Goal: Transaction & Acquisition: Purchase product/service

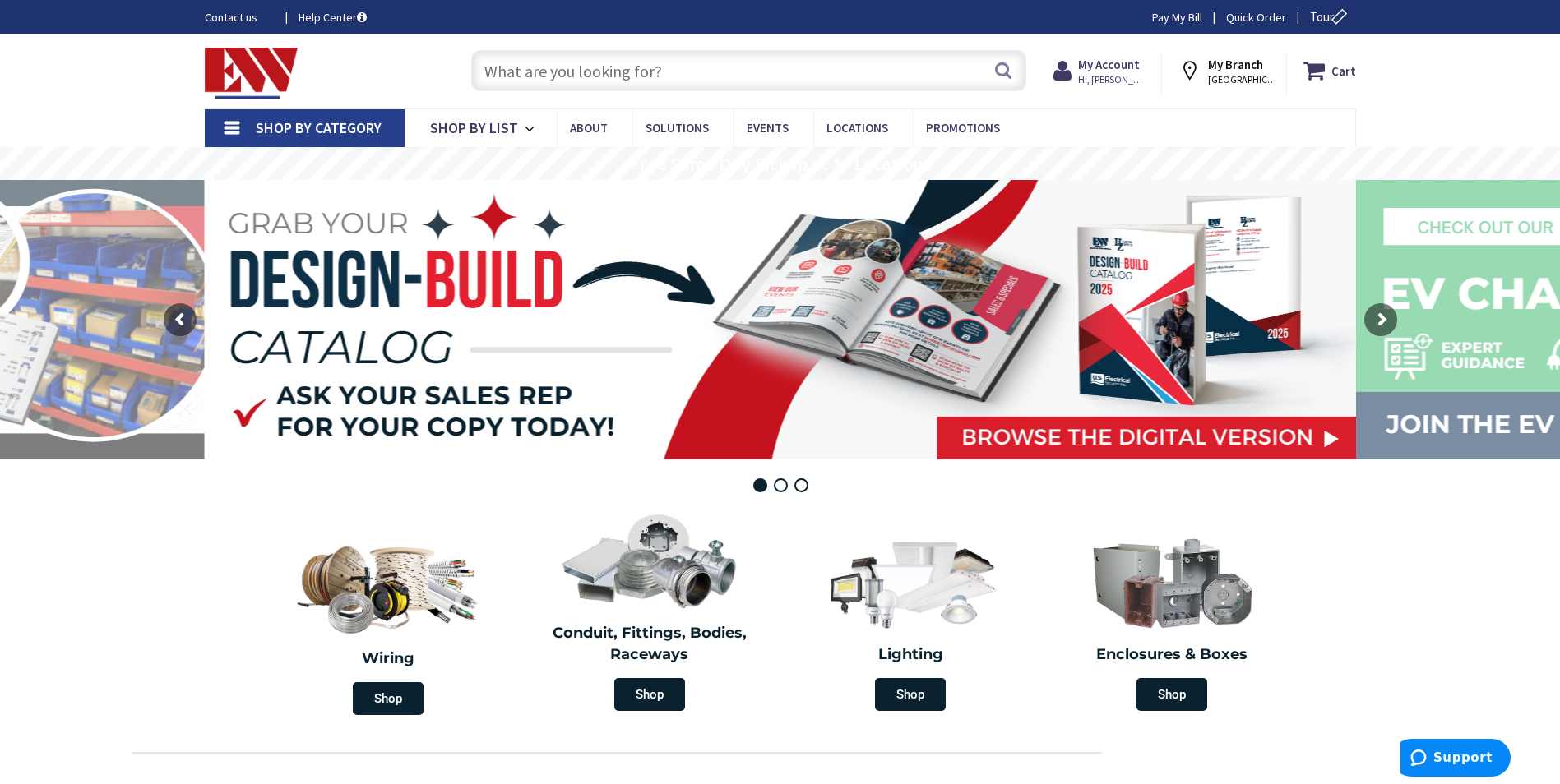
click at [532, 72] on input "text" at bounding box center [749, 70] width 556 height 41
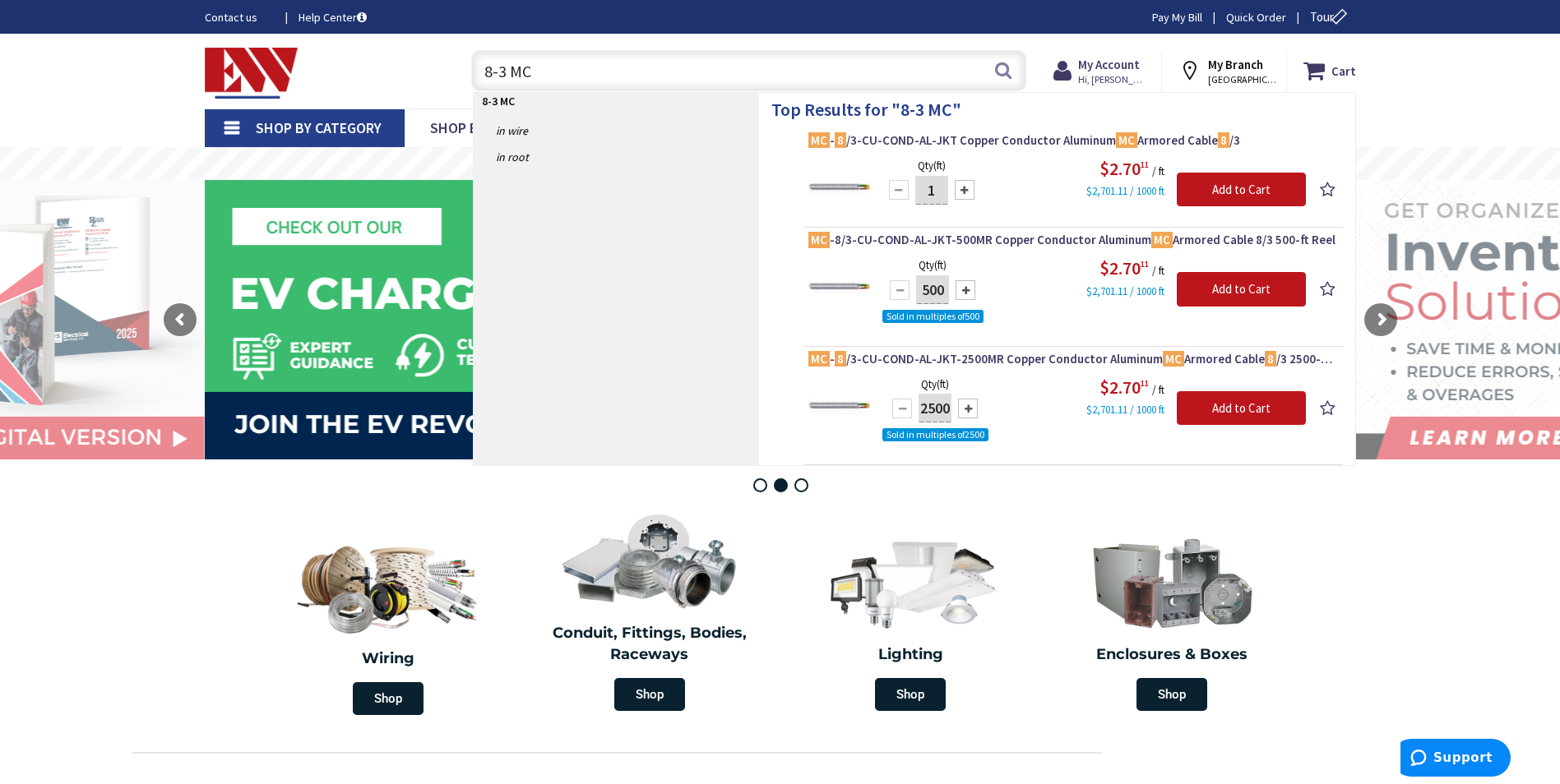
click at [992, 71] on input "8-3 MC" at bounding box center [749, 70] width 556 height 41
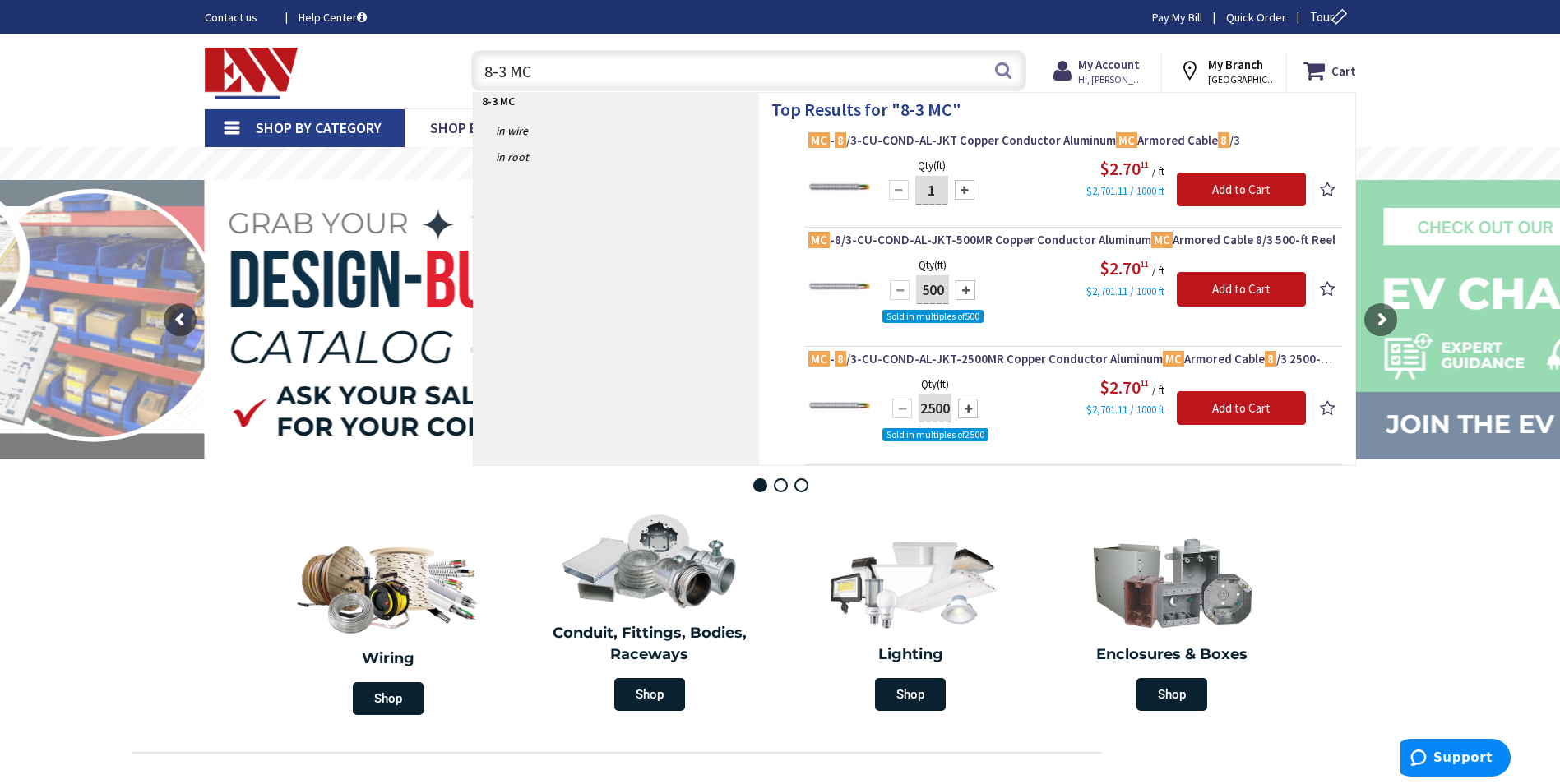
type input "8-3 MC"
click at [967, 188] on div at bounding box center [964, 190] width 20 height 20
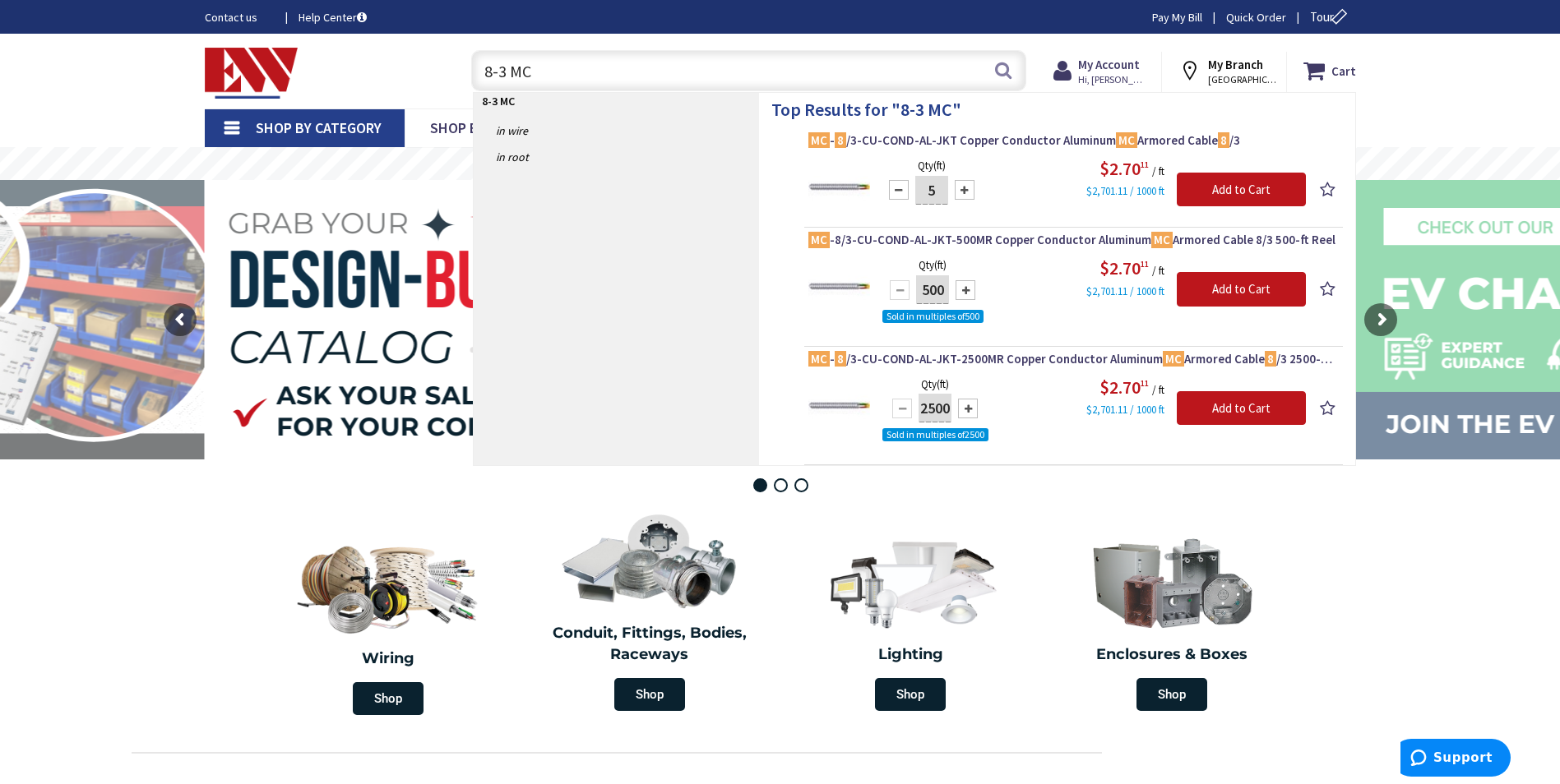
click at [967, 188] on div at bounding box center [964, 190] width 20 height 20
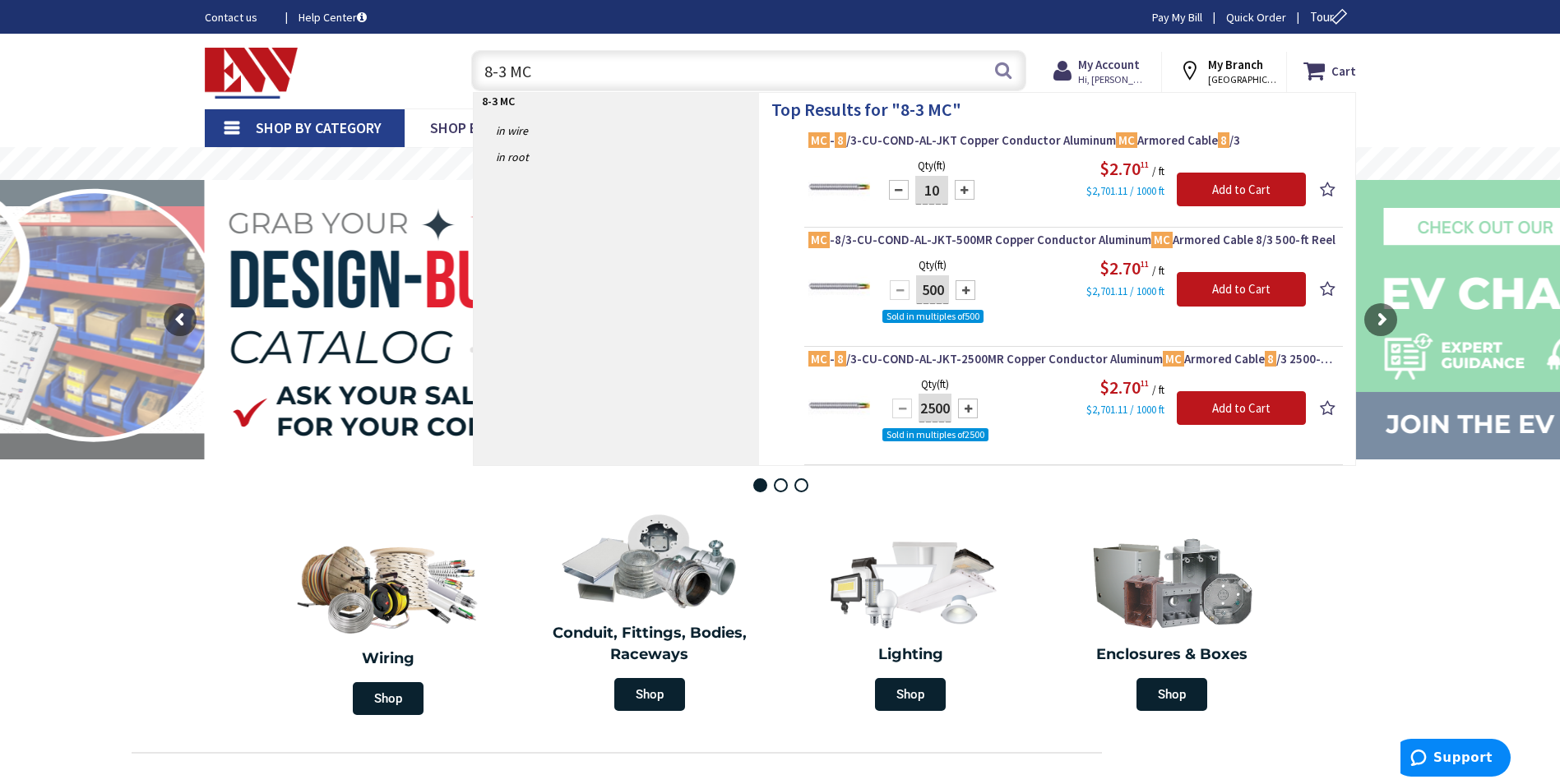
click at [967, 188] on div at bounding box center [964, 190] width 20 height 20
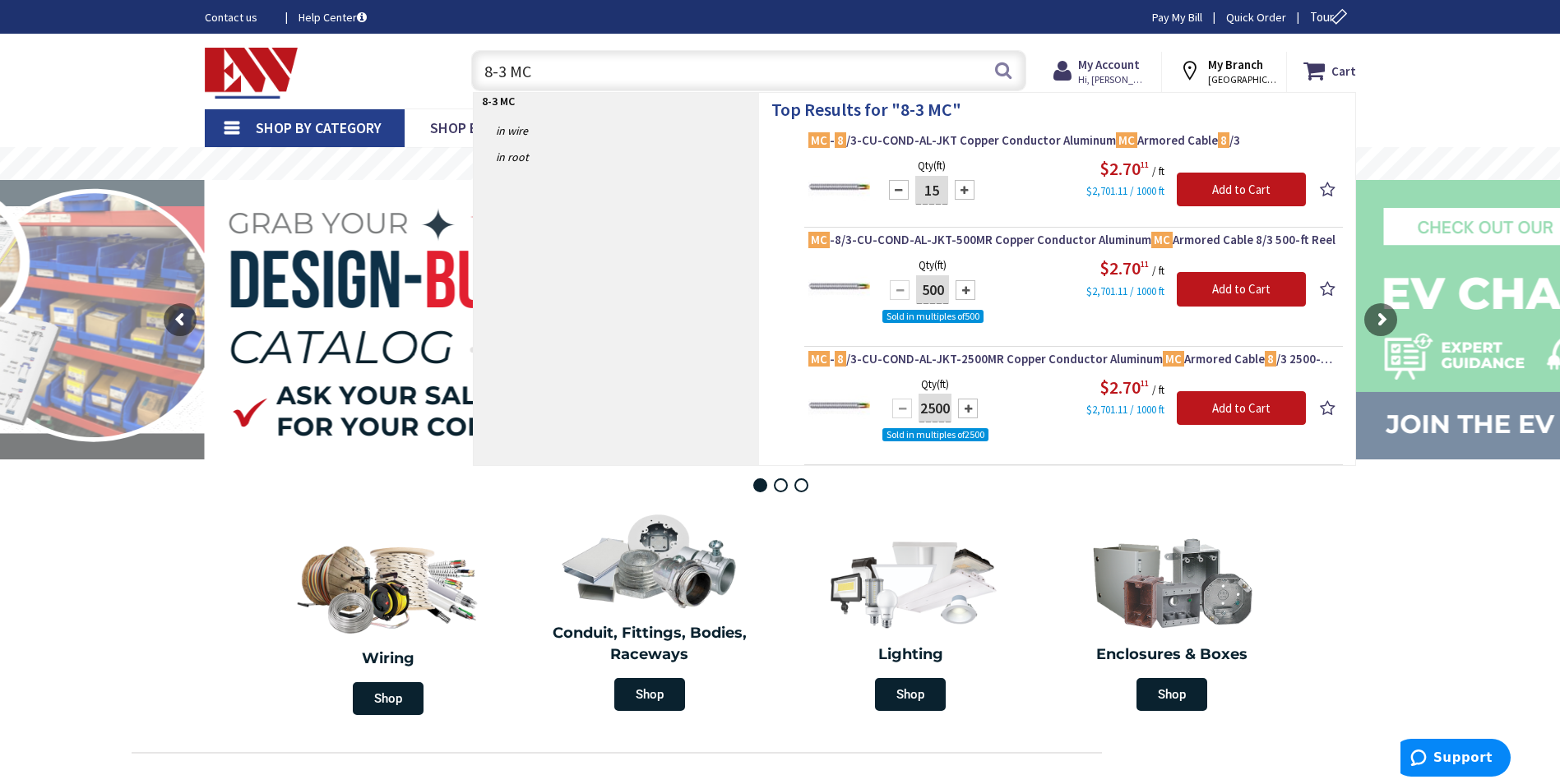
click at [967, 188] on div at bounding box center [964, 190] width 20 height 20
click at [965, 188] on div at bounding box center [964, 190] width 20 height 20
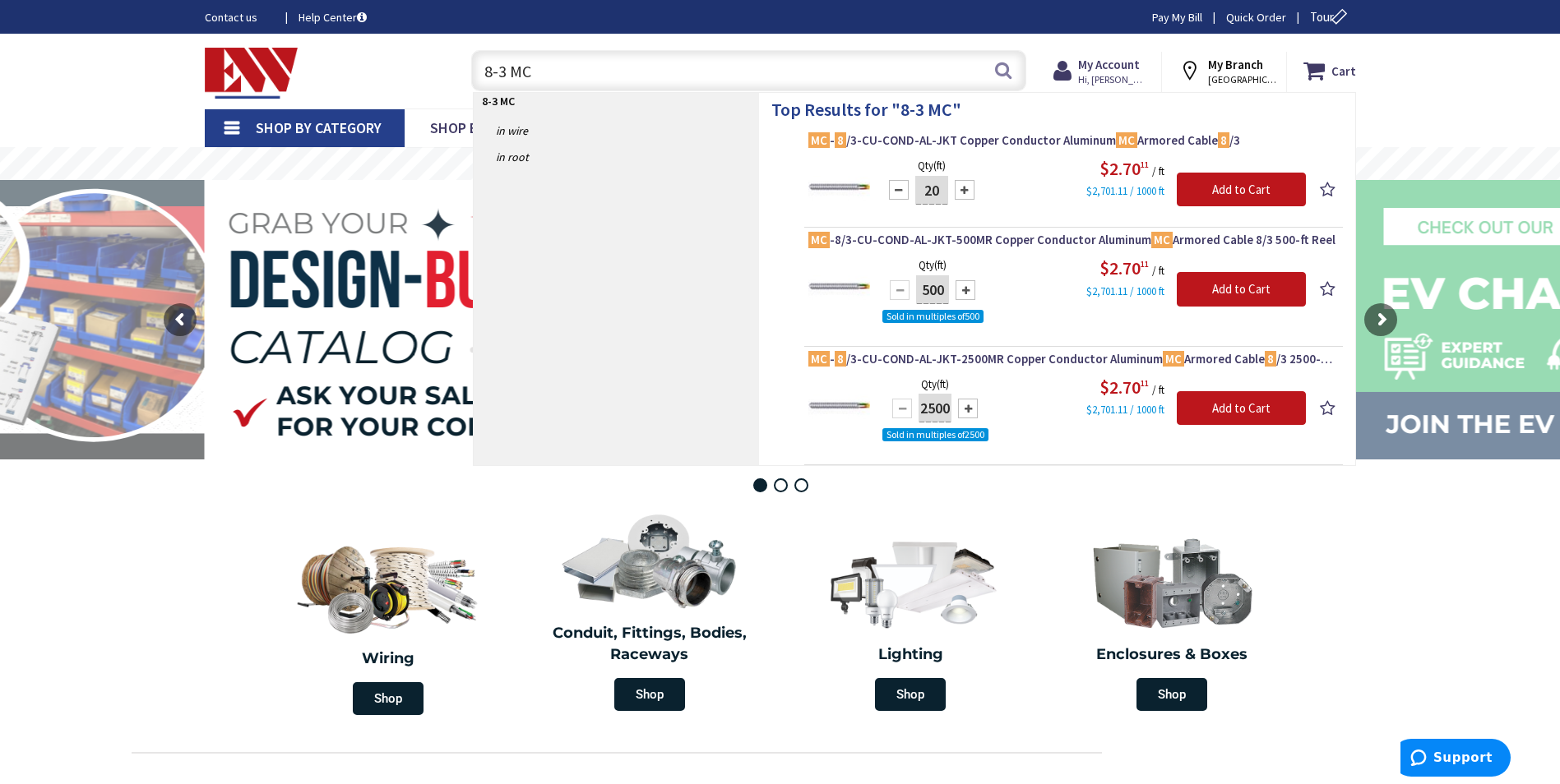
click at [965, 188] on div at bounding box center [964, 190] width 20 height 20
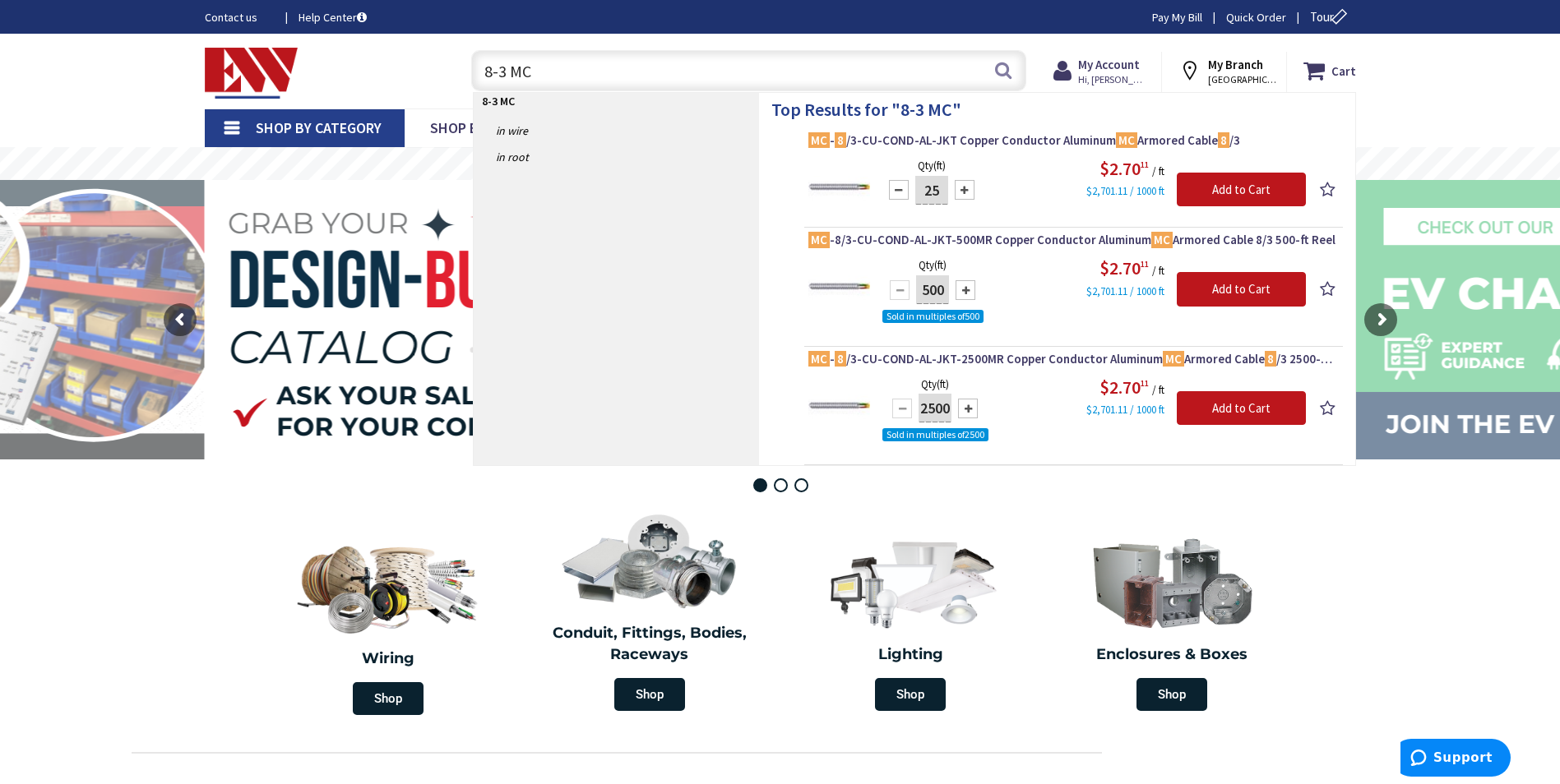
click at [965, 188] on div at bounding box center [964, 190] width 20 height 20
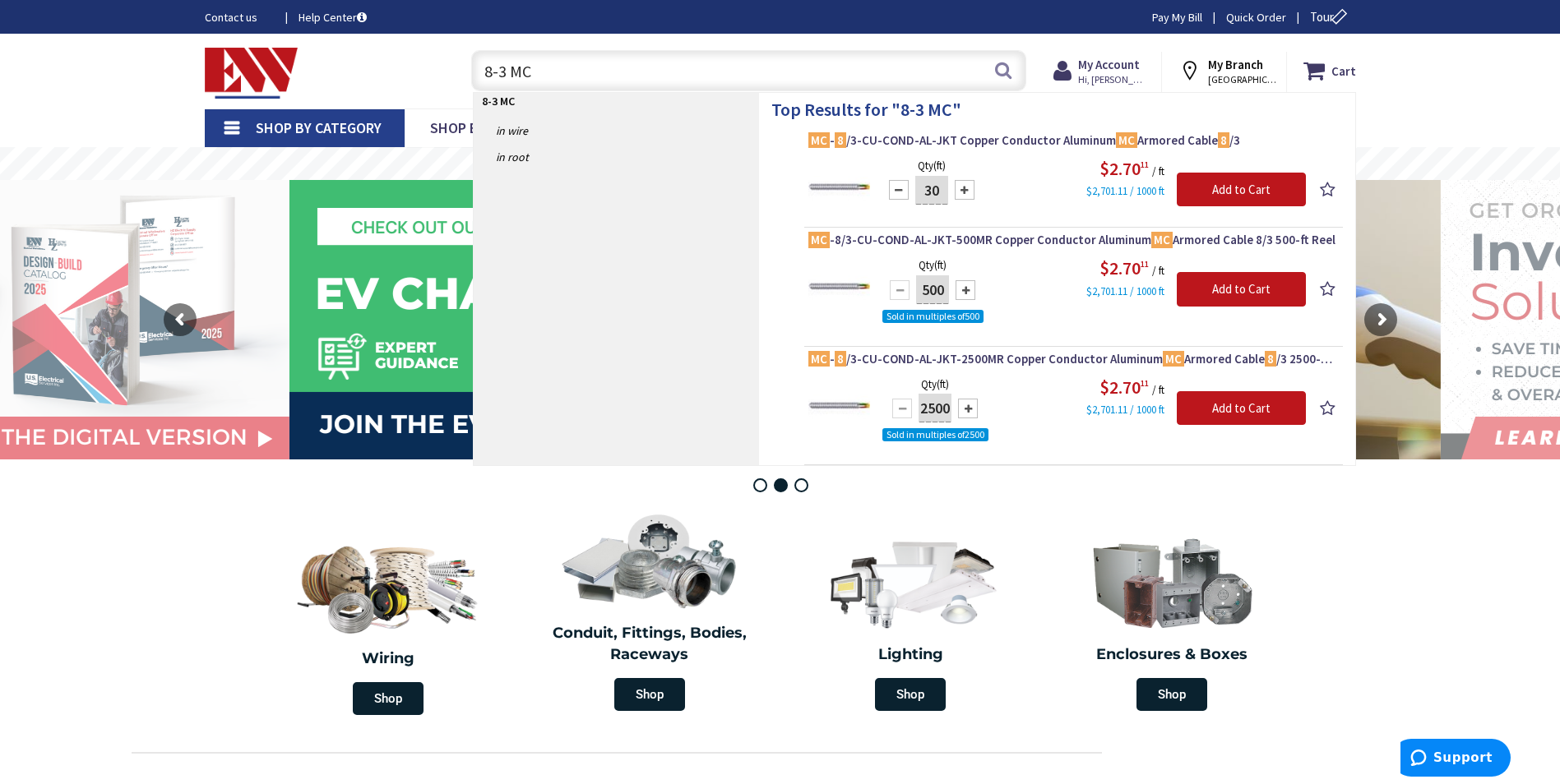
click at [965, 188] on div at bounding box center [964, 190] width 20 height 20
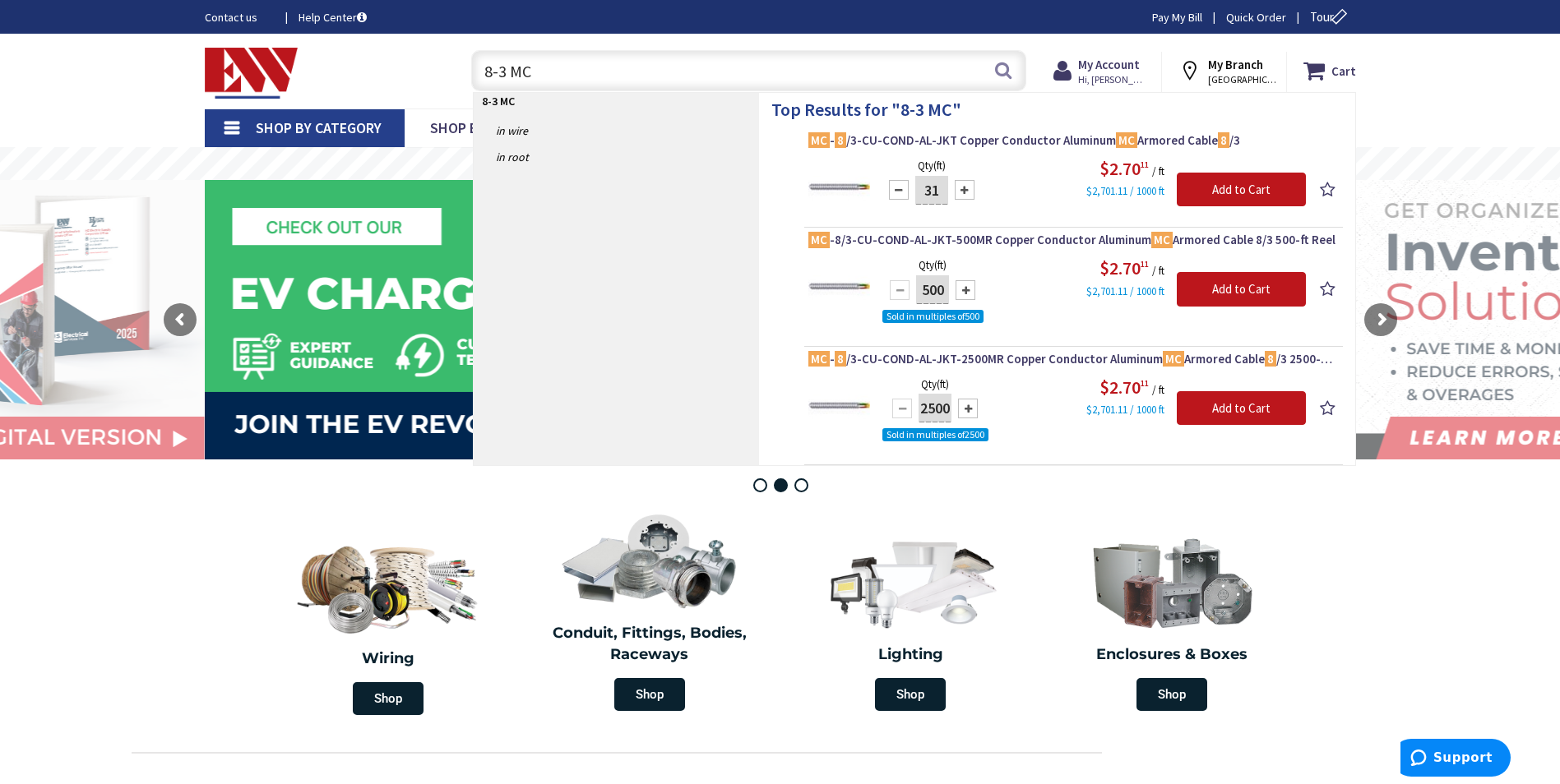
click at [965, 188] on div at bounding box center [964, 190] width 20 height 20
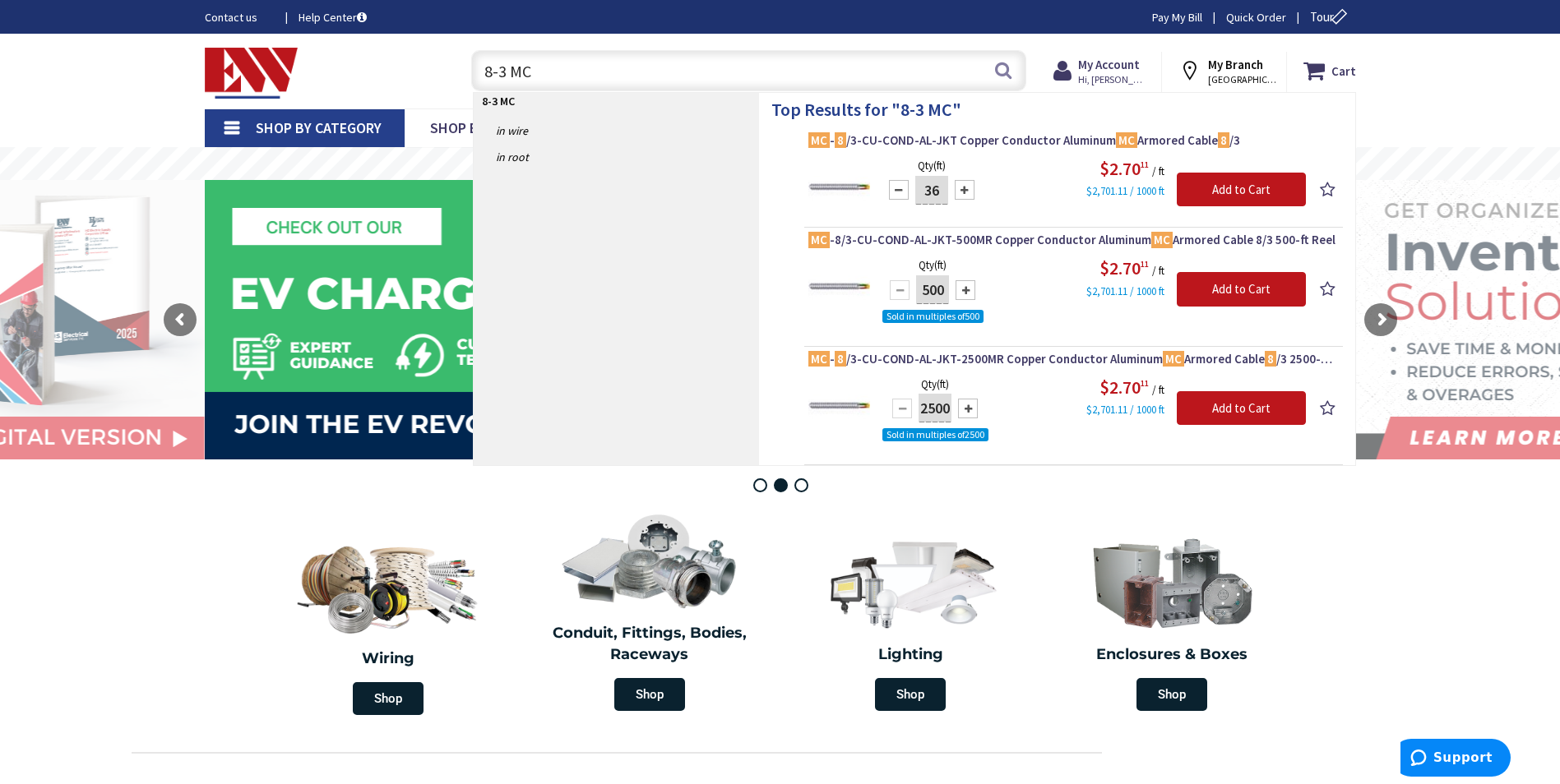
click at [899, 188] on div at bounding box center [899, 190] width 20 height 20
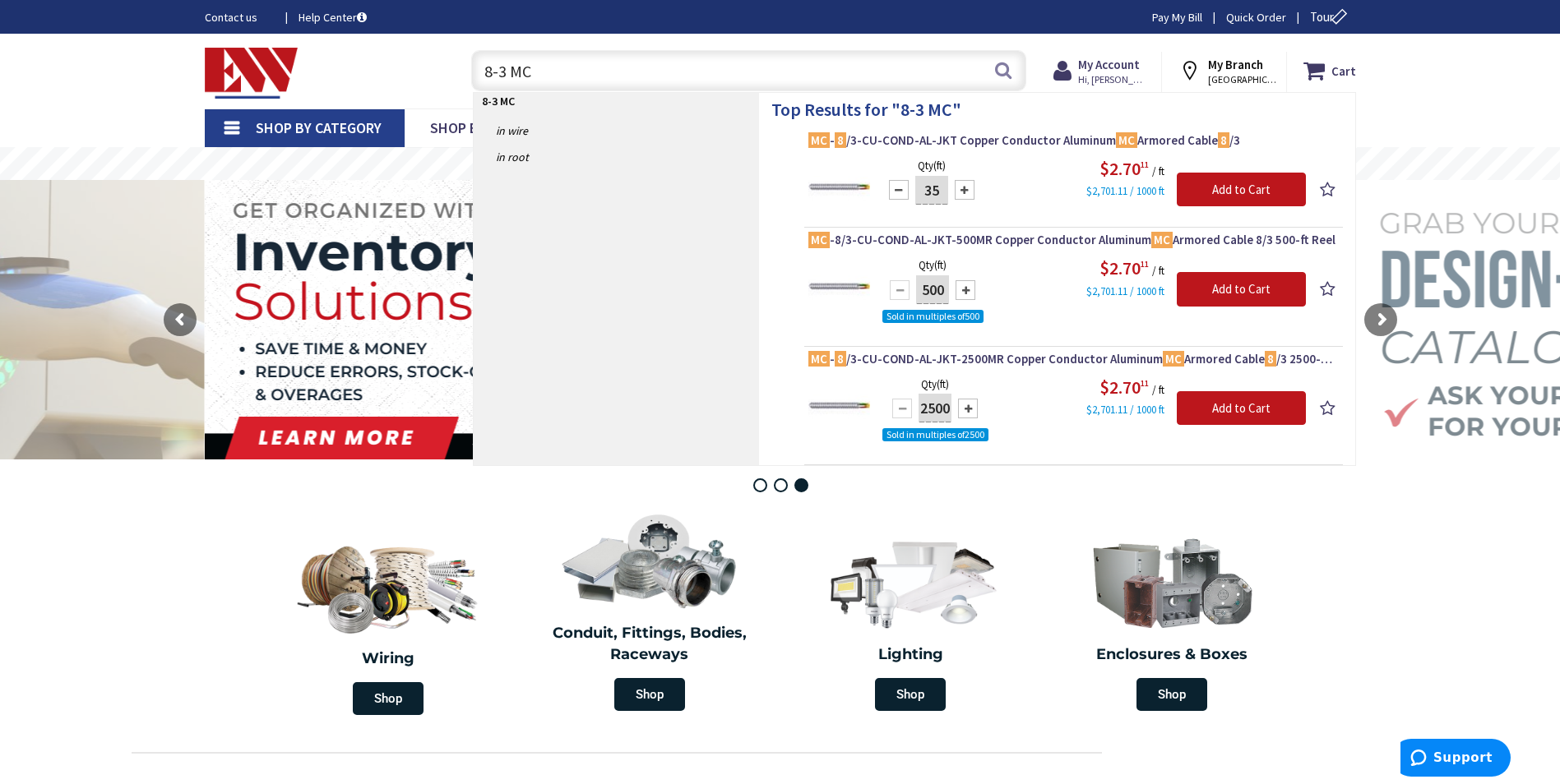
click at [962, 187] on div at bounding box center [964, 190] width 20 height 20
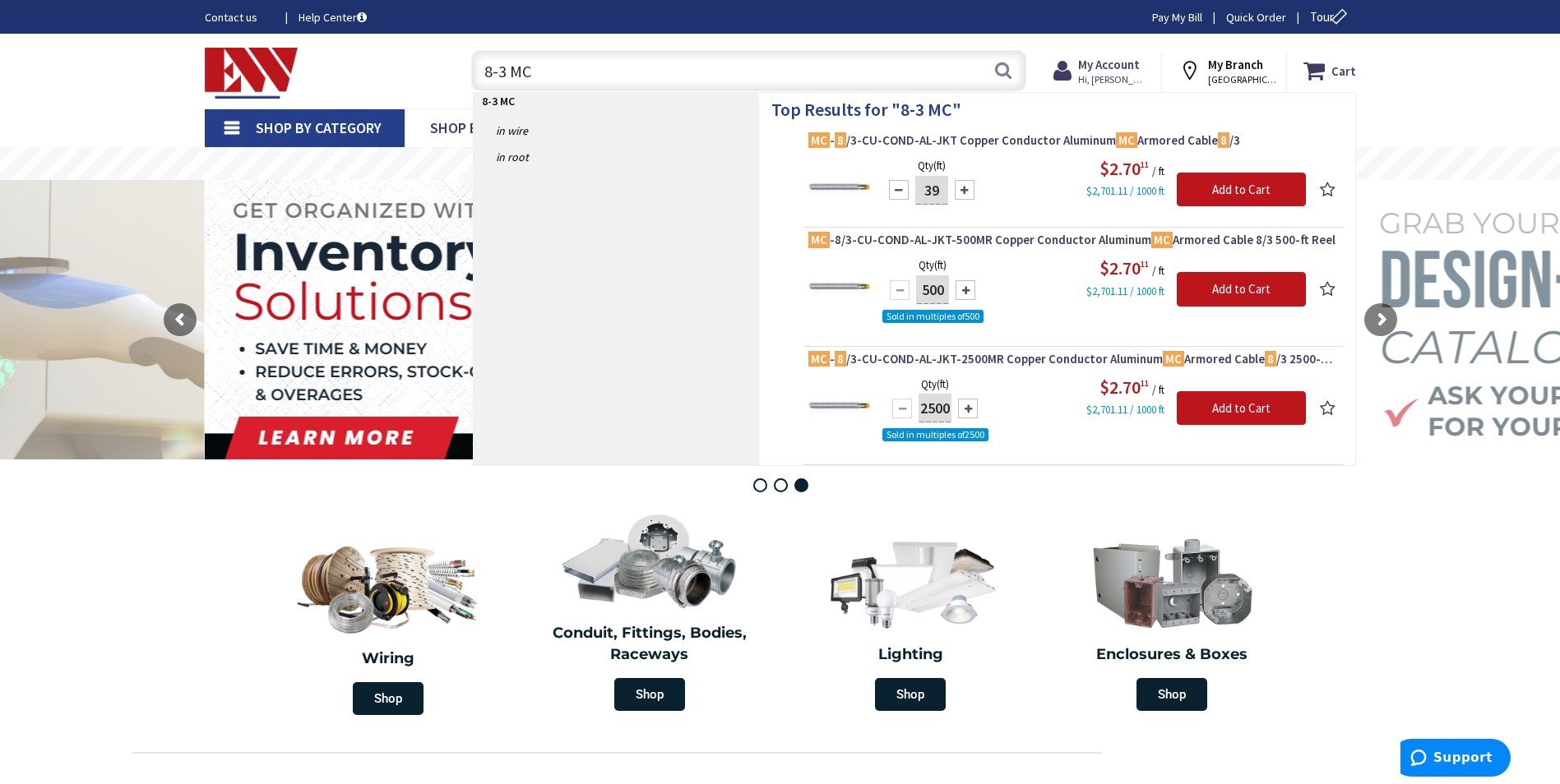
type input "40"
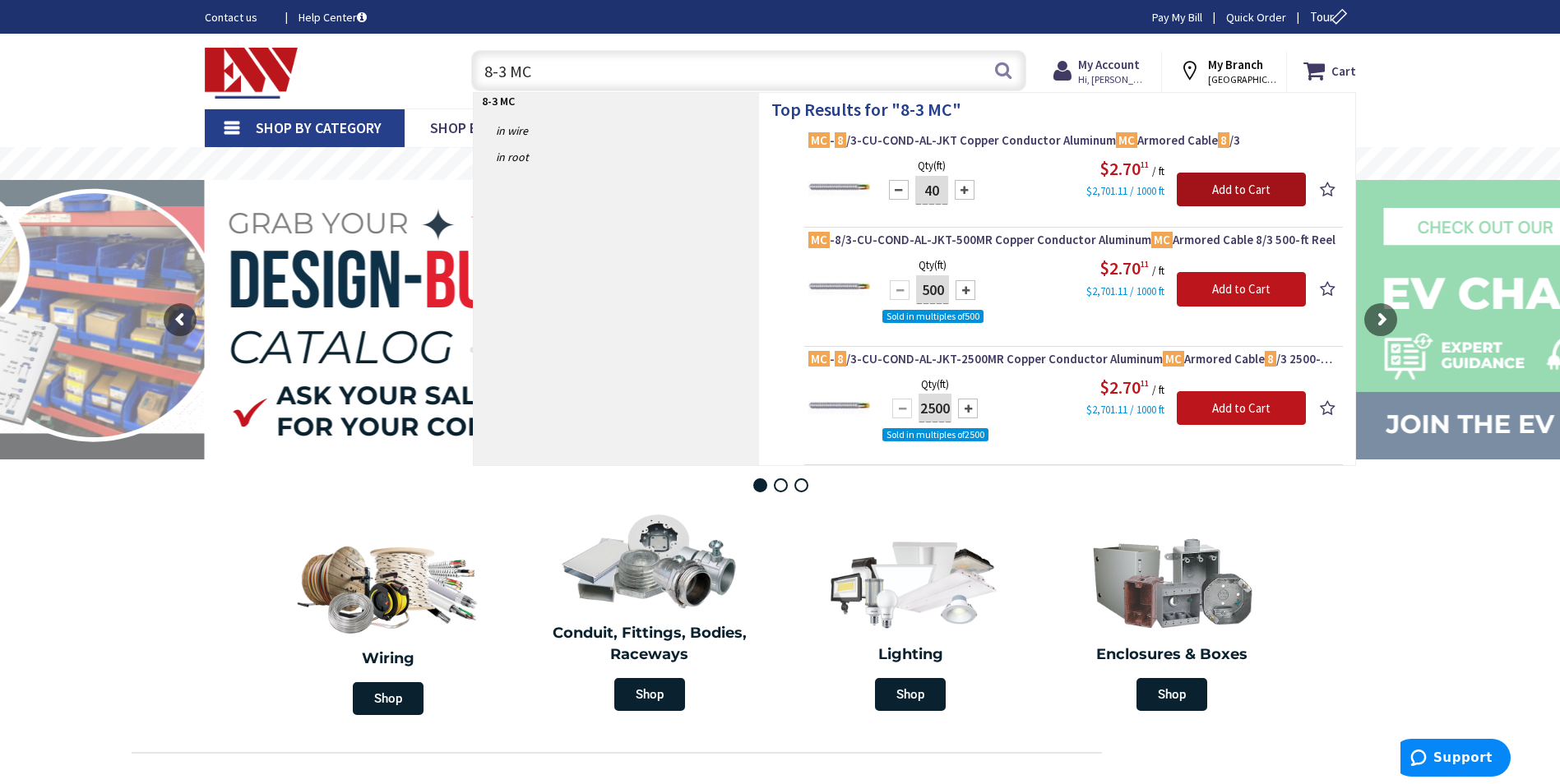
click at [1251, 189] on input "Add to Cart" at bounding box center [1241, 190] width 129 height 35
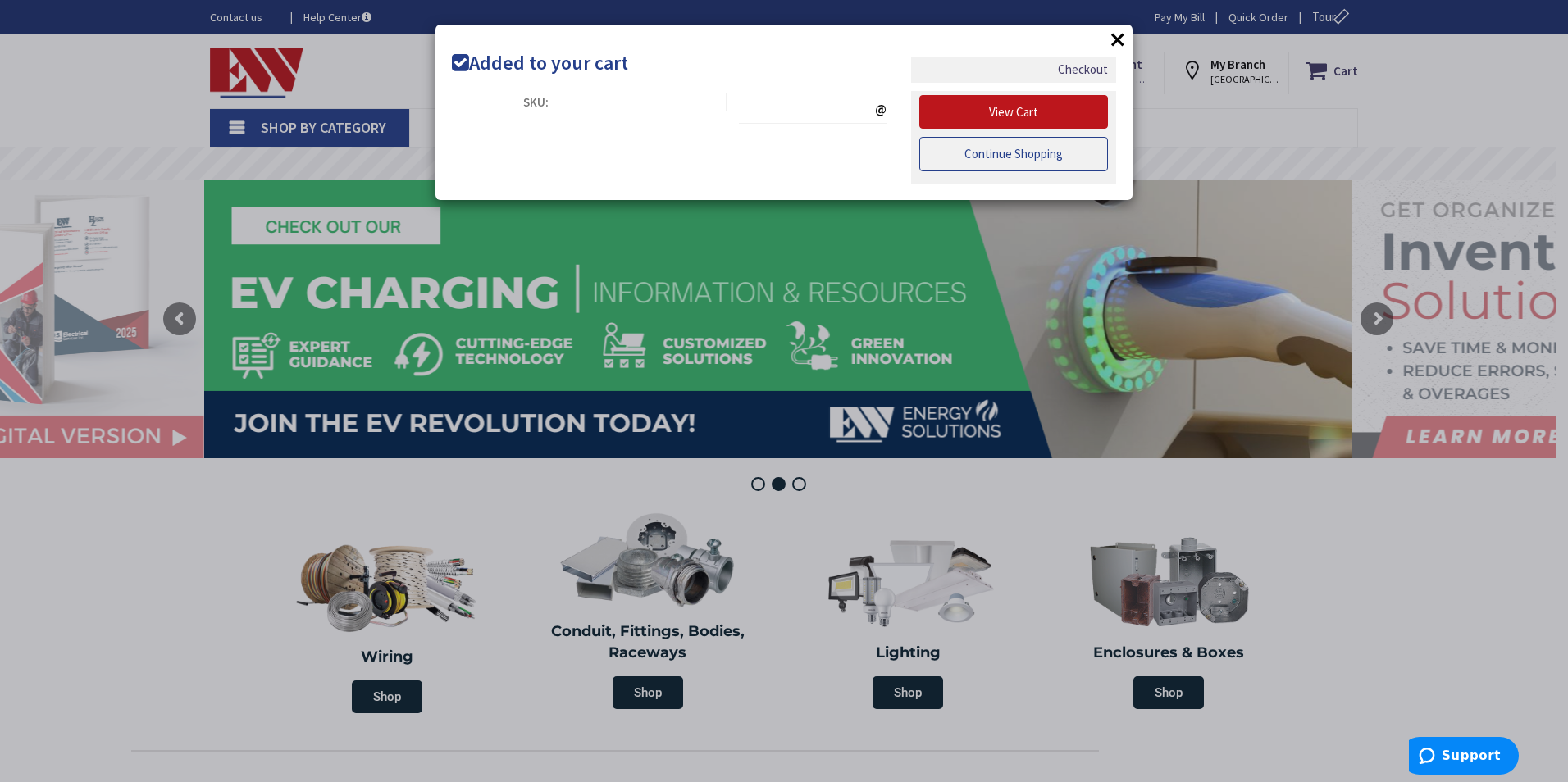
click at [1006, 155] on link "Continue Shopping" at bounding box center [1014, 154] width 188 height 35
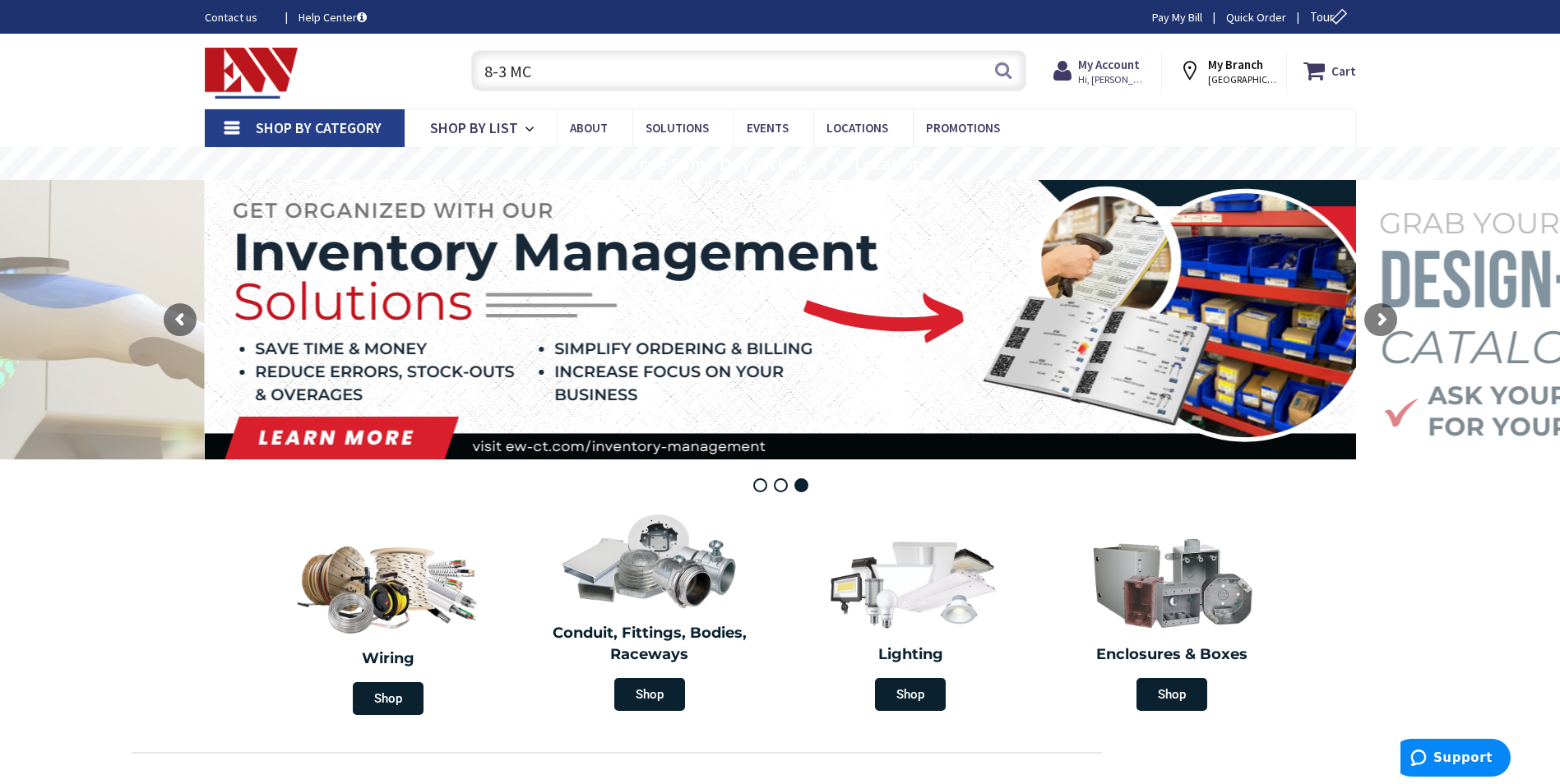
click at [817, 83] on input "8-3 MC" at bounding box center [749, 70] width 556 height 41
click at [749, 66] on input "8-3 MC" at bounding box center [749, 70] width 556 height 41
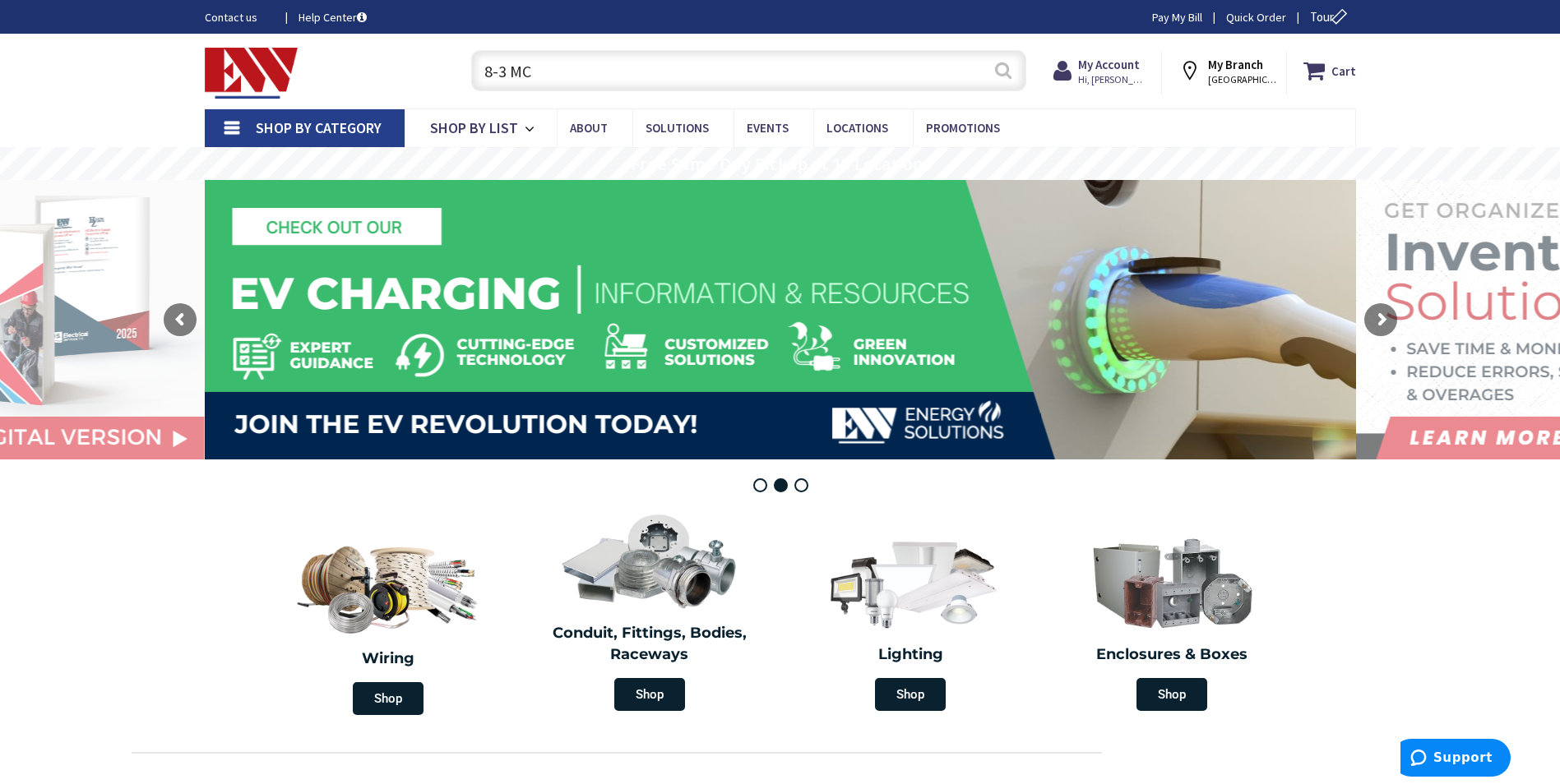
click at [1002, 70] on button "Search" at bounding box center [1003, 70] width 21 height 37
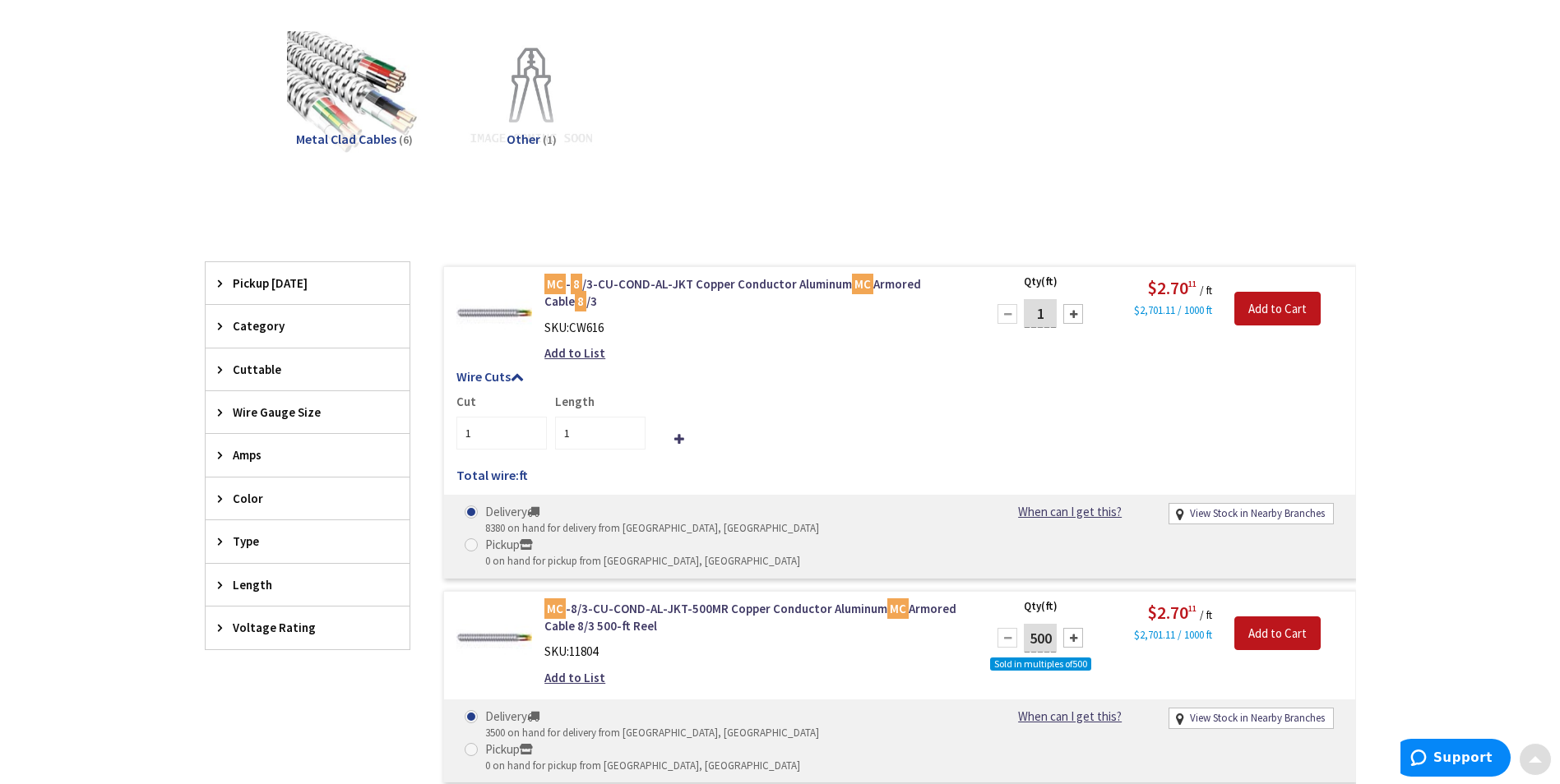
scroll to position [247, 0]
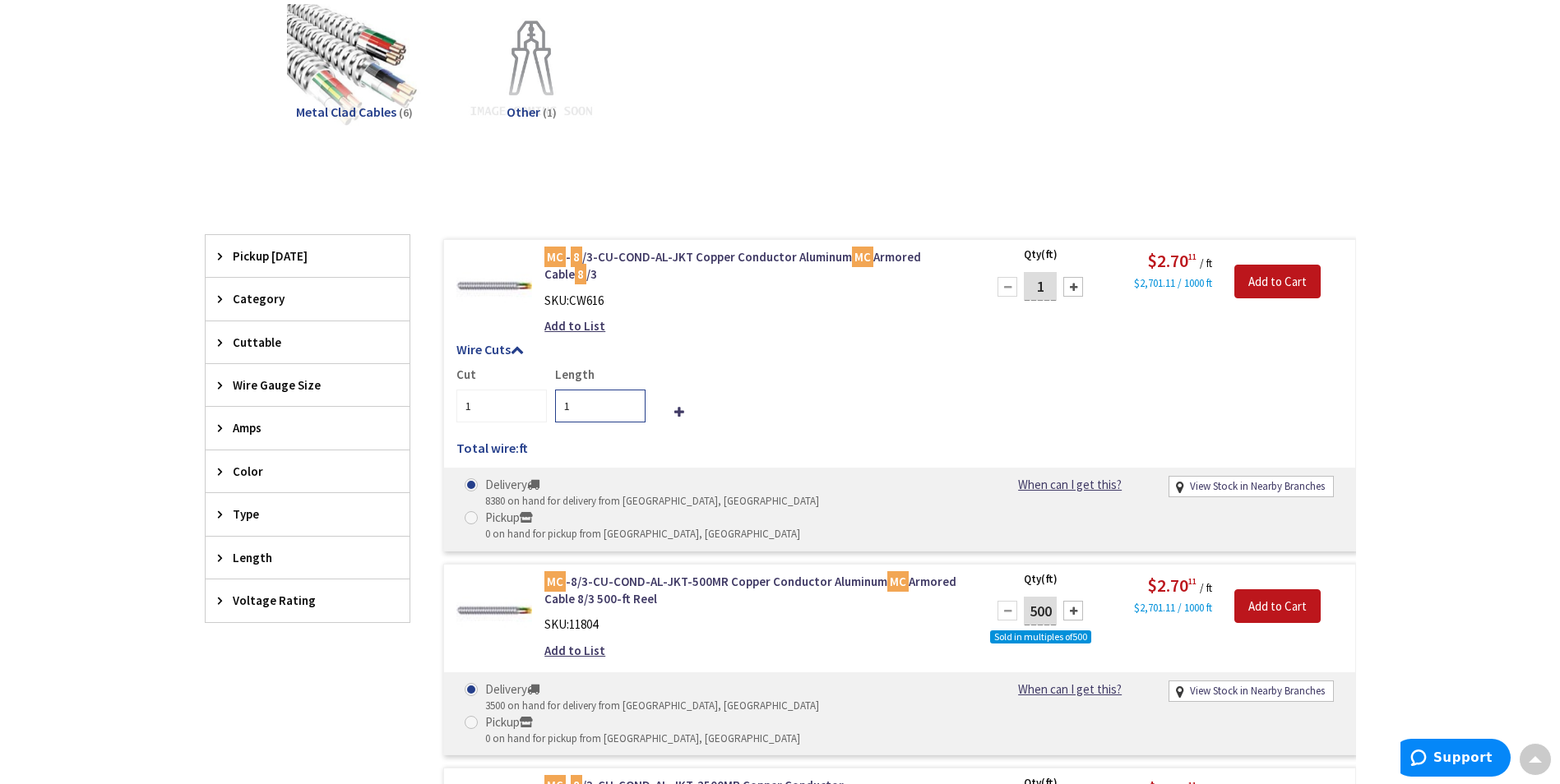
click at [594, 408] on input "1" at bounding box center [601, 406] width 91 height 33
type input "40"
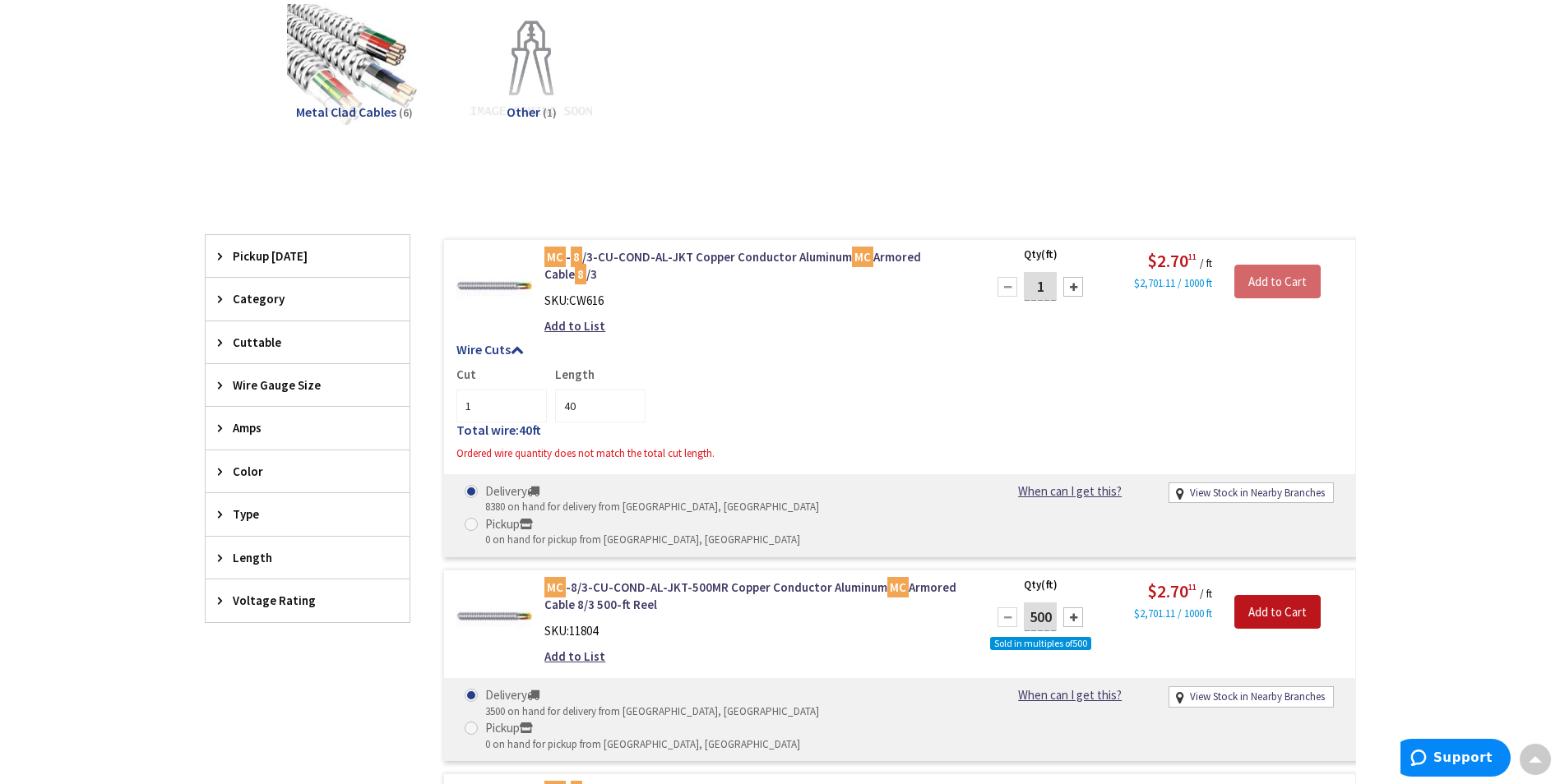
drag, startPoint x: 1052, startPoint y: 286, endPoint x: 1028, endPoint y: 286, distance: 24.0
click at [1029, 286] on input "1" at bounding box center [1040, 287] width 33 height 28
type input "40"
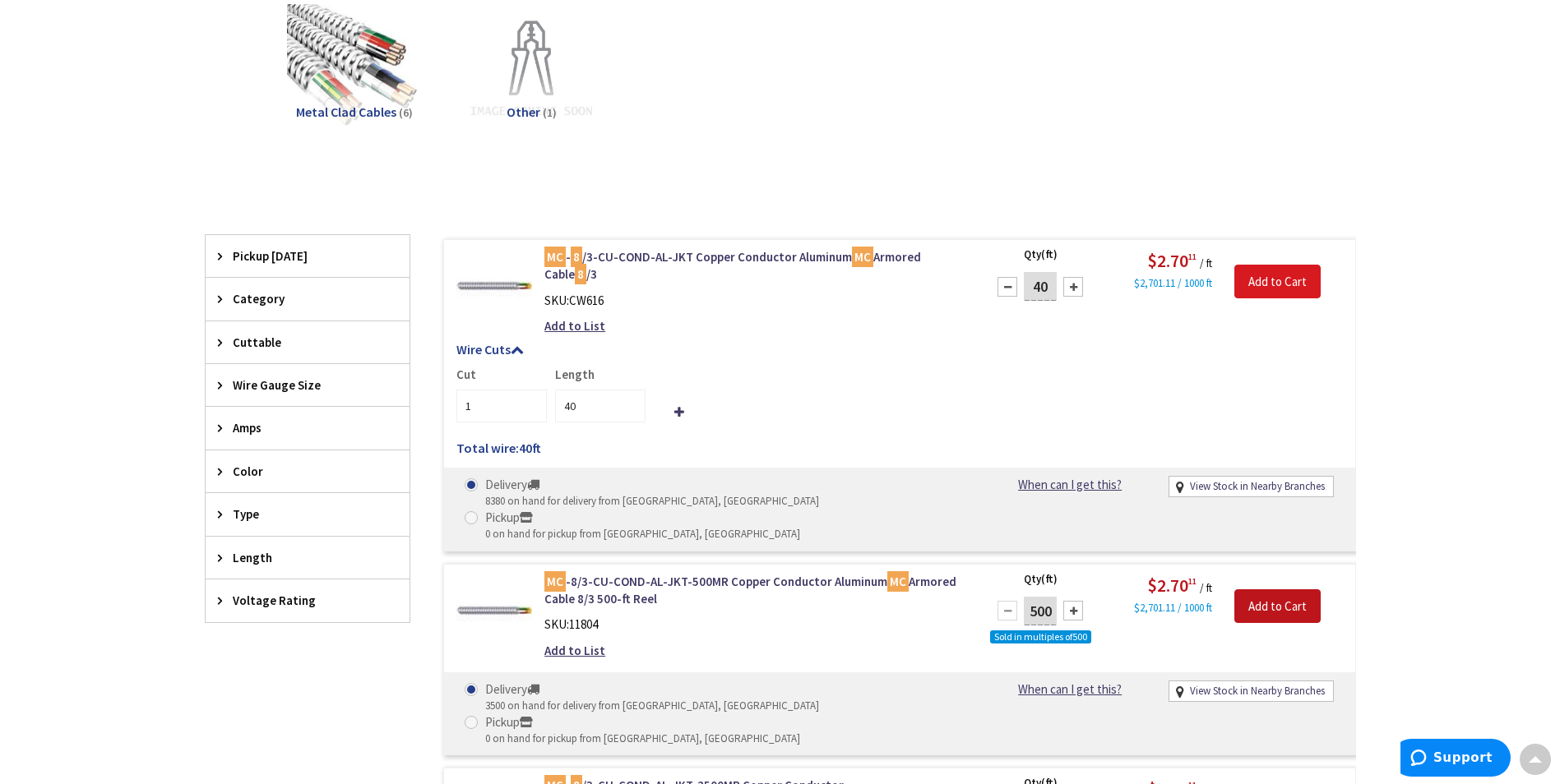
click at [1278, 286] on input "Add to Cart" at bounding box center [1278, 281] width 86 height 35
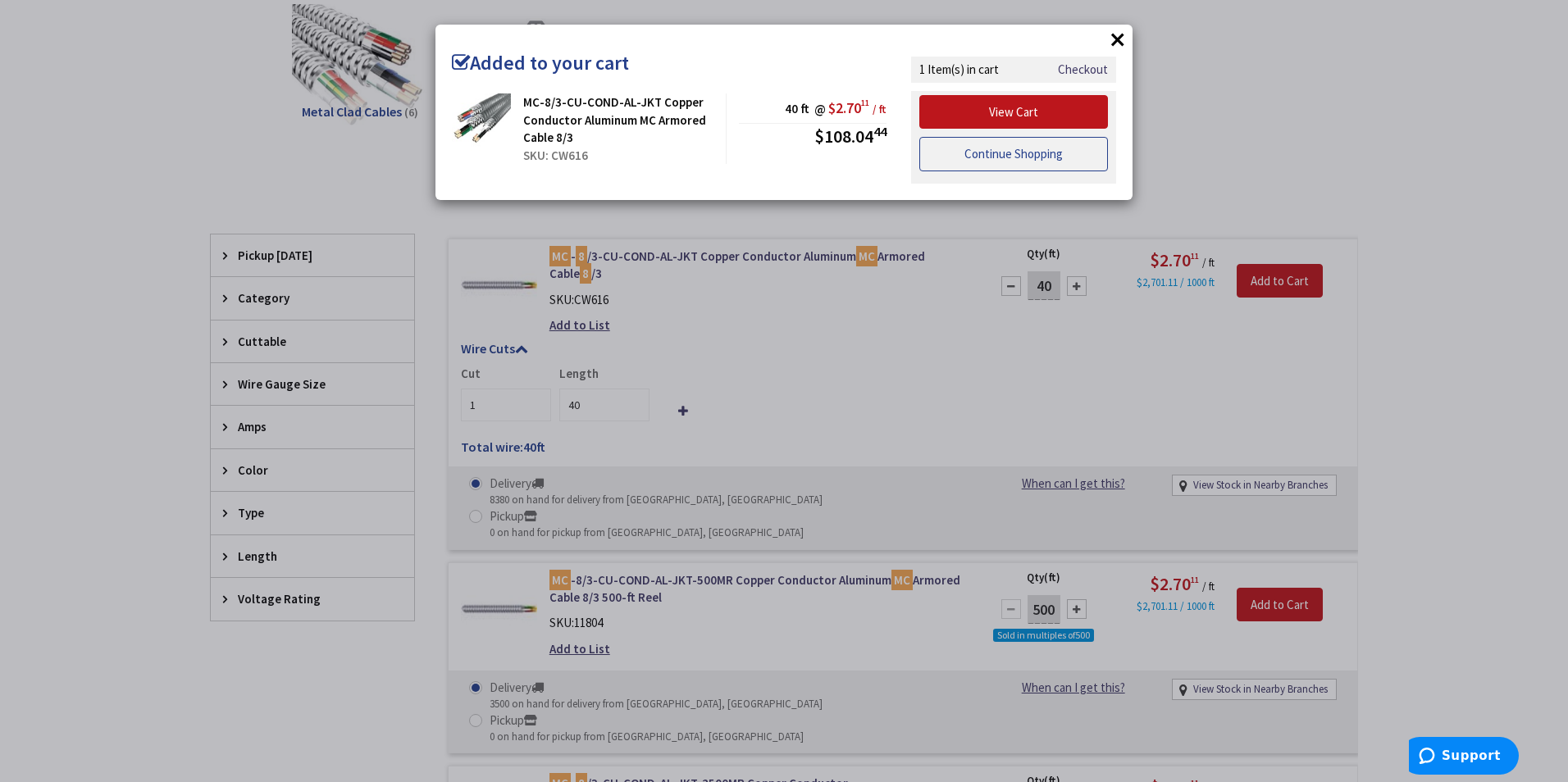
click at [986, 154] on link "Continue Shopping" at bounding box center [1014, 154] width 188 height 35
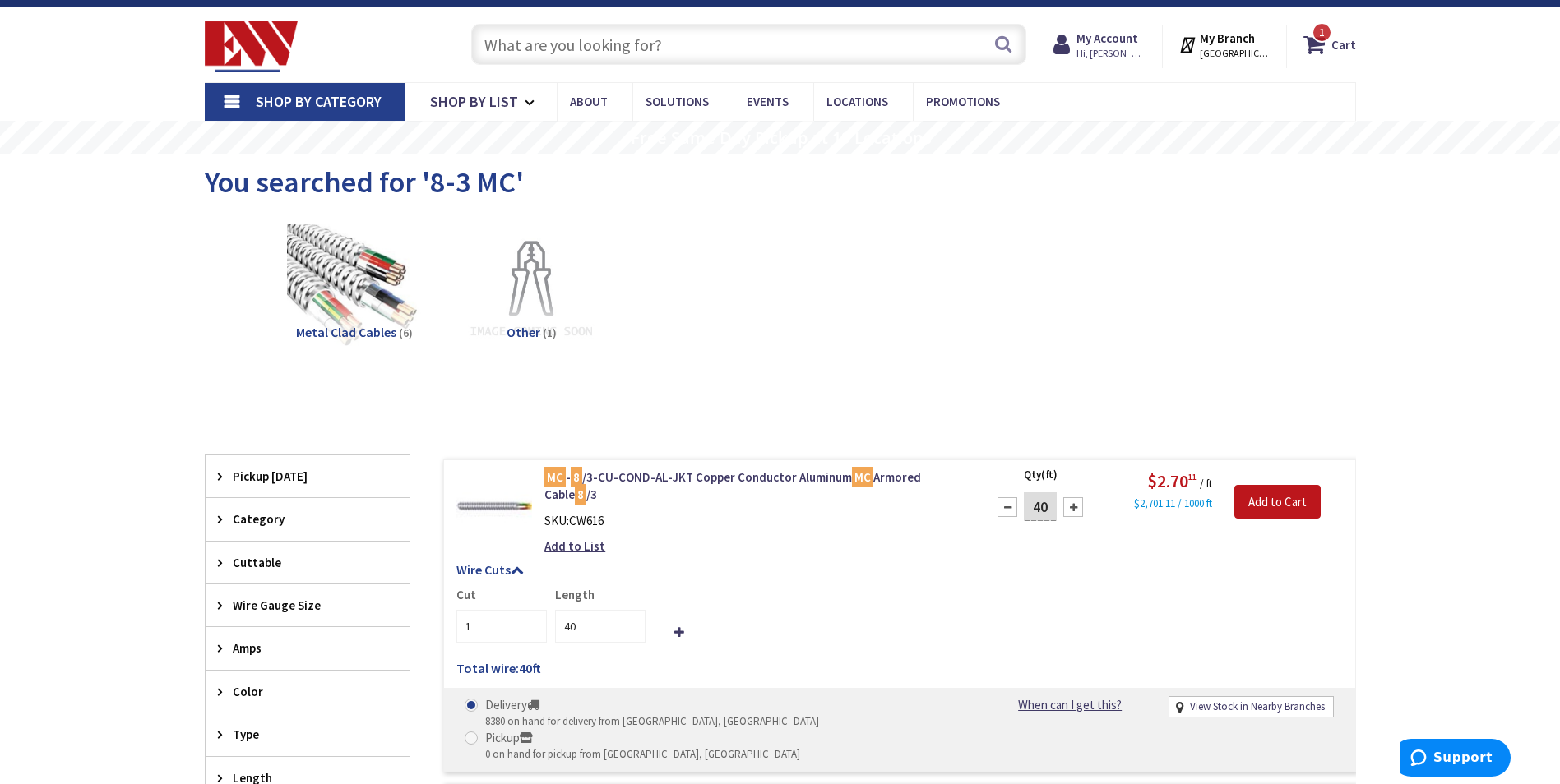
scroll to position [0, 0]
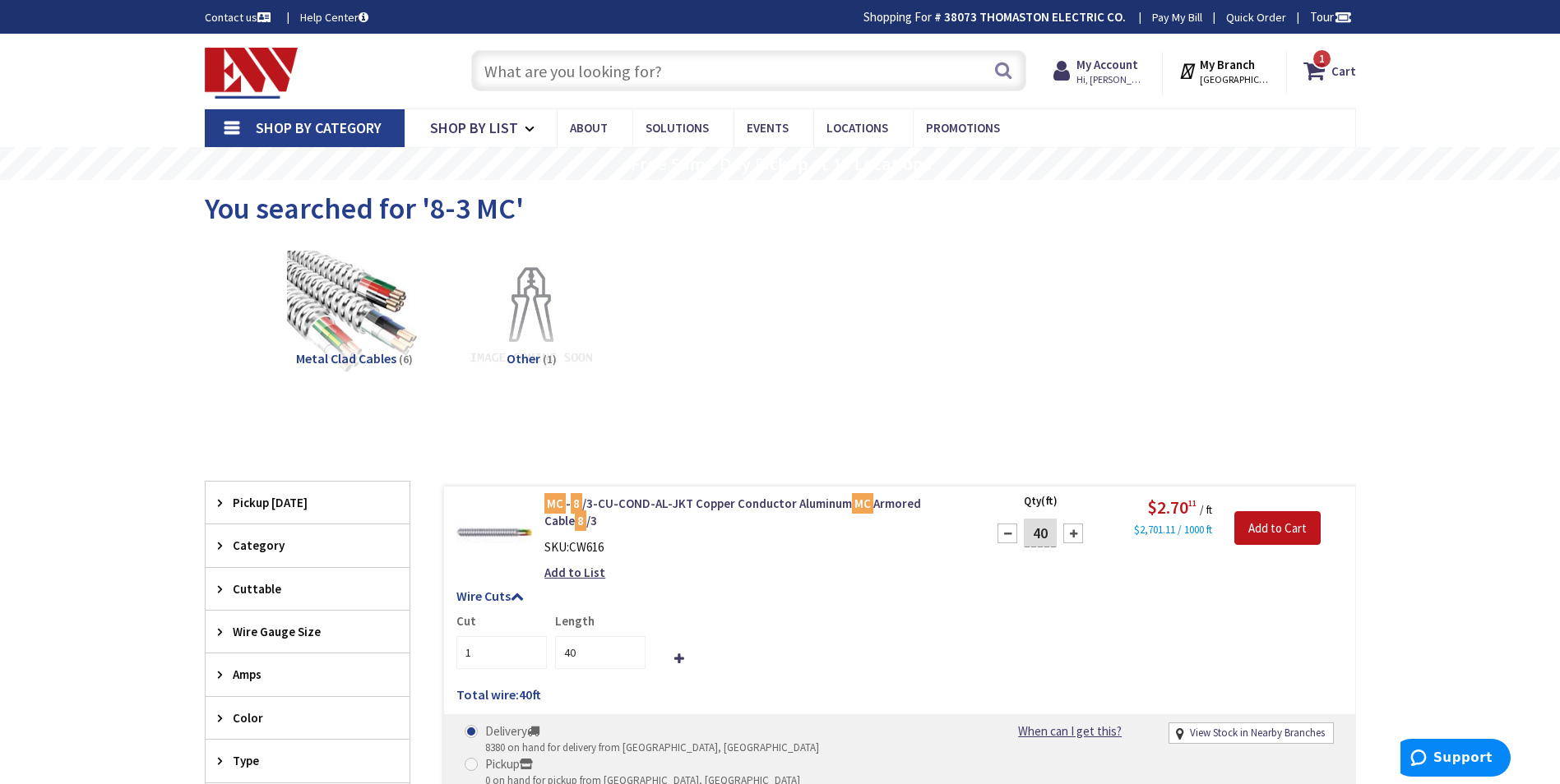
click at [328, 125] on span "Shop By Category" at bounding box center [318, 127] width 126 height 19
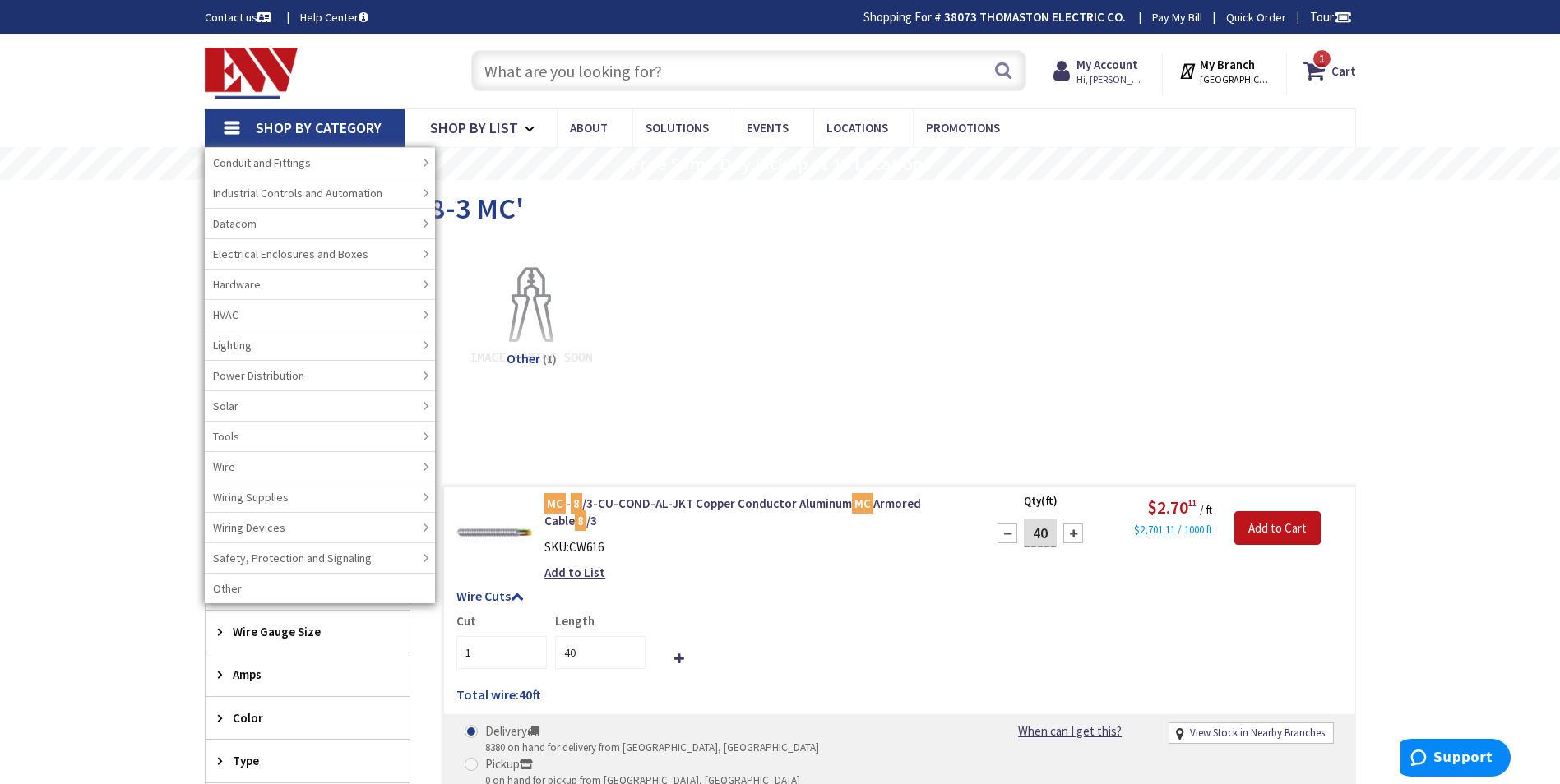
click at [530, 75] on input "text" at bounding box center [749, 70] width 556 height 41
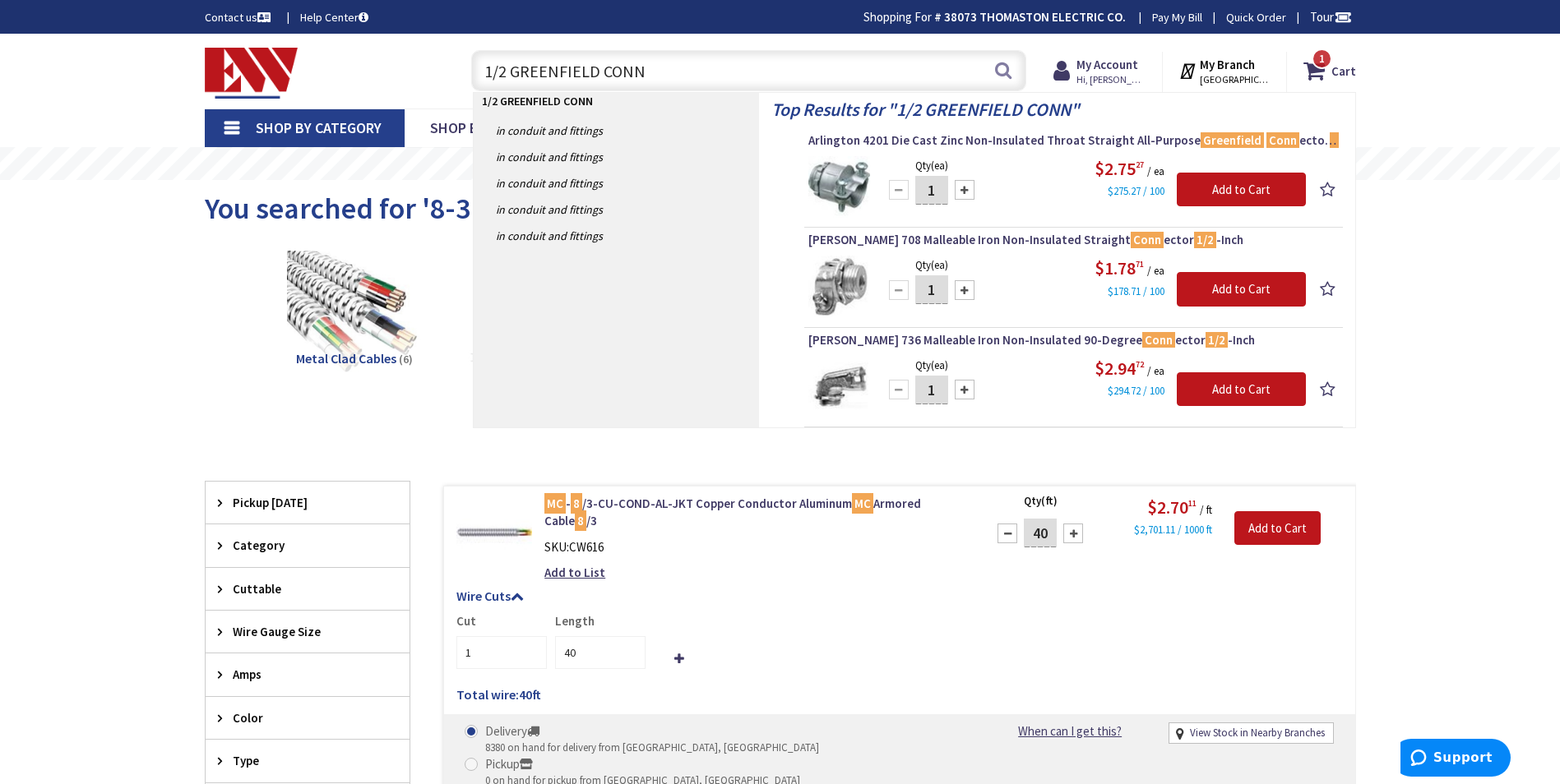
type input "1/2 GREENFIELD CONN"
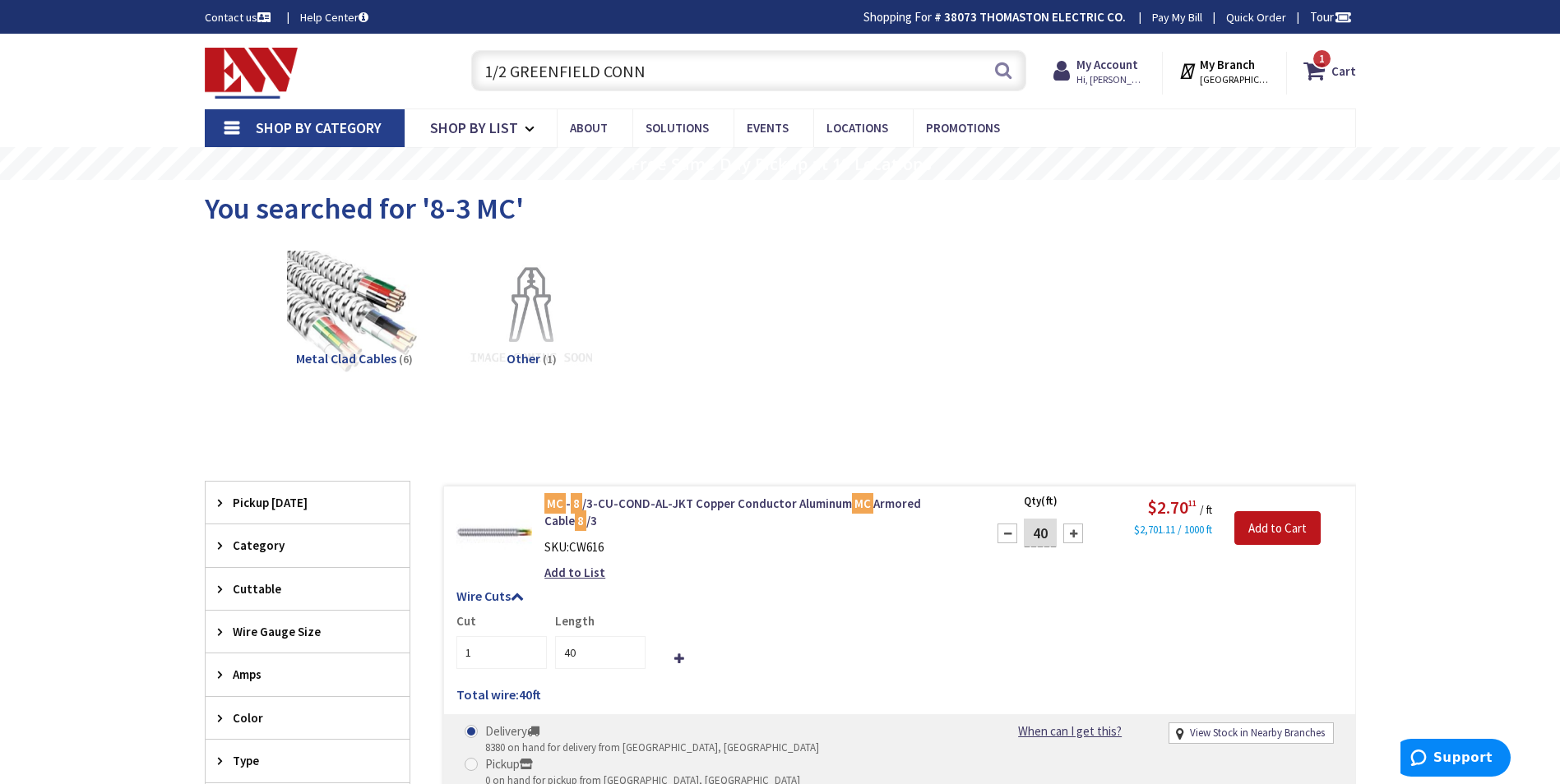
click at [319, 124] on span "Shop By Category" at bounding box center [318, 127] width 126 height 19
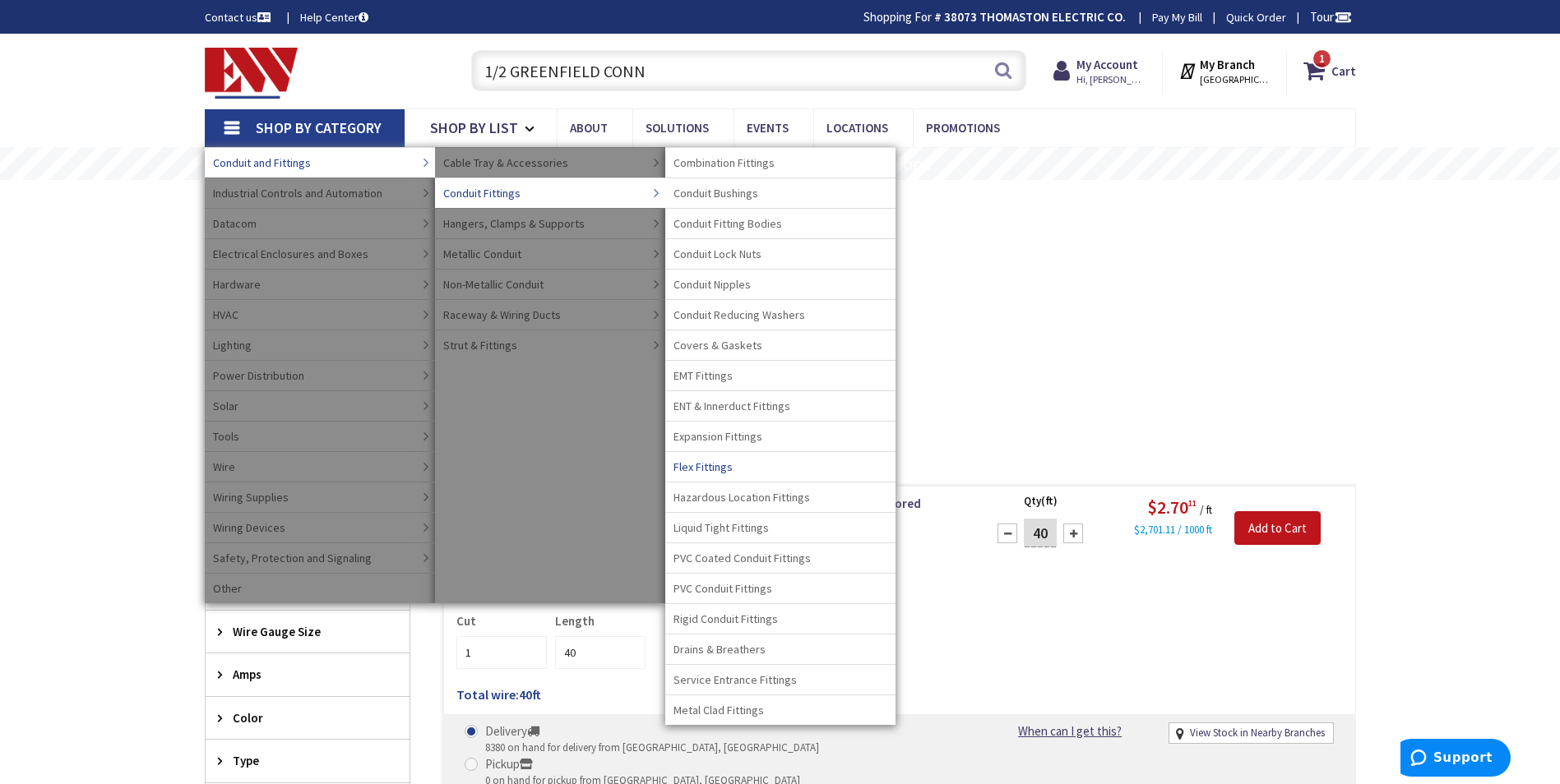
click at [706, 465] on span "Flex Fittings" at bounding box center [703, 466] width 60 height 16
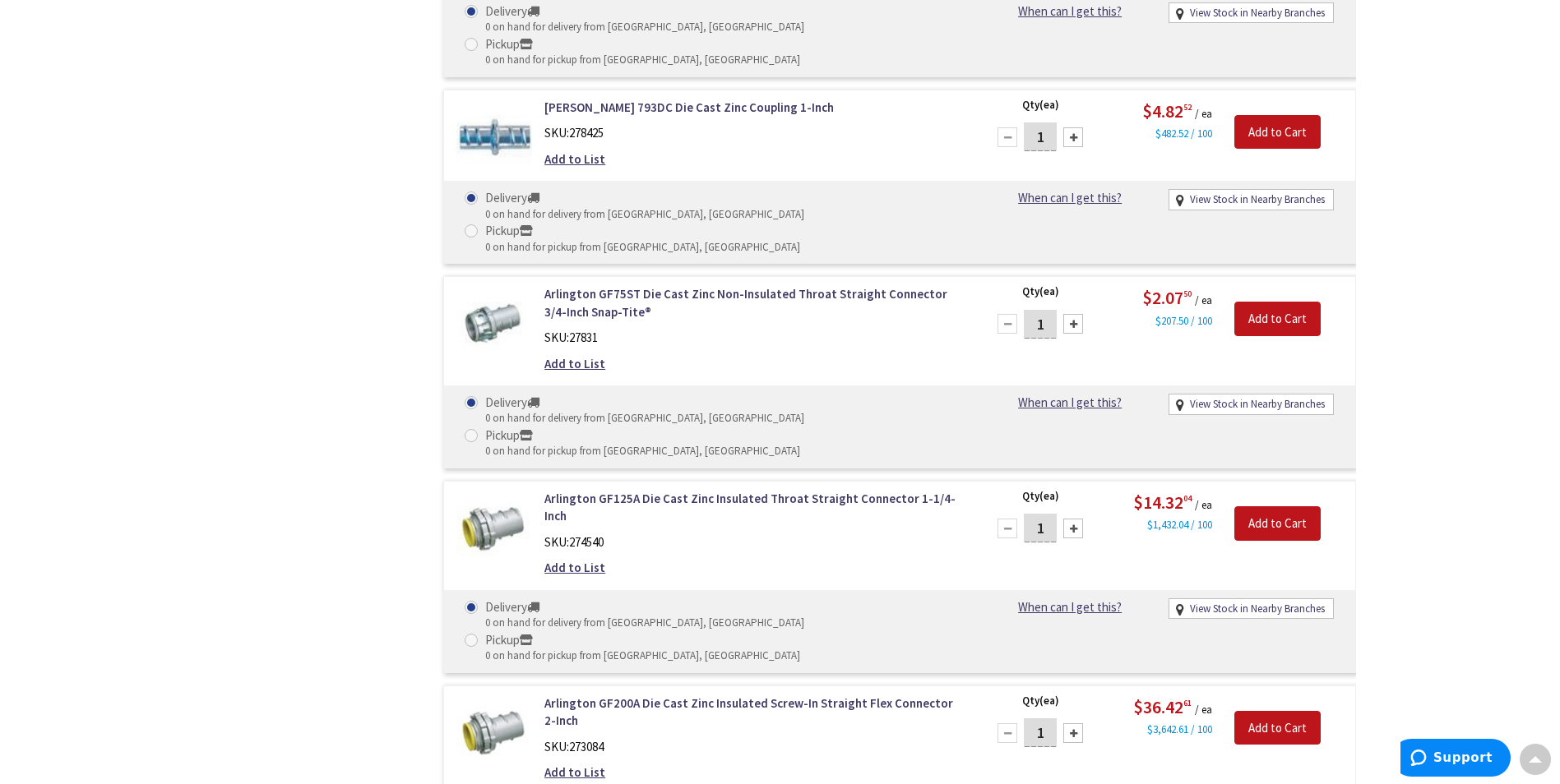
scroll to position [10522, 0]
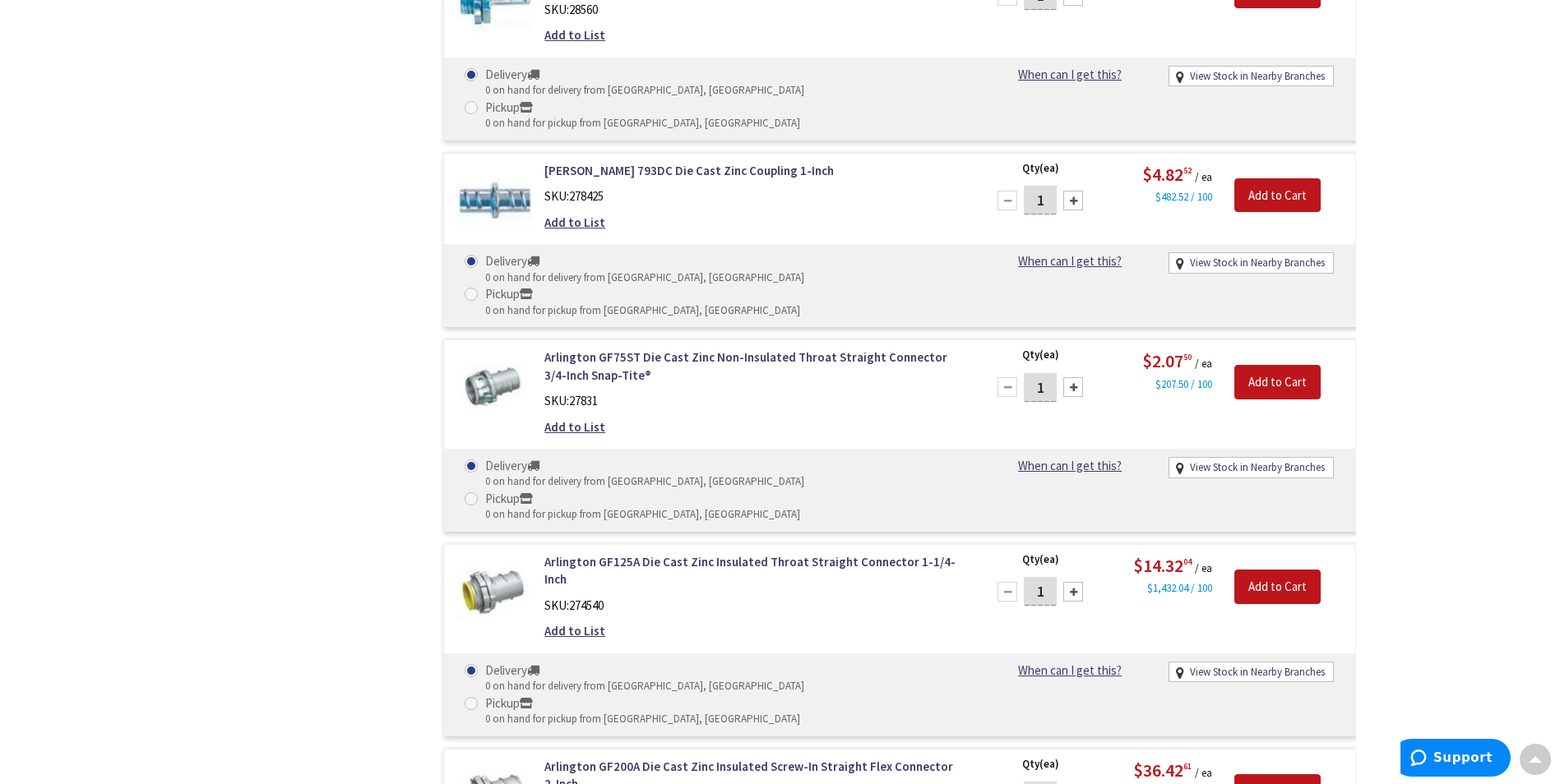
type input "1"
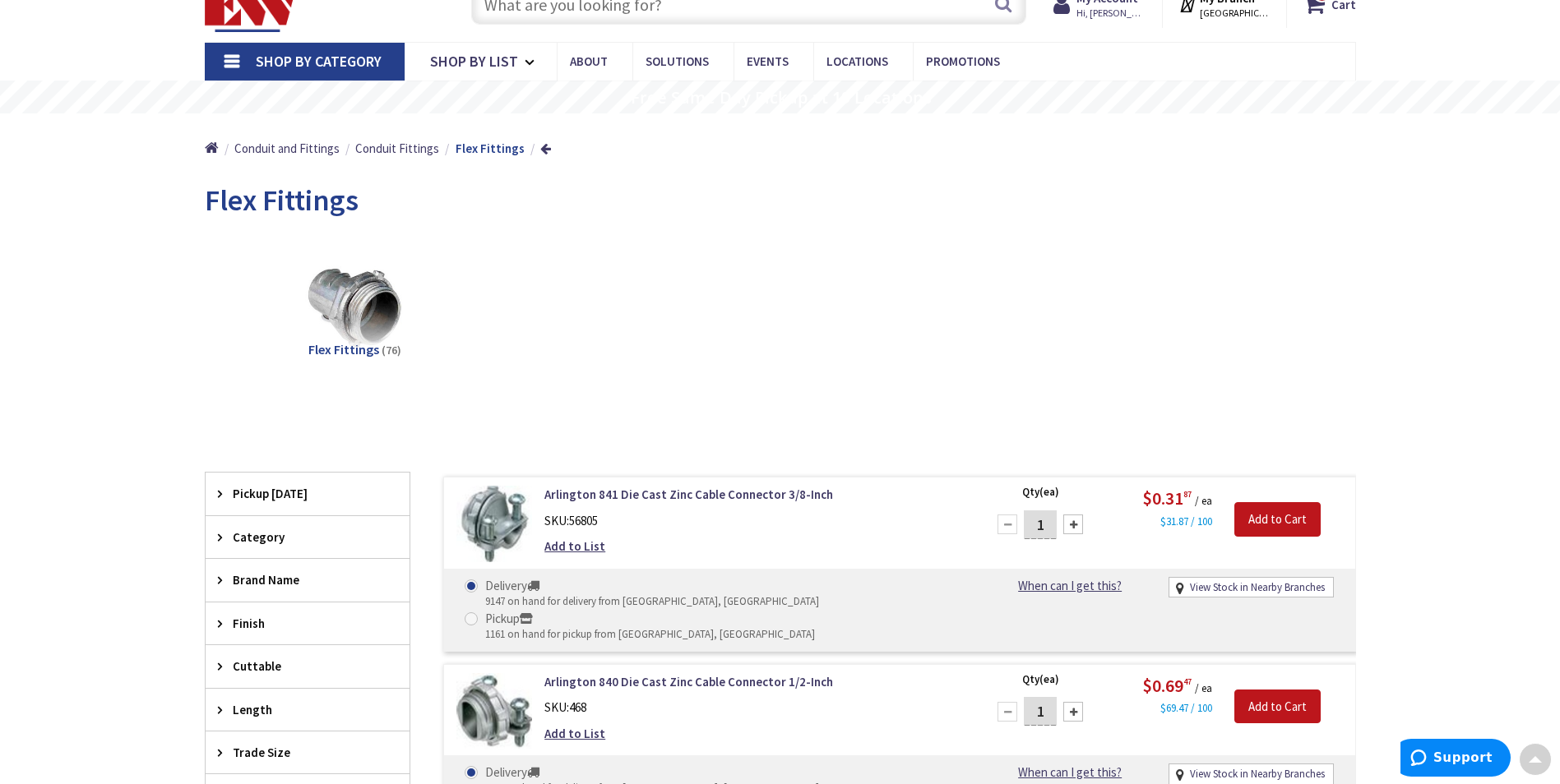
scroll to position [0, 0]
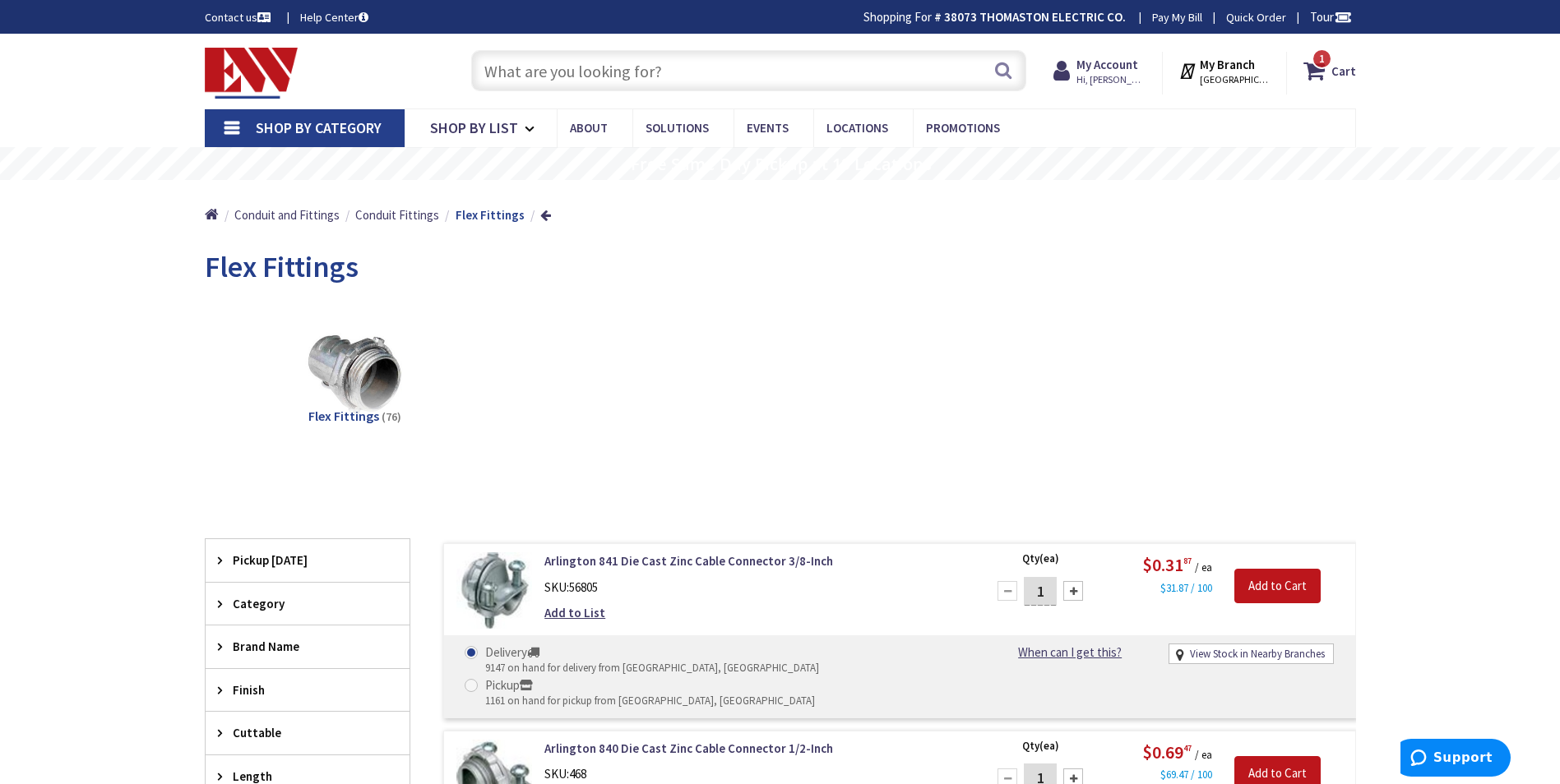
click at [321, 125] on span "Shop By Category" at bounding box center [318, 127] width 126 height 19
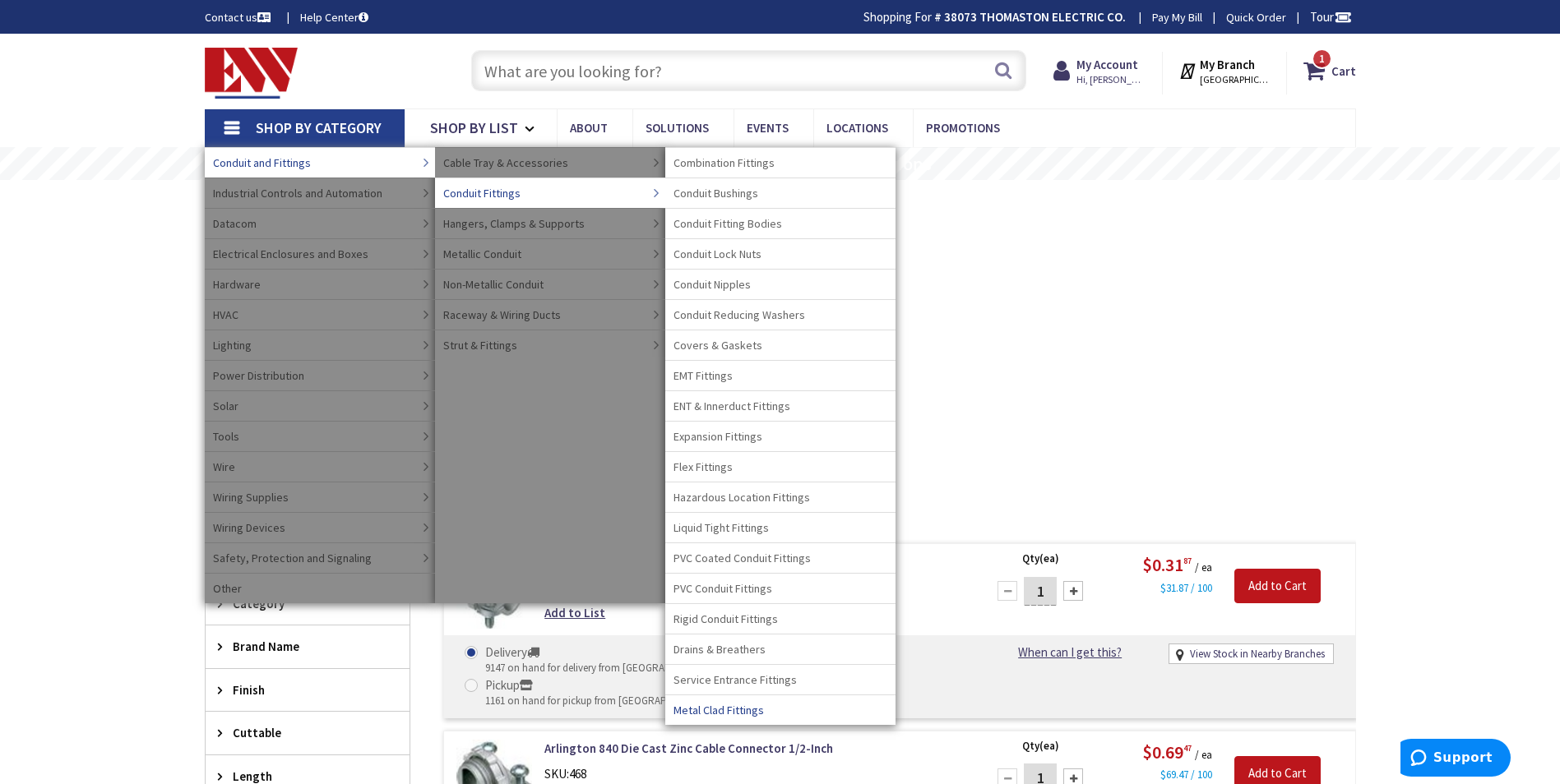
click at [709, 711] on span "Metal Clad Fittings" at bounding box center [719, 710] width 91 height 16
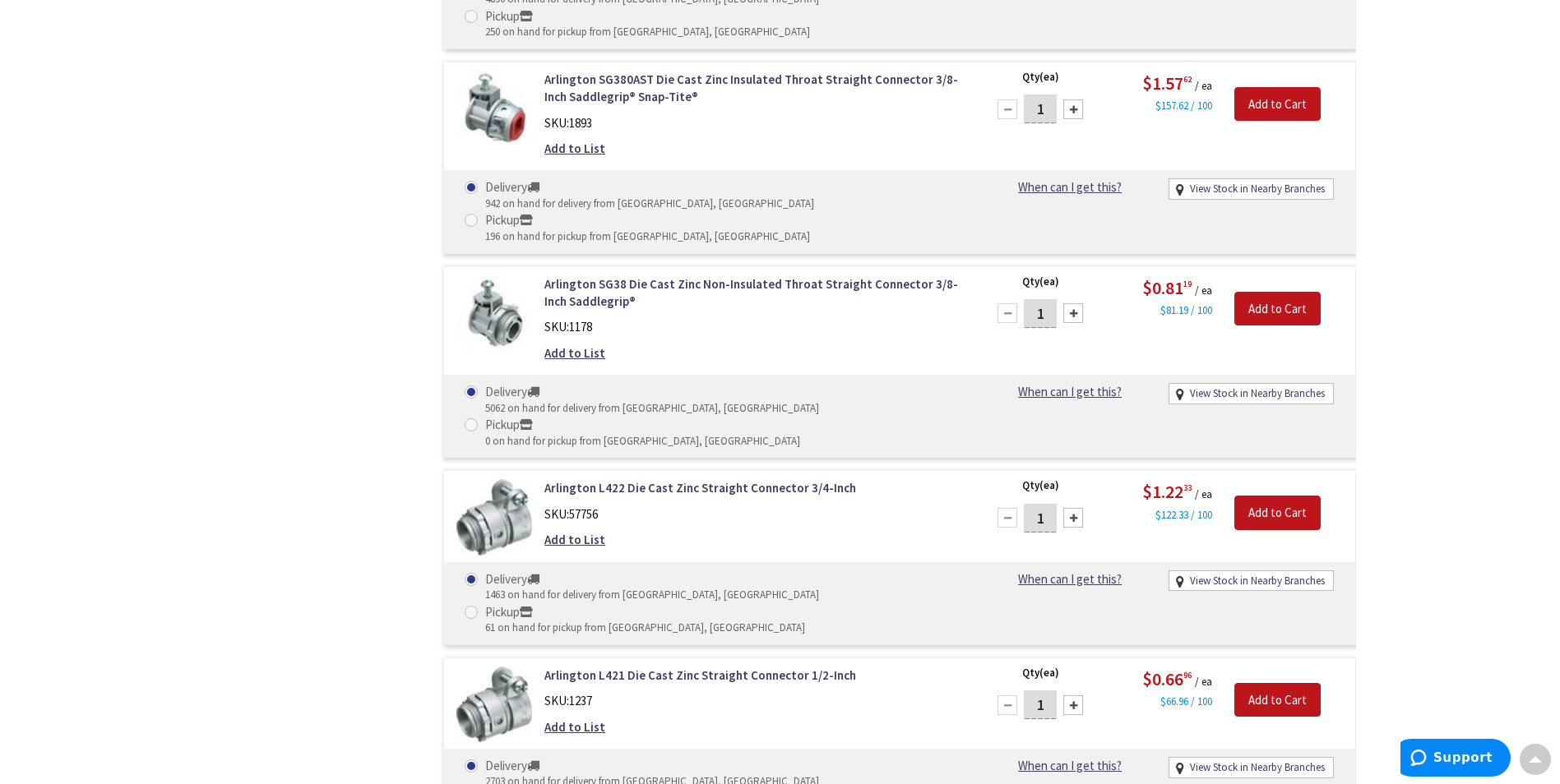
scroll to position [1397, 0]
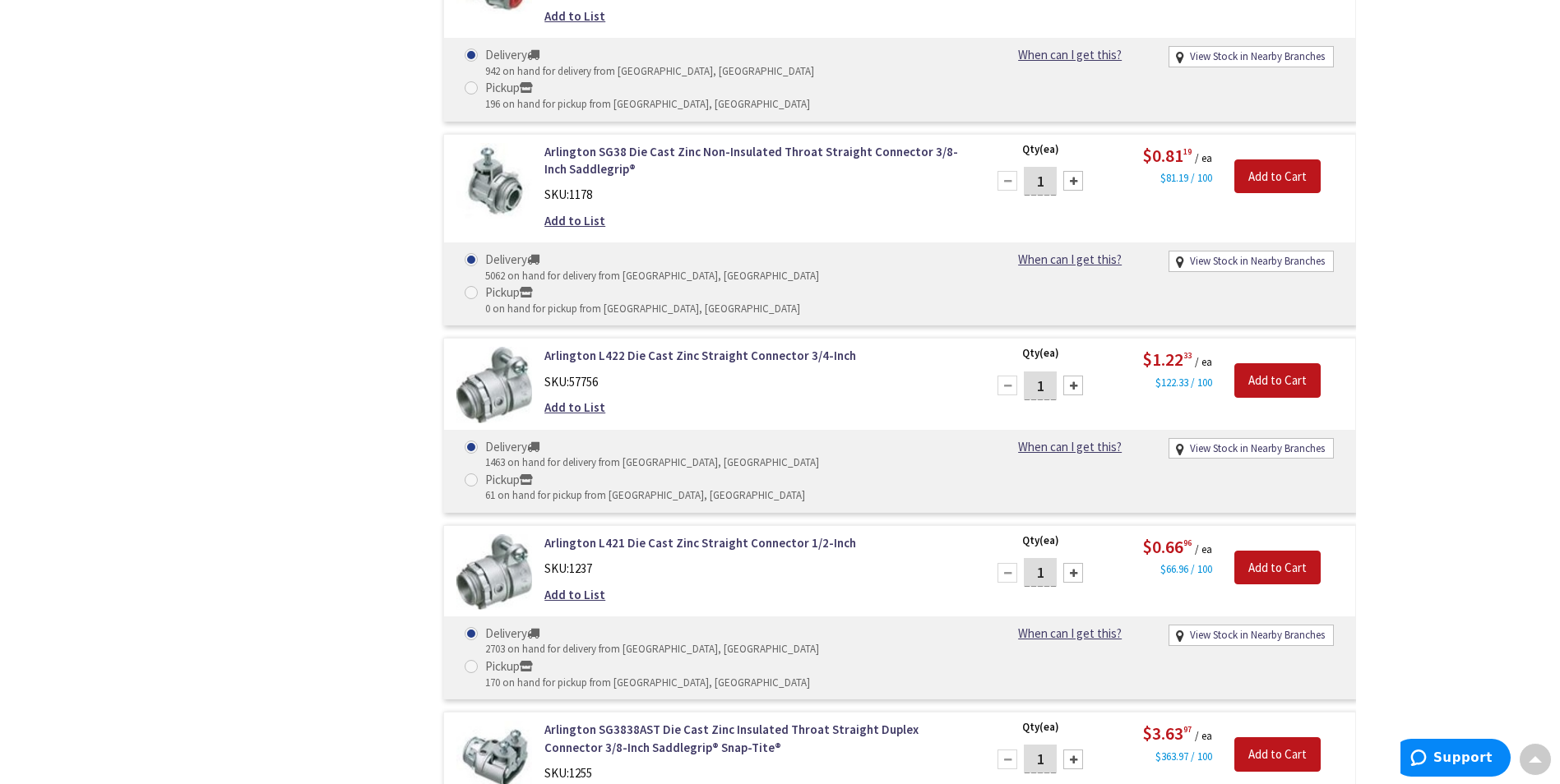
click at [1075, 563] on div at bounding box center [1073, 573] width 20 height 20
click at [1010, 563] on div at bounding box center [1008, 573] width 20 height 20
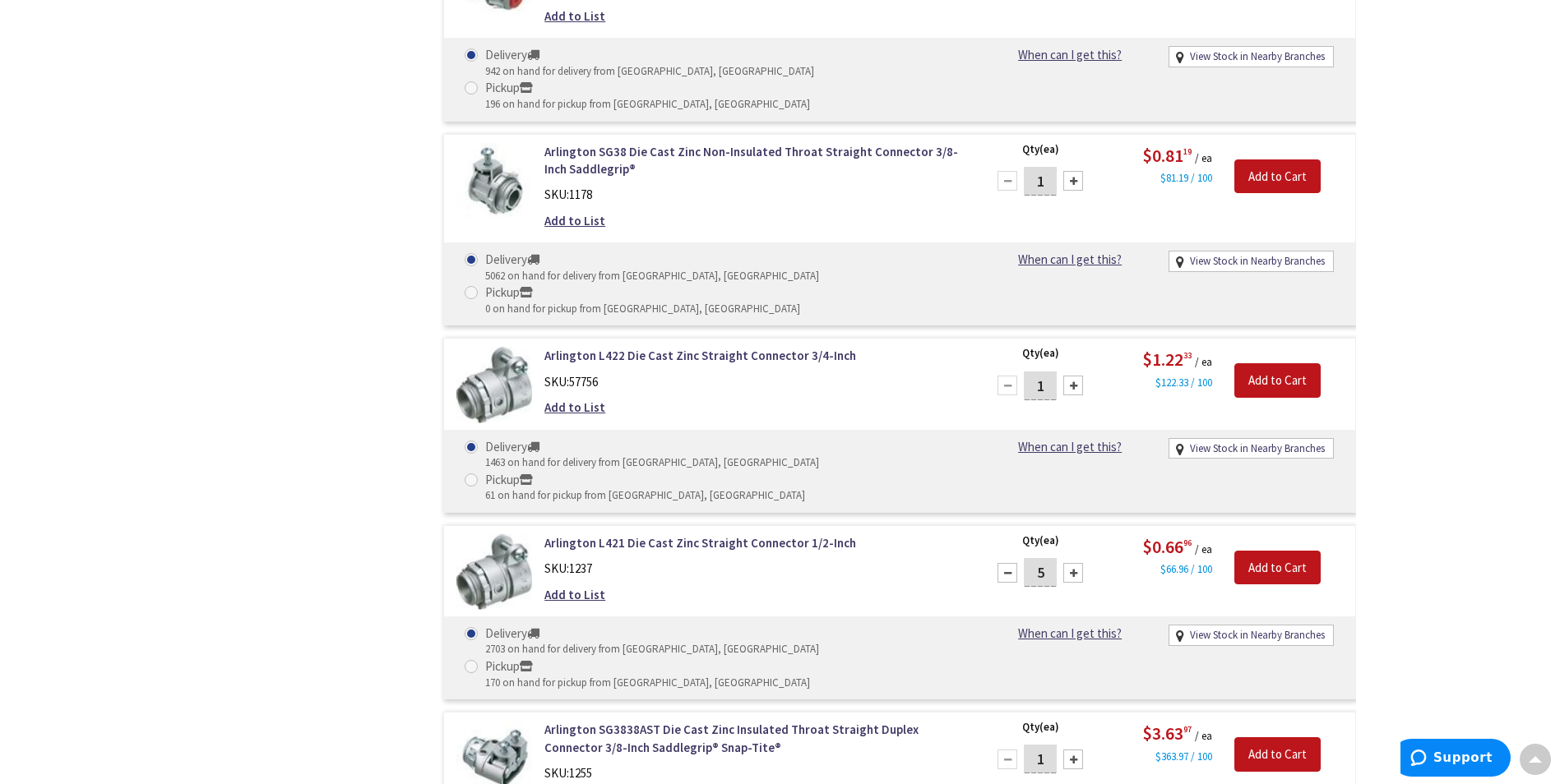
type input "4"
click at [1281, 551] on input "Add to Cart" at bounding box center [1278, 568] width 86 height 35
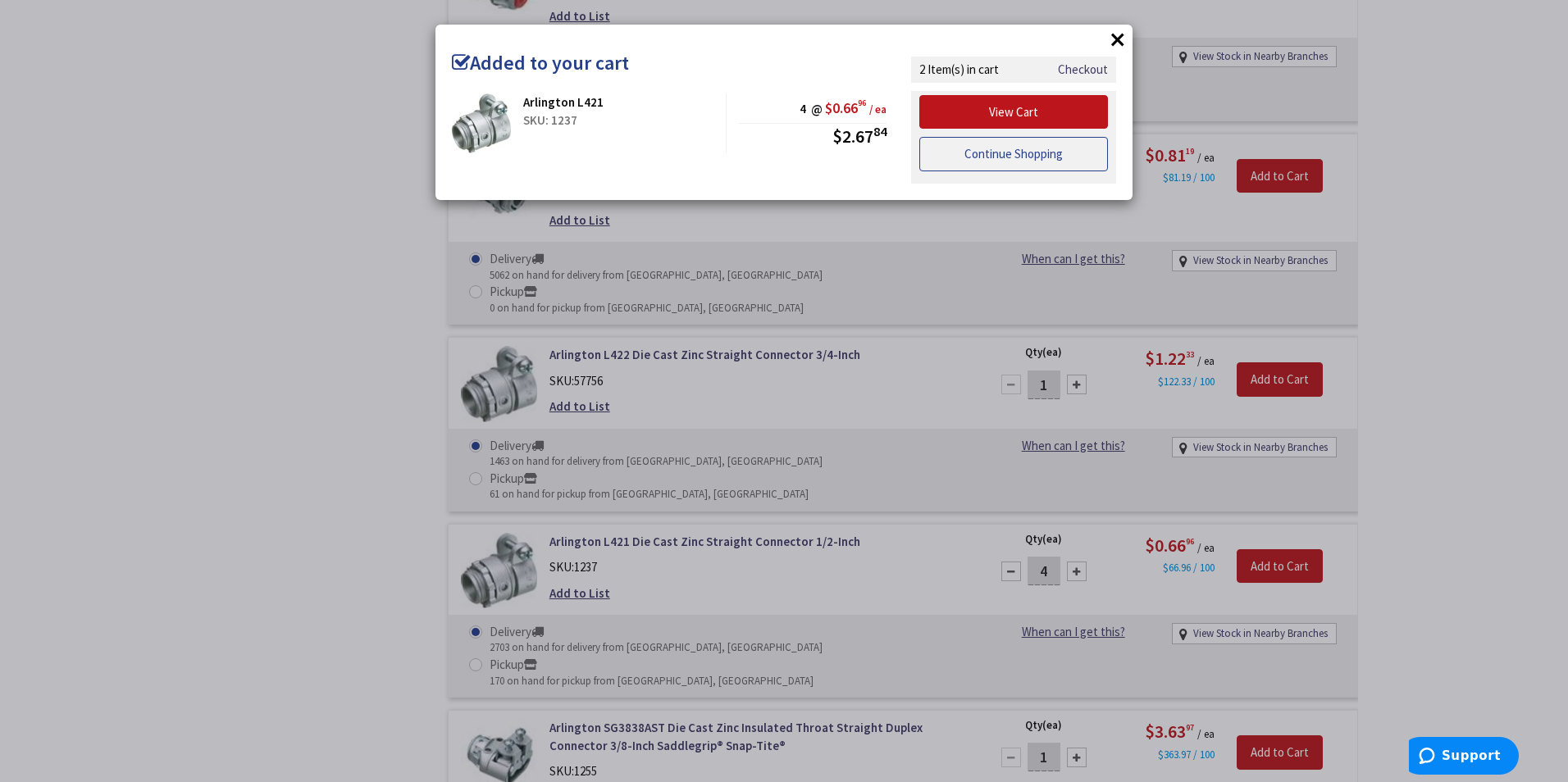
click at [1027, 162] on link "Continue Shopping" at bounding box center [1014, 154] width 188 height 35
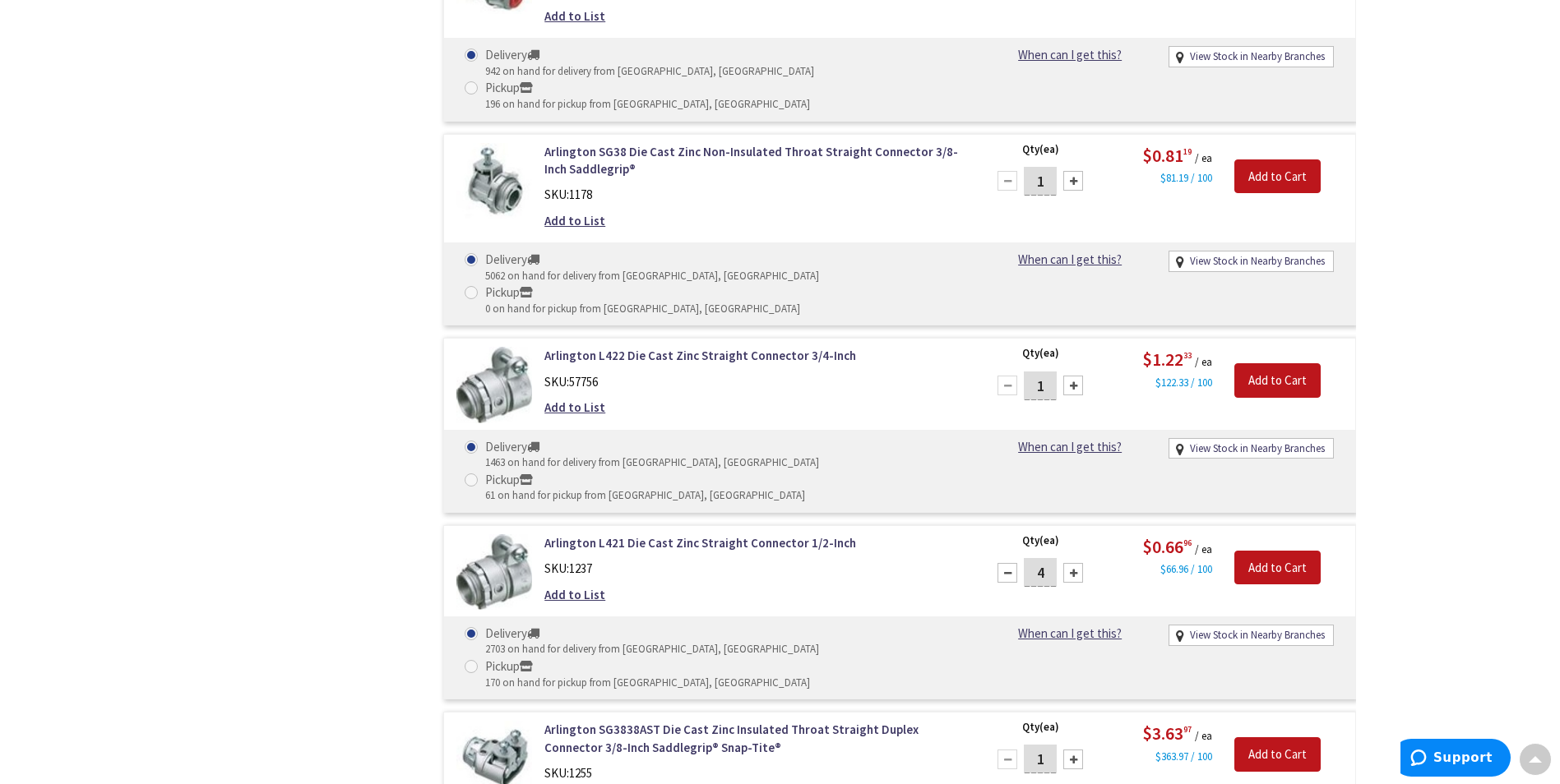
click at [1072, 376] on div at bounding box center [1073, 385] width 20 height 20
type input "2"
click at [1261, 363] on input "Add to Cart" at bounding box center [1278, 380] width 86 height 35
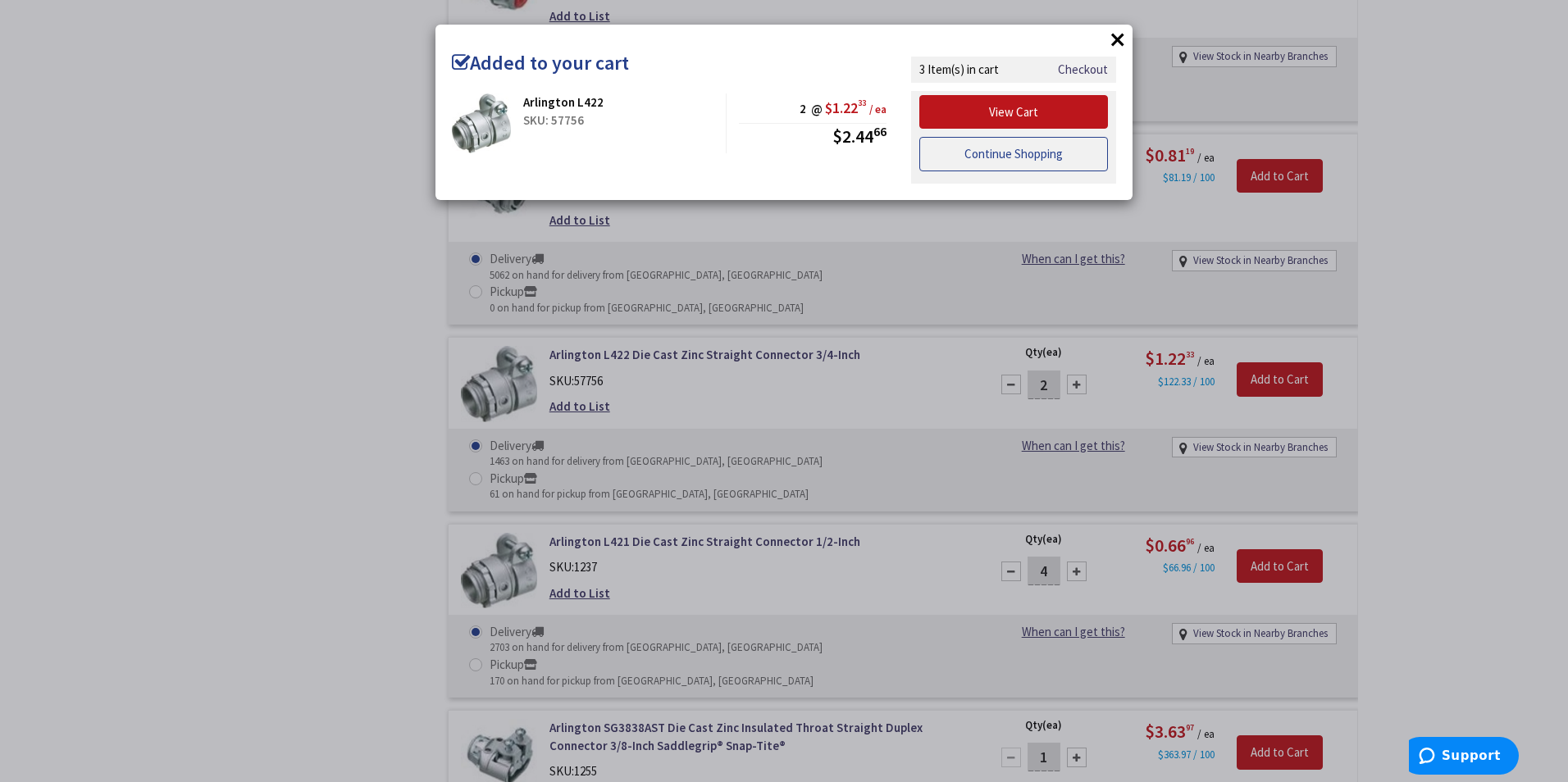
click at [1013, 152] on link "Continue Shopping" at bounding box center [1014, 154] width 188 height 35
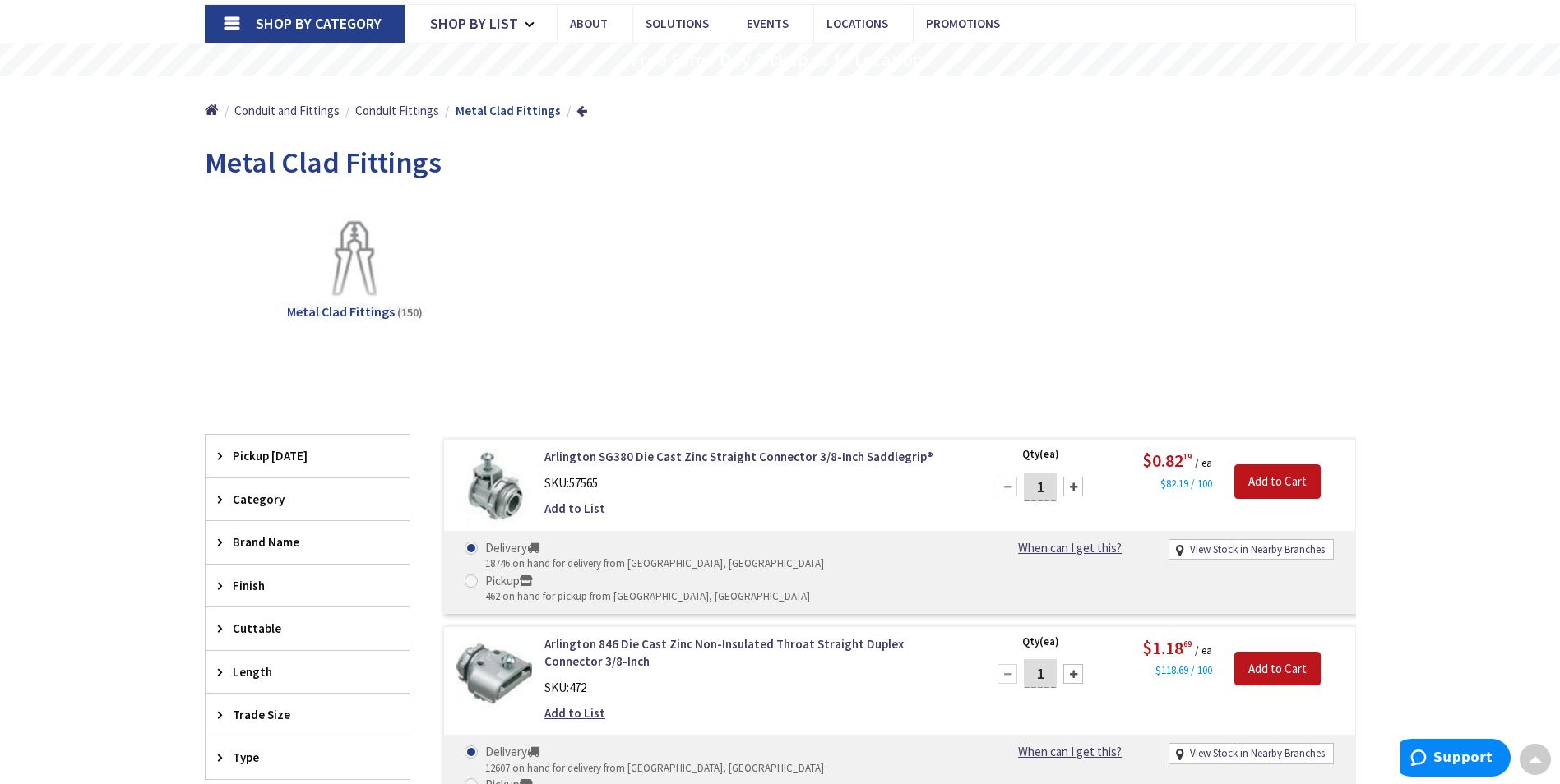
scroll to position [0, 0]
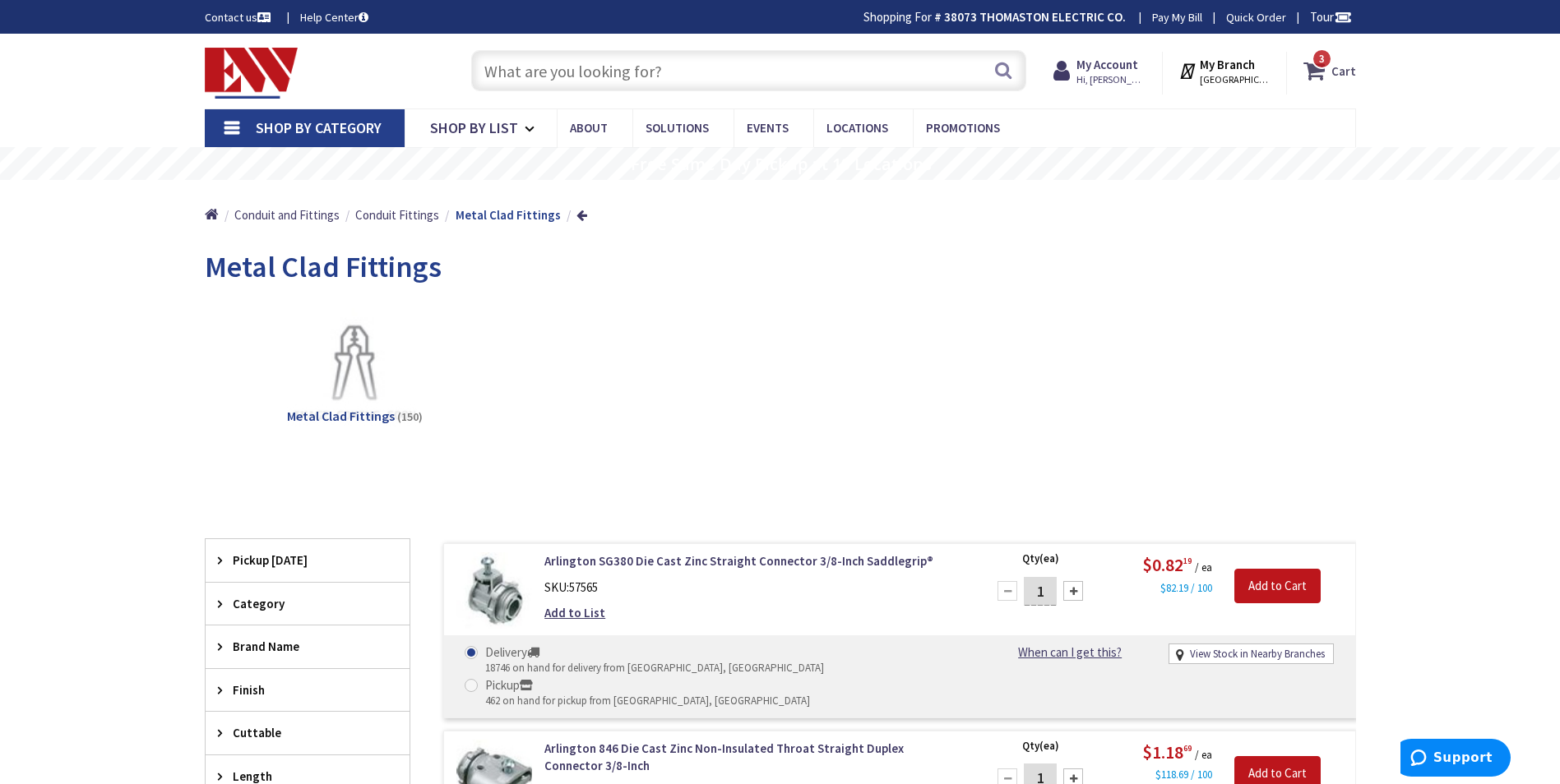
click at [1339, 71] on strong "Cart" at bounding box center [1345, 70] width 25 height 29
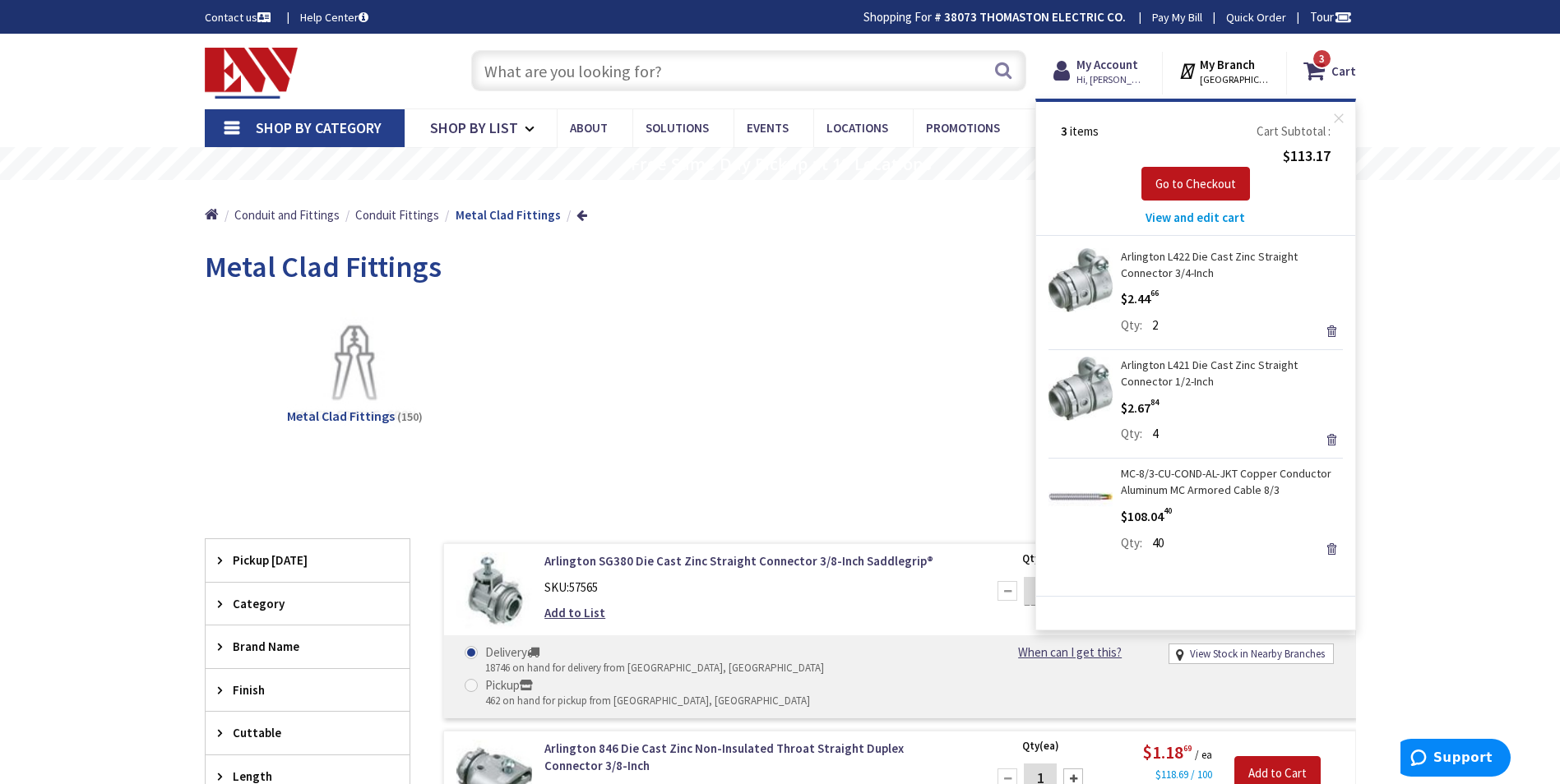
click at [1185, 215] on span "View and edit cart" at bounding box center [1196, 218] width 100 height 16
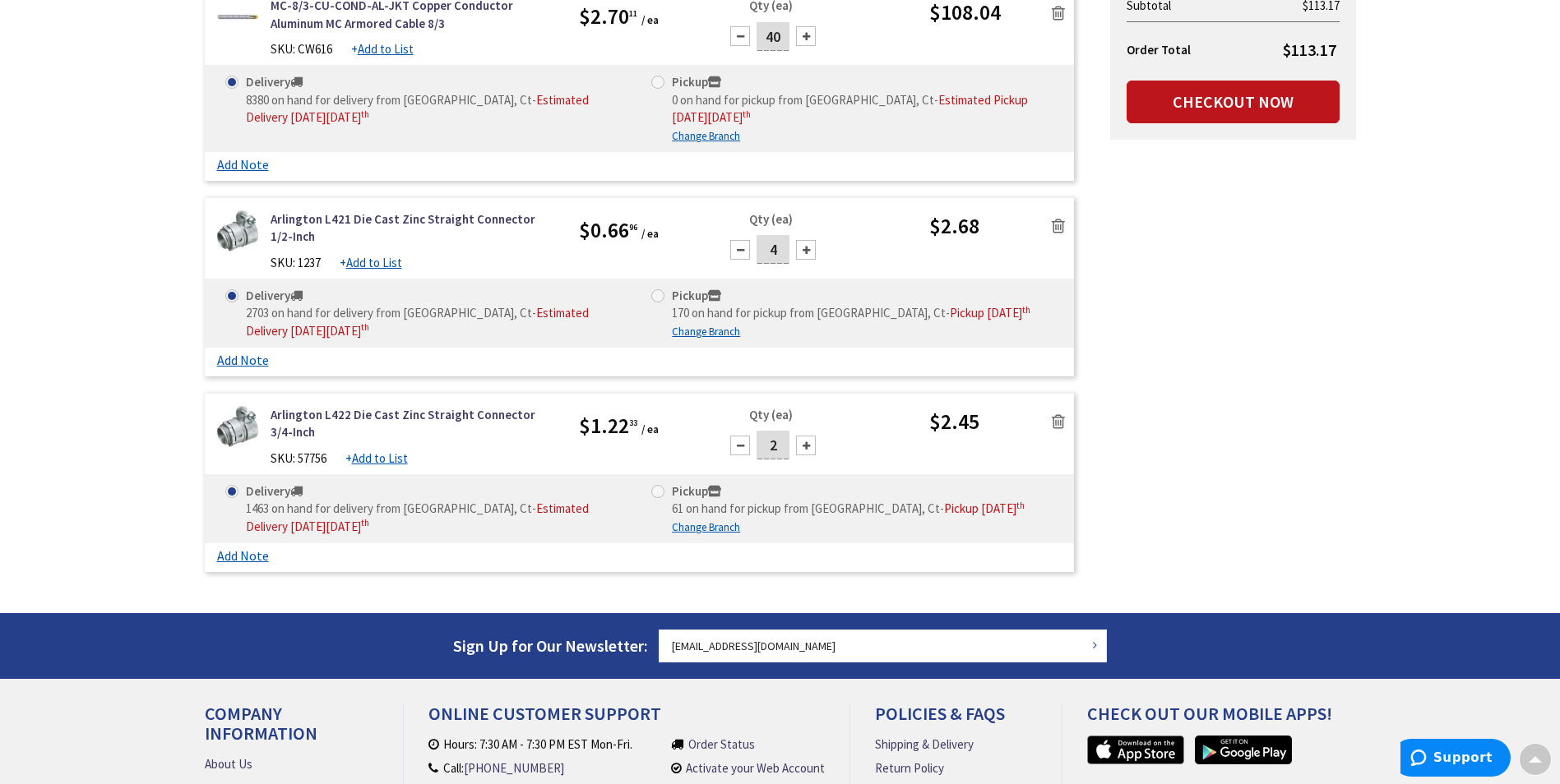
scroll to position [411, 0]
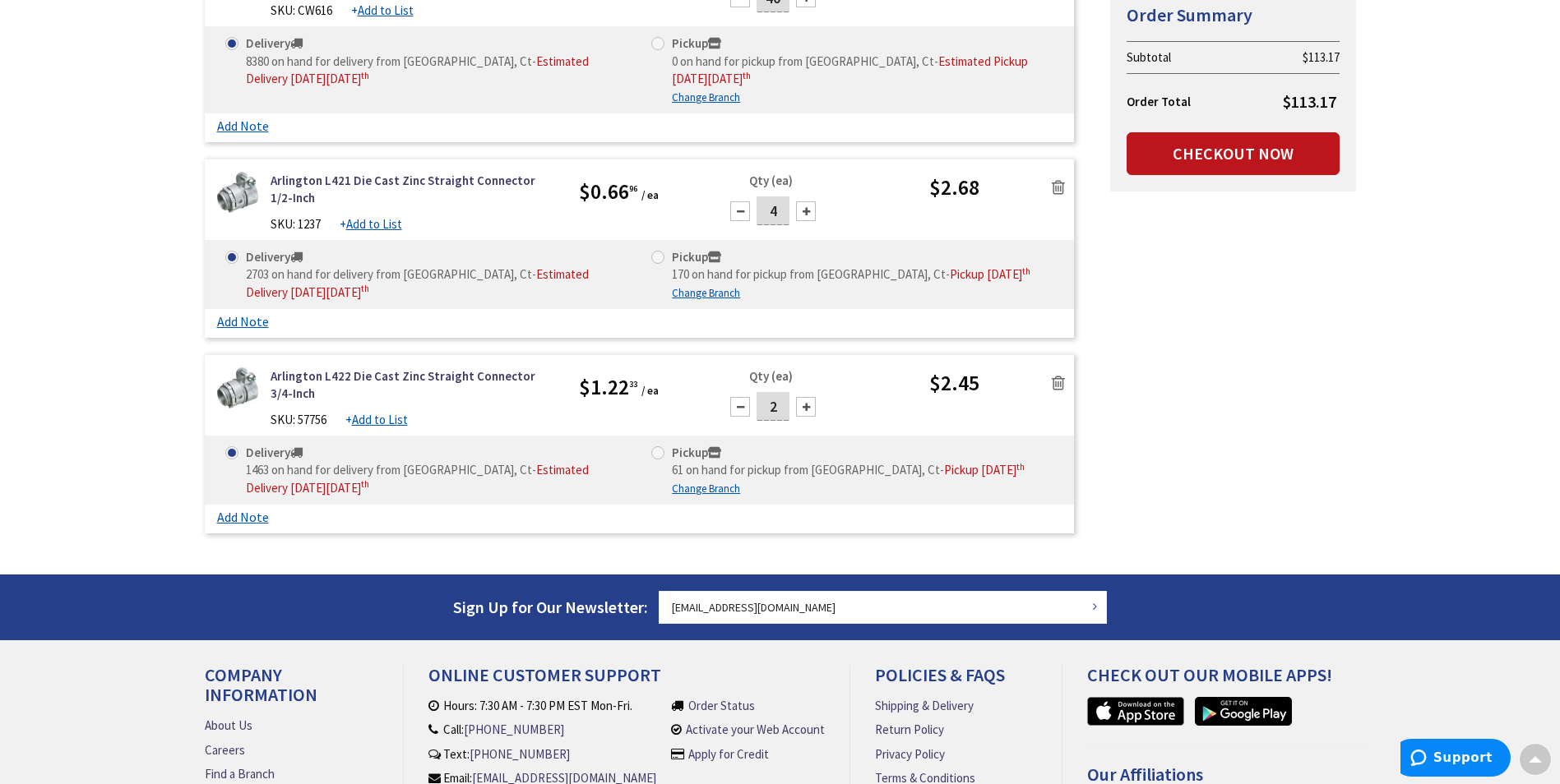
click at [804, 416] on div at bounding box center [806, 407] width 20 height 20
type input "4"
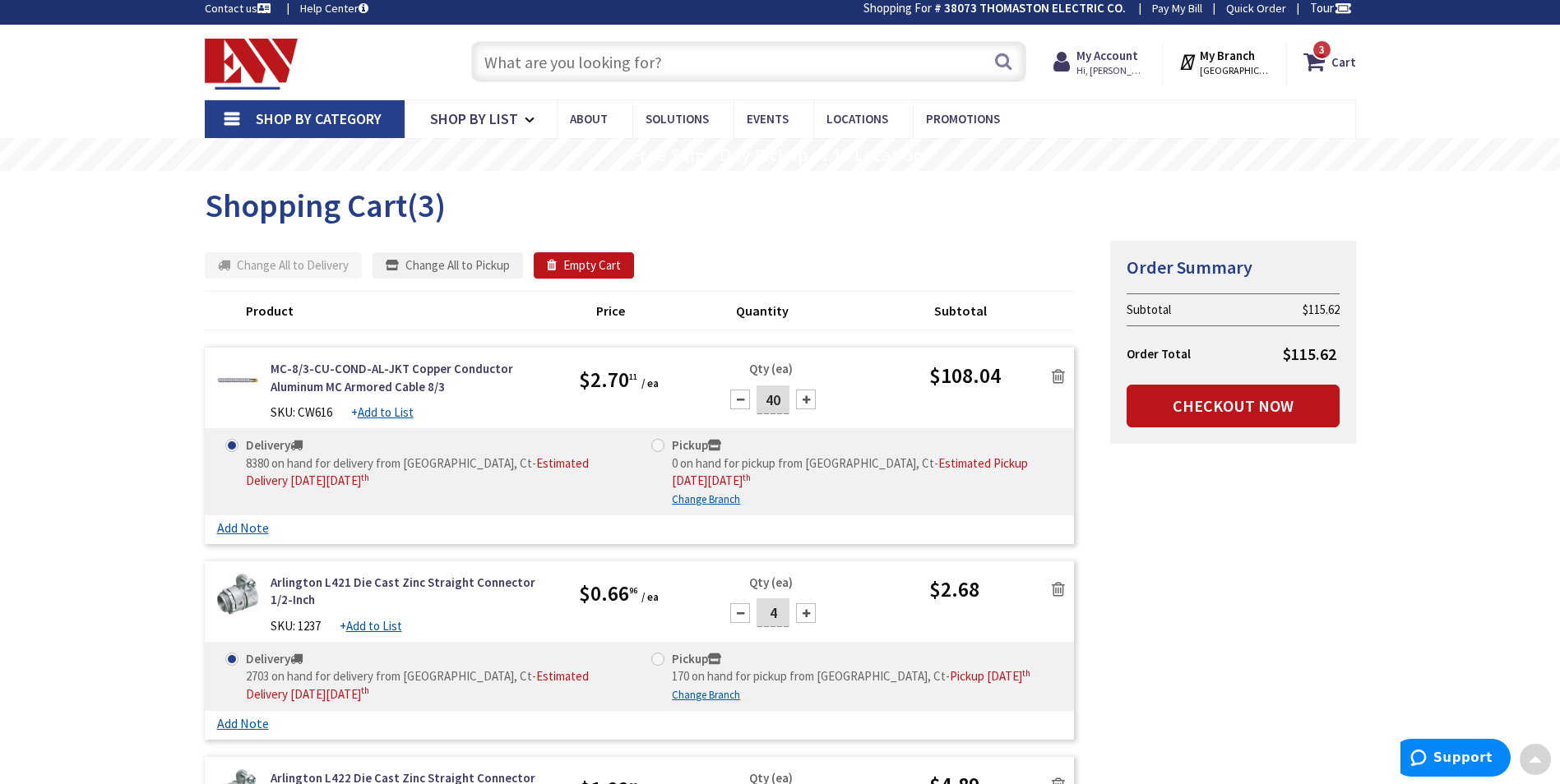
scroll to position [0, 0]
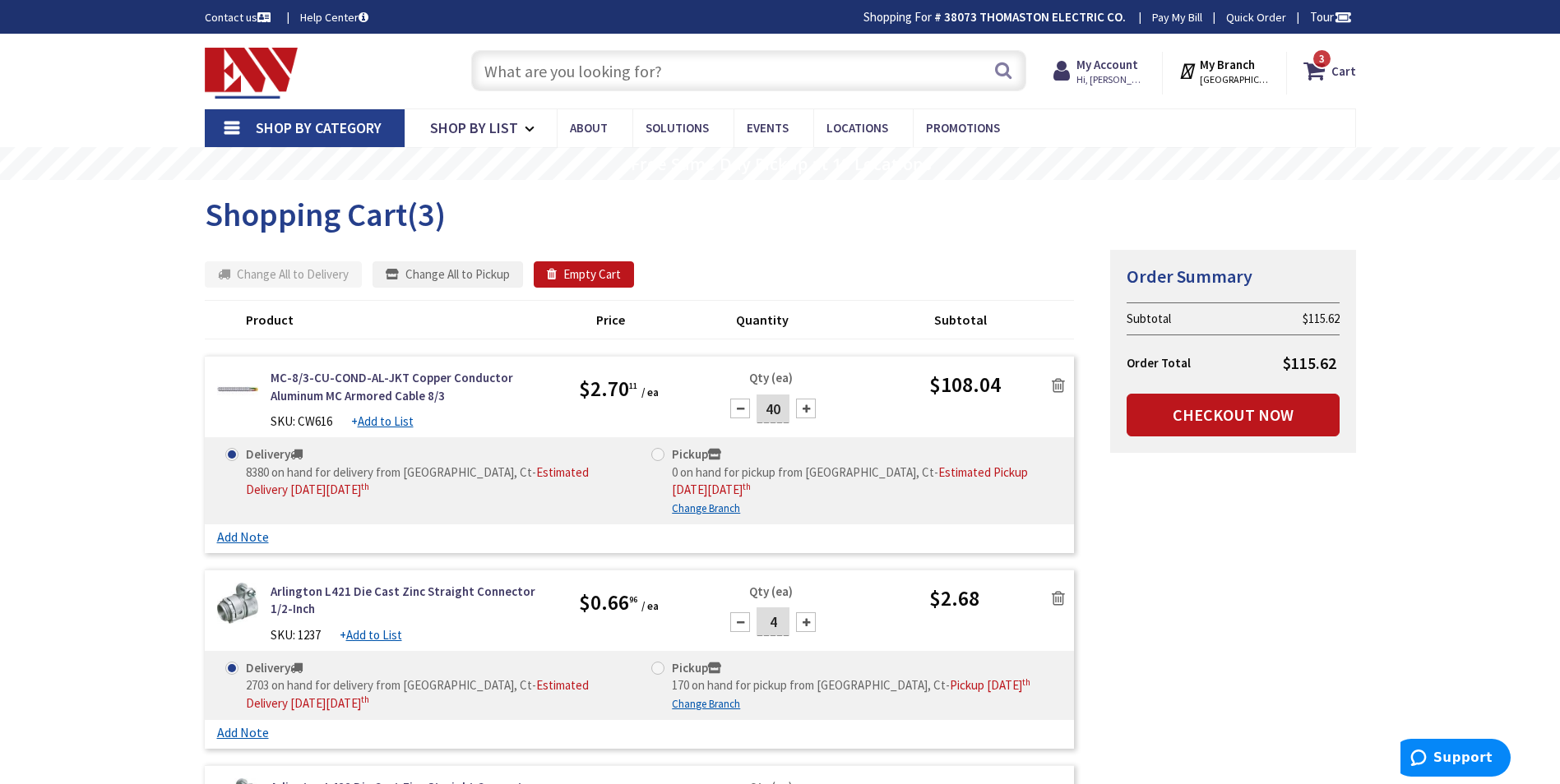
click at [329, 132] on span "Shop By Category" at bounding box center [318, 127] width 126 height 19
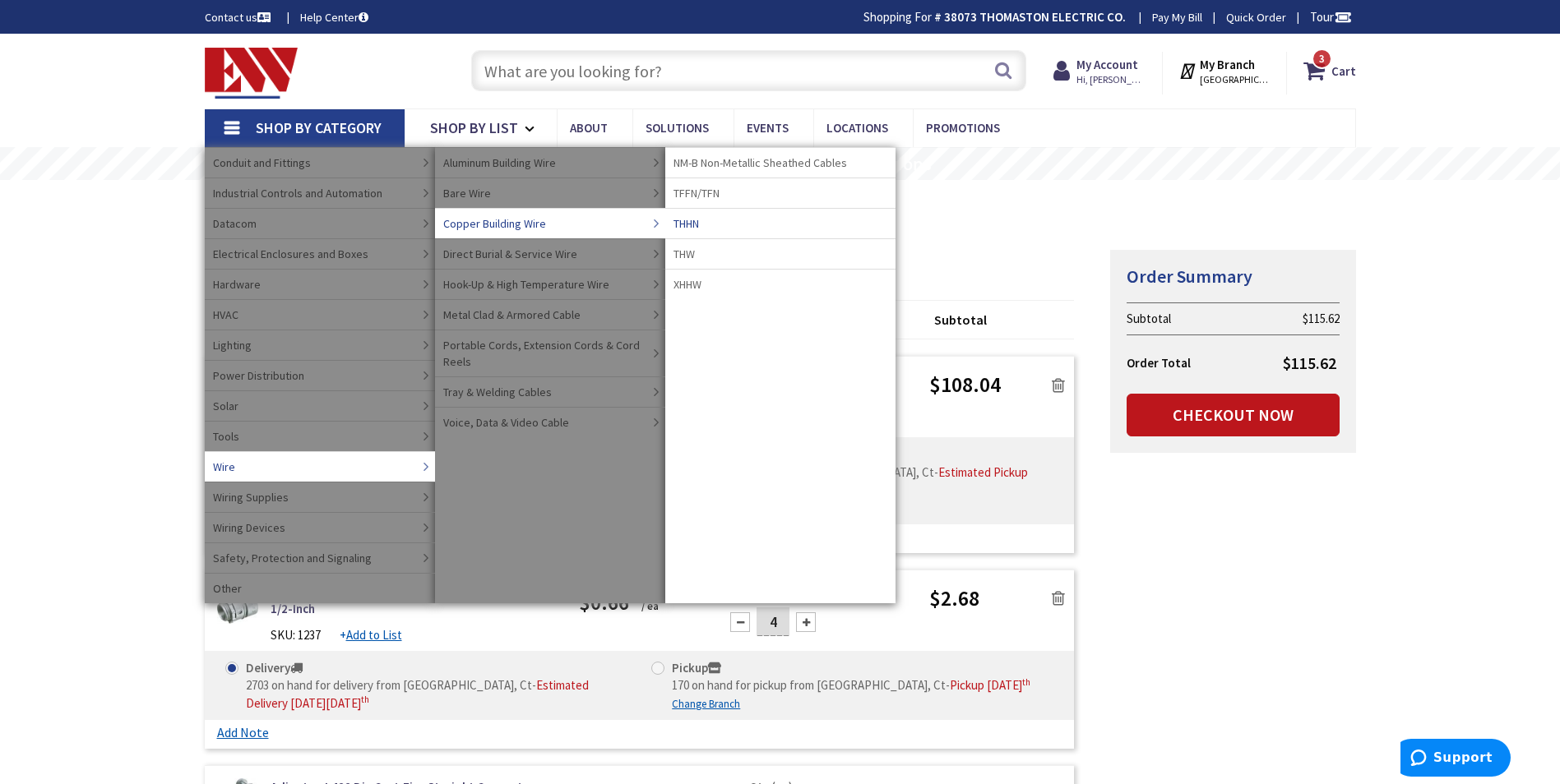
click at [687, 221] on span "THHN" at bounding box center [687, 223] width 26 height 16
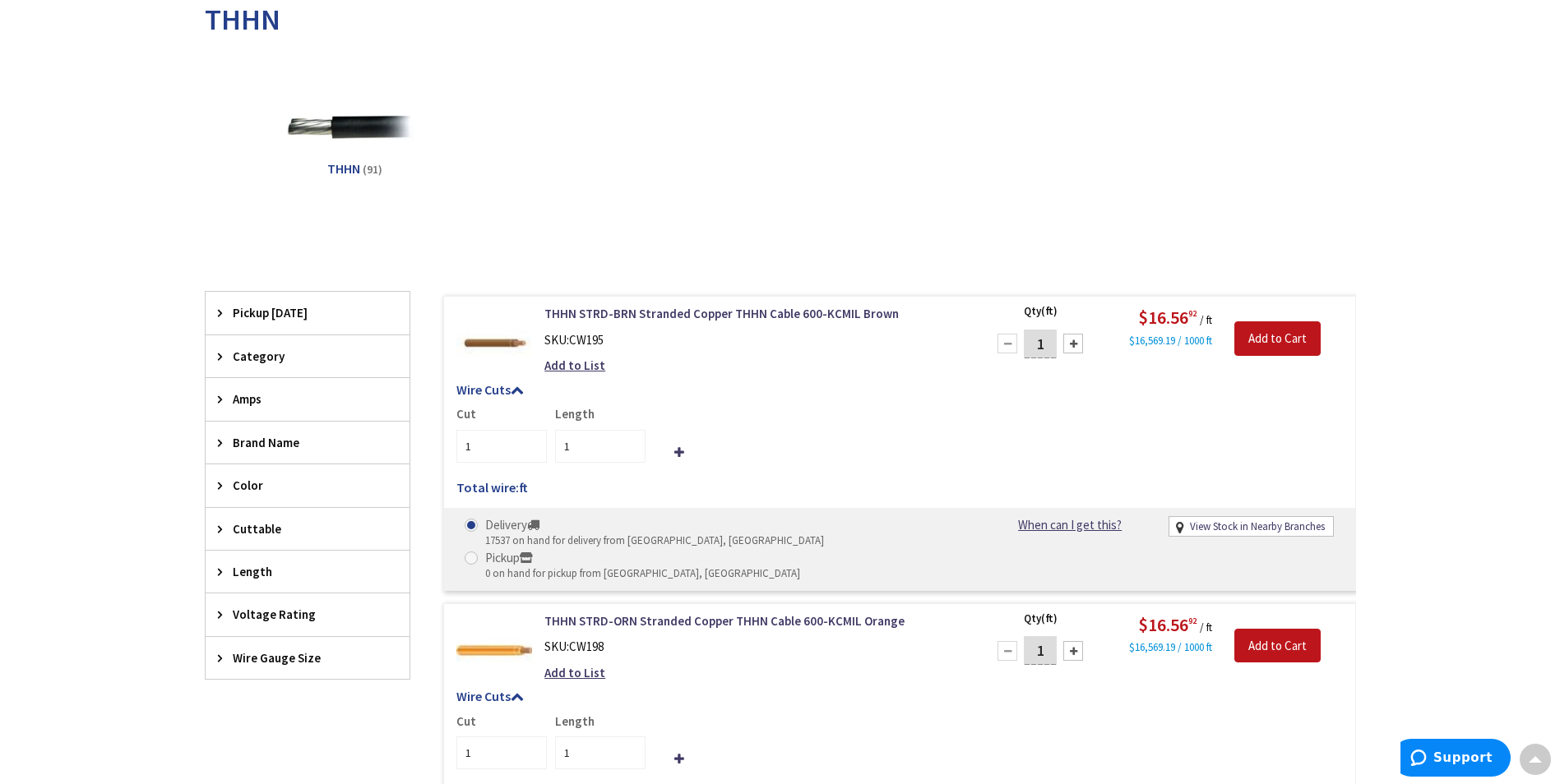
scroll to position [411, 0]
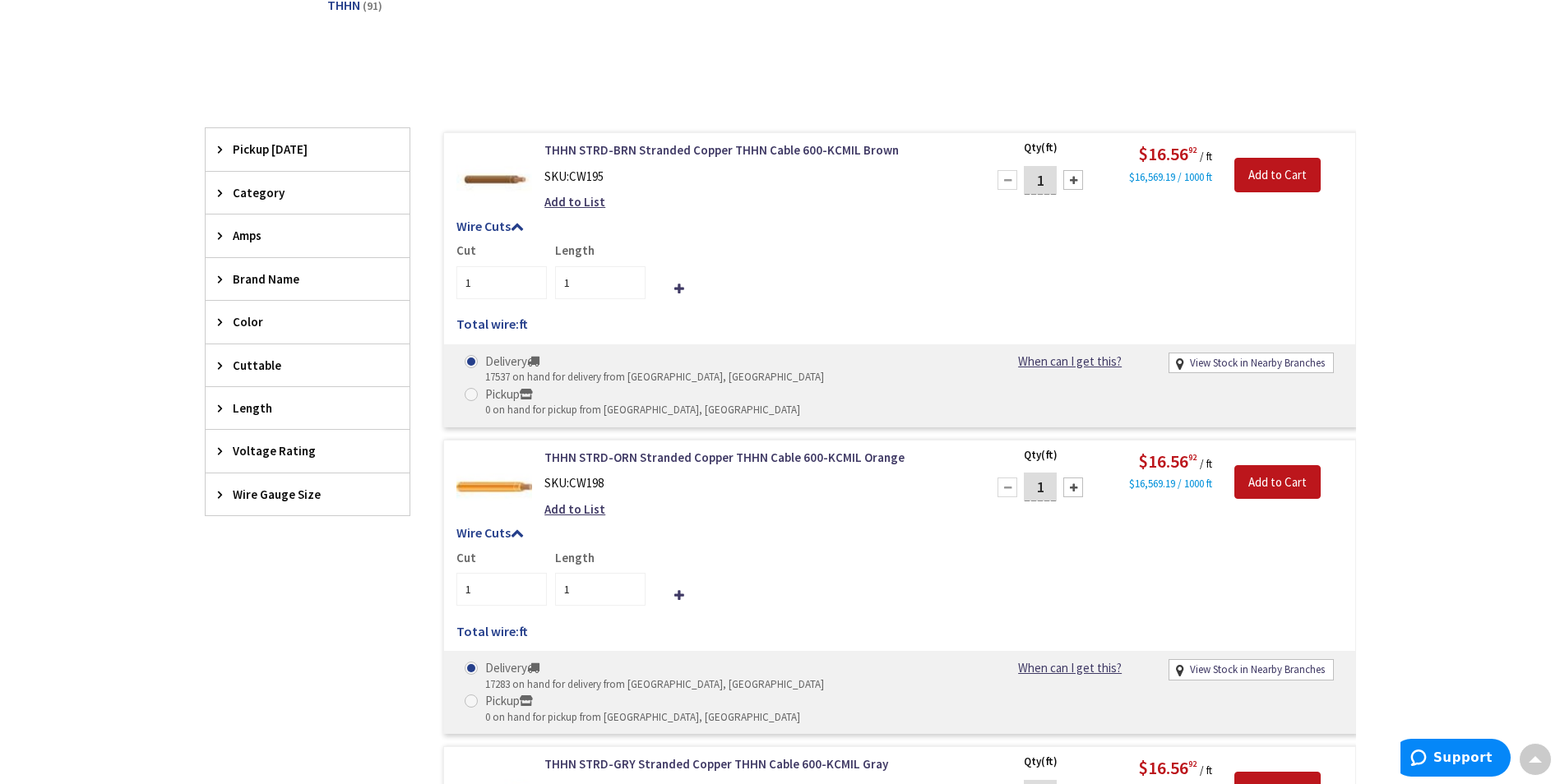
click at [275, 492] on span "Wire Gauge Size" at bounding box center [299, 494] width 134 height 17
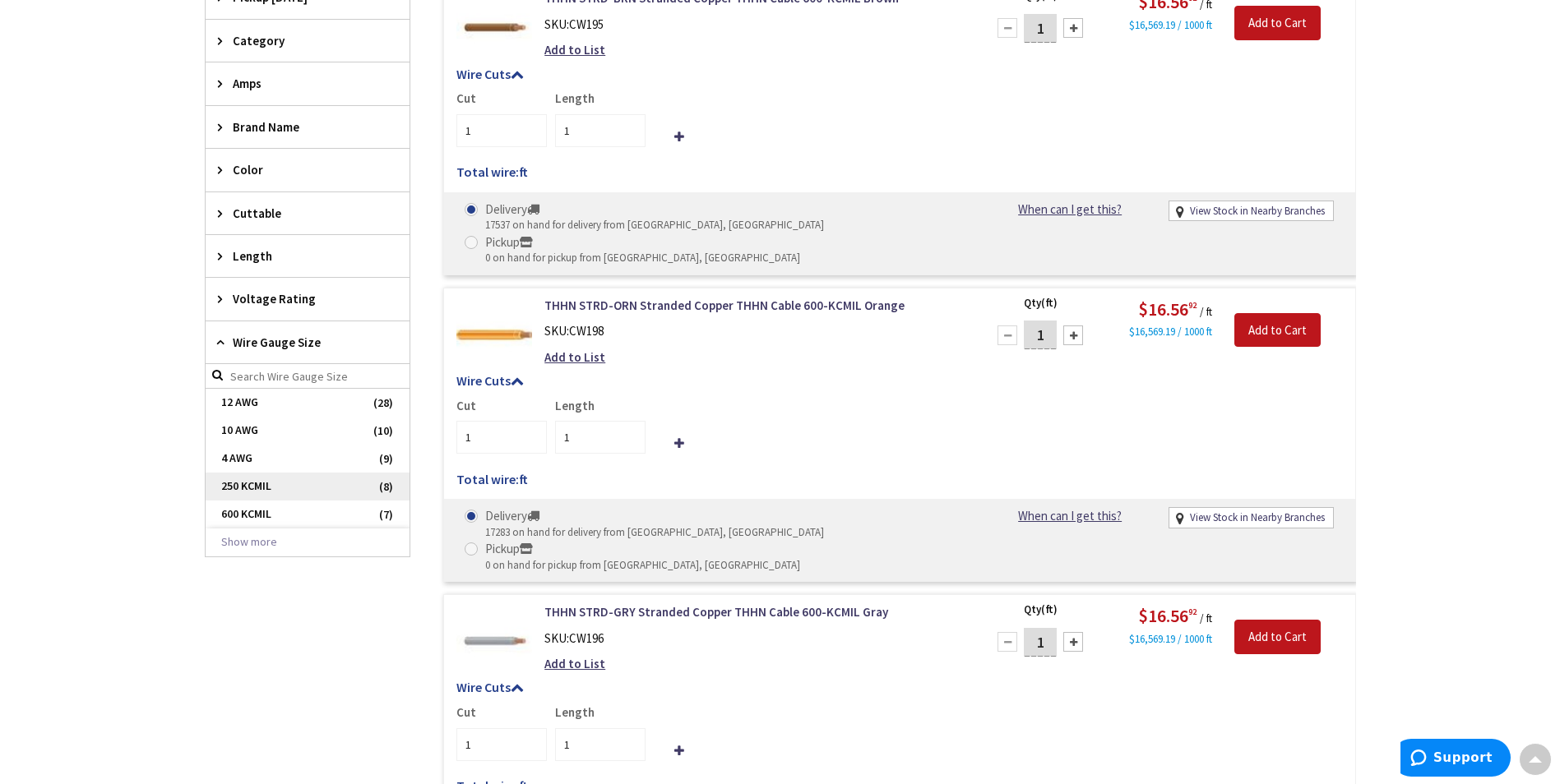
scroll to position [576, 0]
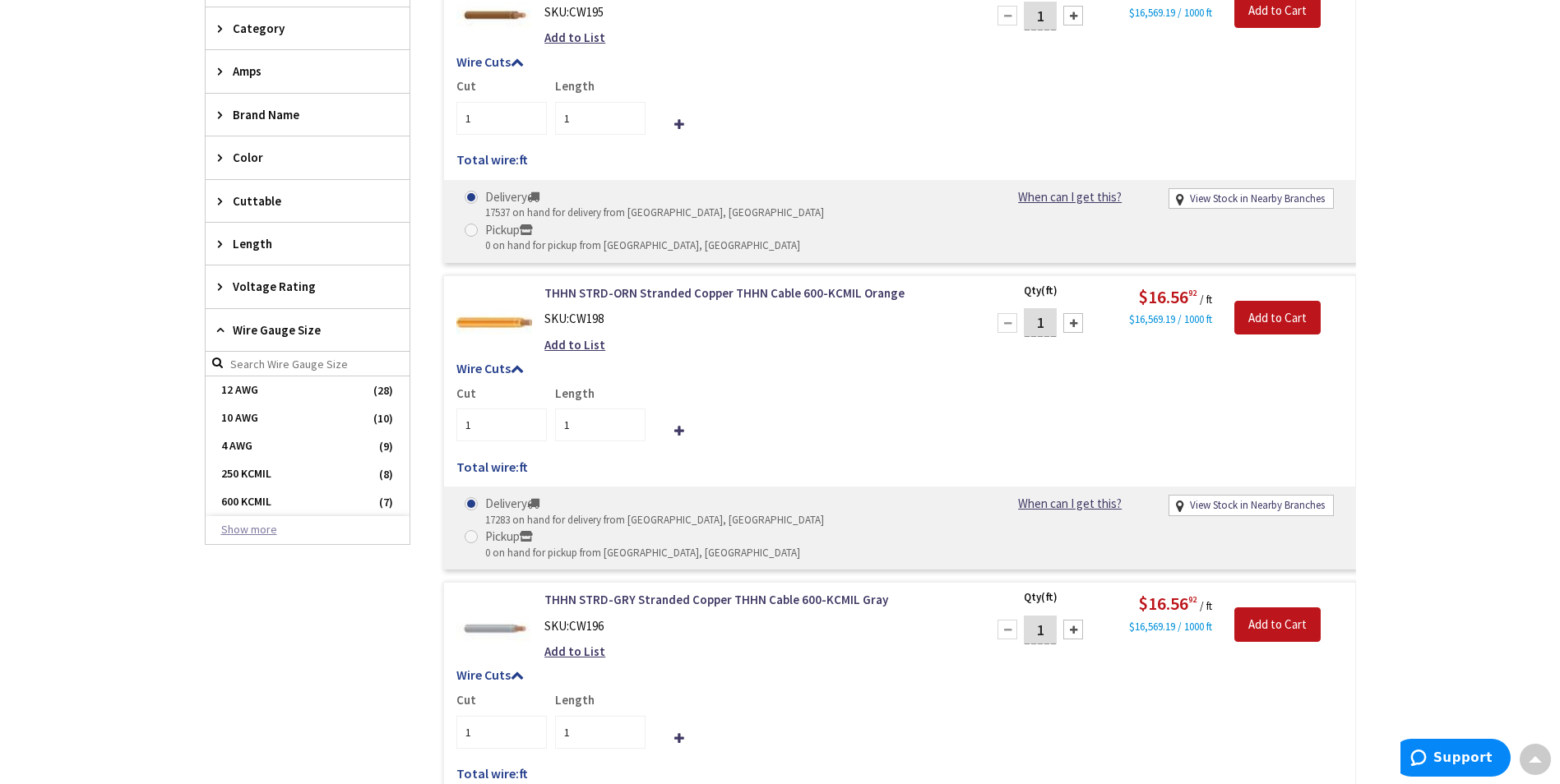
click at [325, 530] on button "Show more" at bounding box center [307, 529] width 204 height 28
click at [284, 528] on span "8 AWG" at bounding box center [307, 529] width 204 height 28
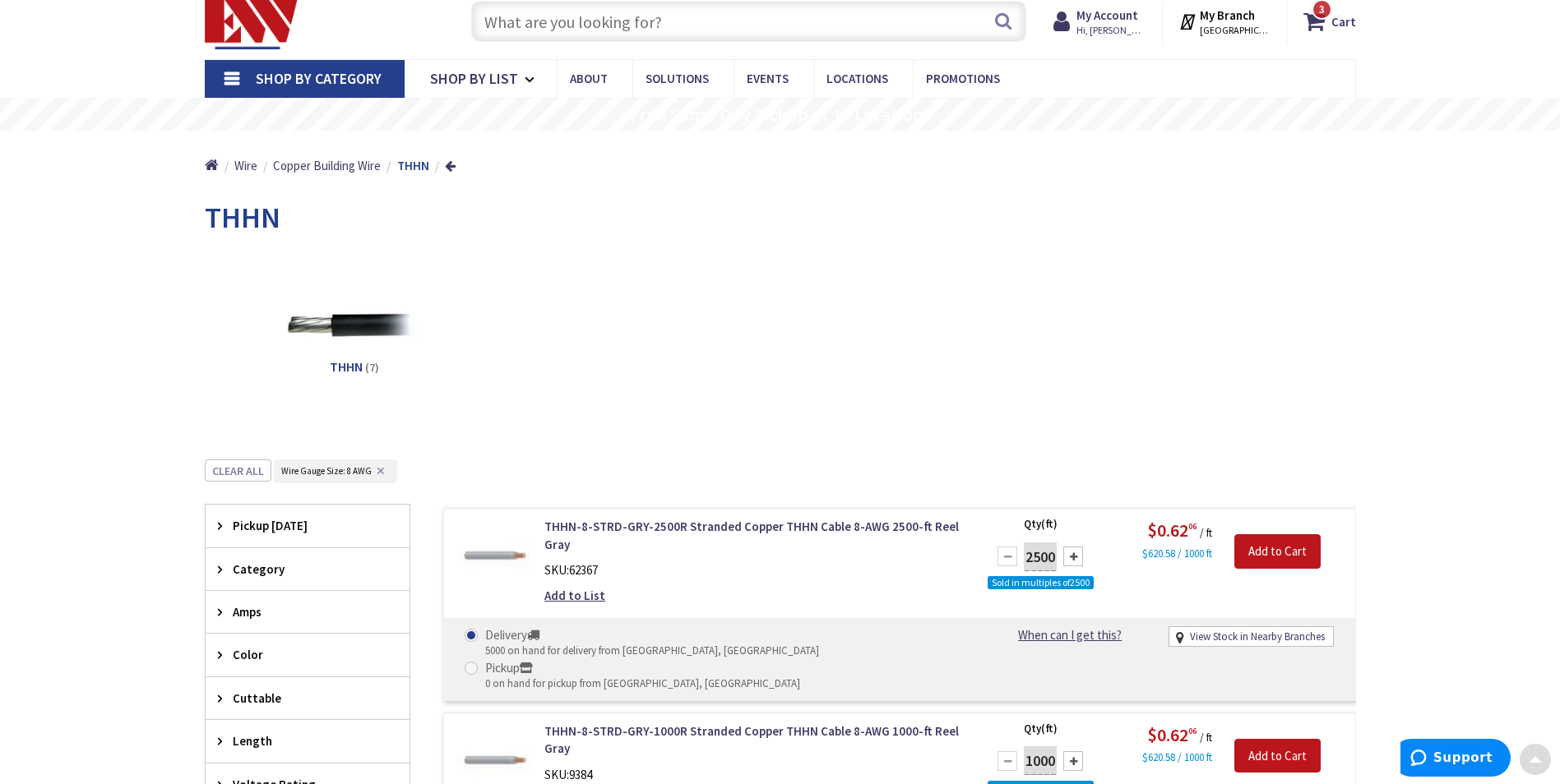
scroll to position [0, 0]
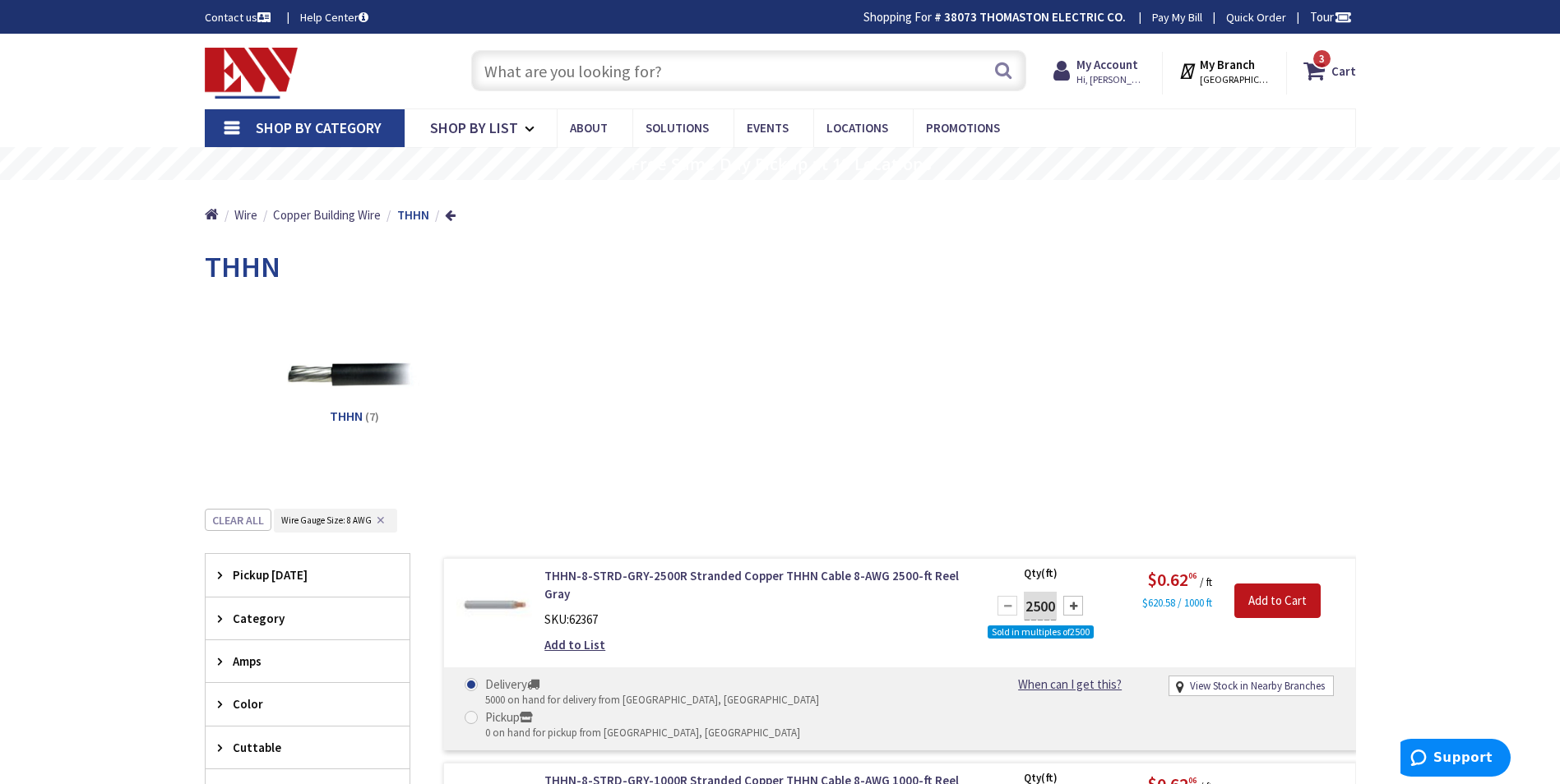
click at [515, 66] on input "text" at bounding box center [749, 70] width 556 height 41
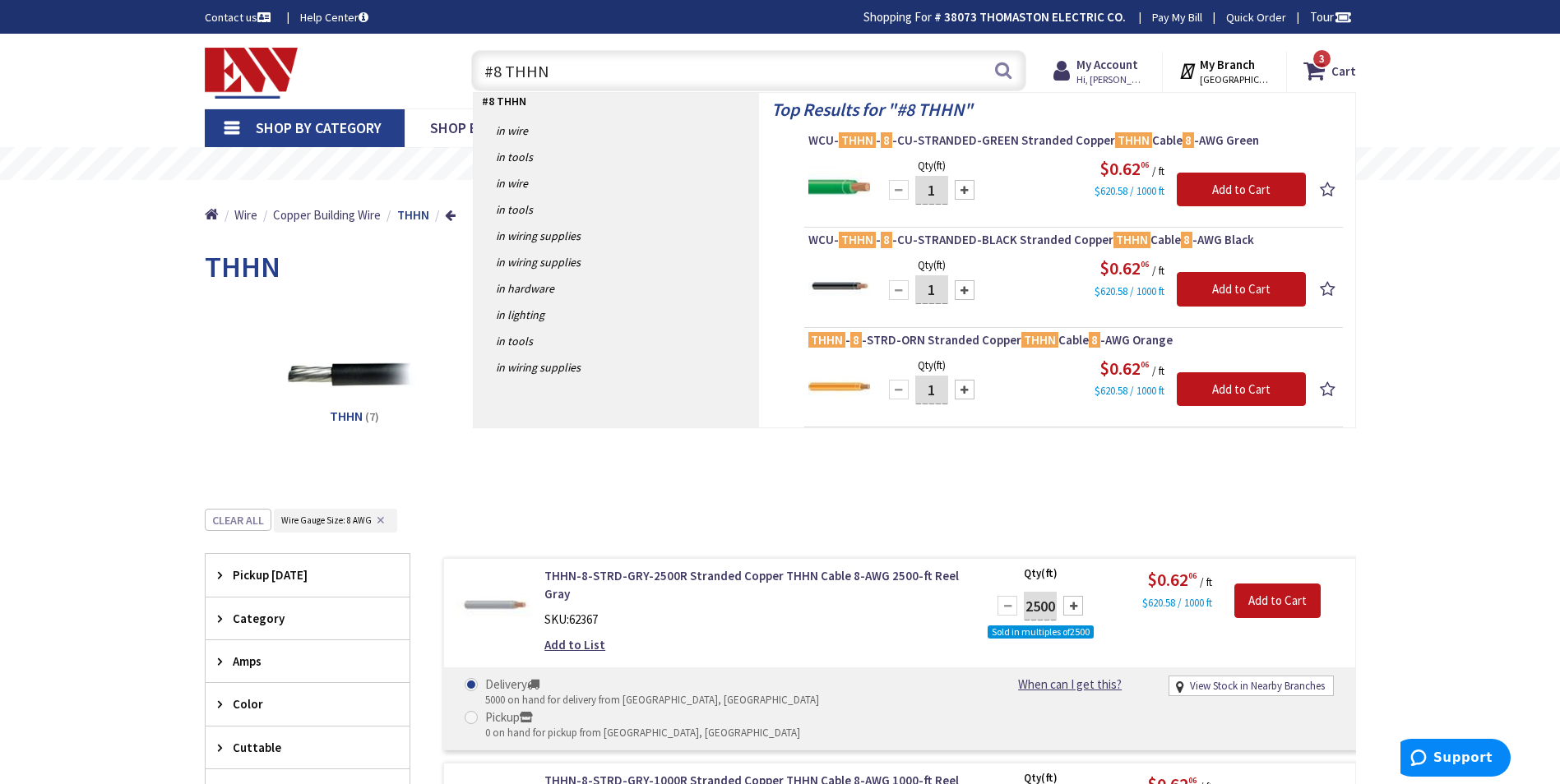
type input "#8 THHN"
drag, startPoint x: 939, startPoint y: 294, endPoint x: 924, endPoint y: 291, distance: 15.3
click at [924, 291] on input "1" at bounding box center [931, 289] width 33 height 28
type input "1"
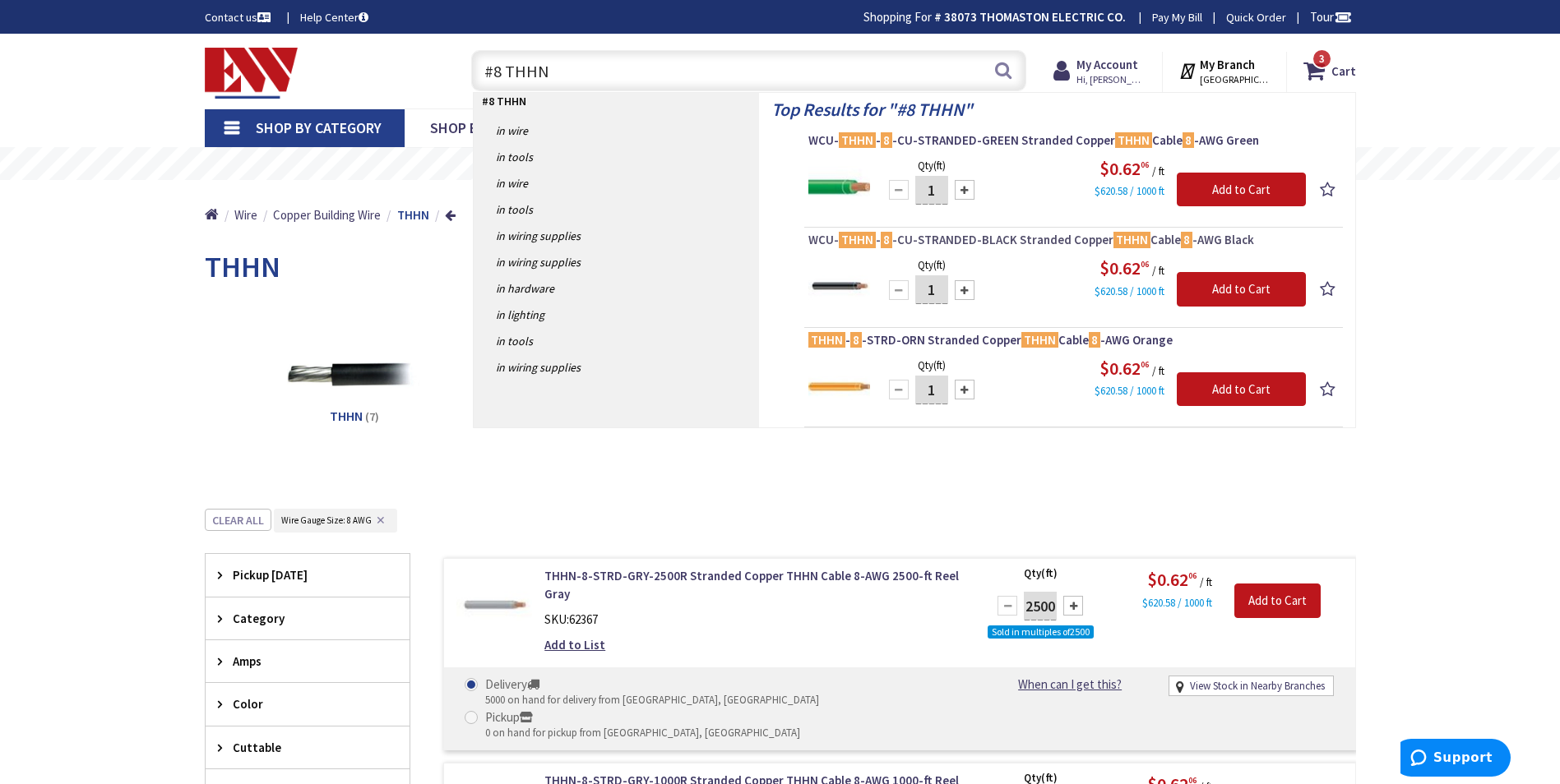
click at [955, 238] on span "WCU- THHN - 8 -CU-STRANDED-BLACK Stranded Copper THHN Cable 8 -AWG Black" at bounding box center [1074, 239] width 531 height 16
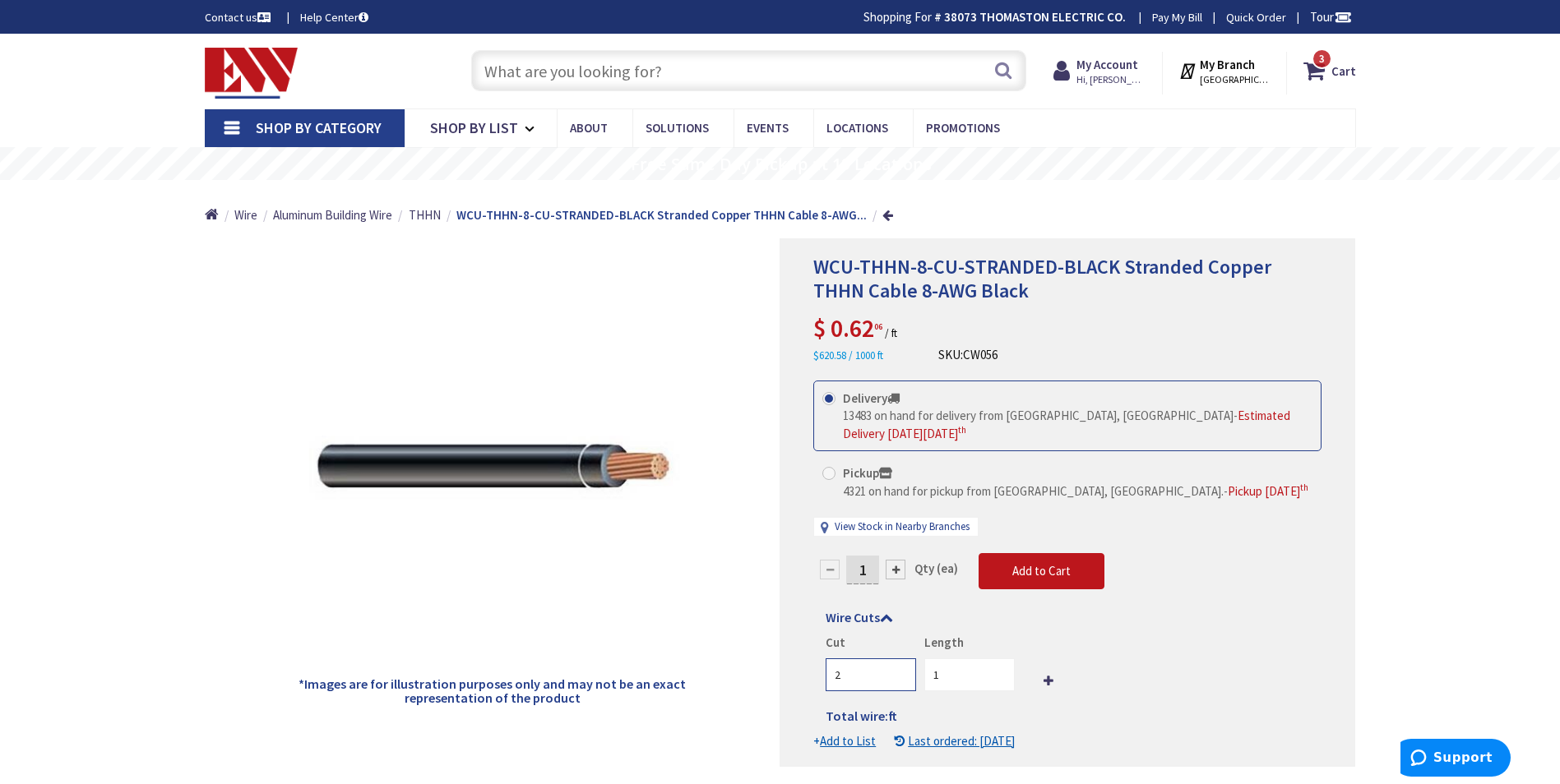
type input "2"
click at [900, 671] on input "2" at bounding box center [871, 675] width 91 height 33
type input "1"
click at [951, 679] on input "1" at bounding box center [970, 675] width 91 height 33
drag, startPoint x: 950, startPoint y: 678, endPoint x: 927, endPoint y: 676, distance: 23.1
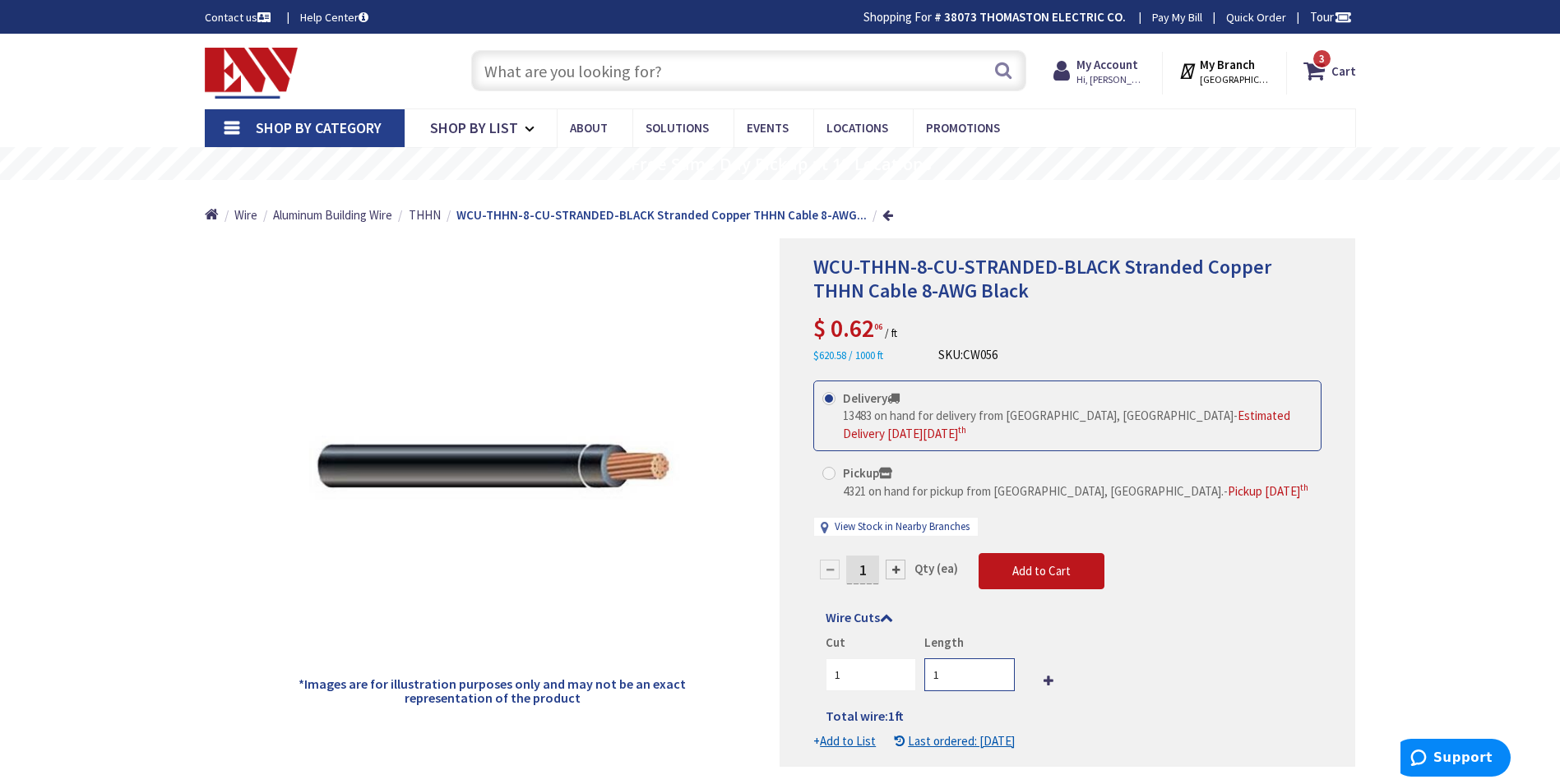
click at [927, 676] on input "1" at bounding box center [970, 675] width 91 height 33
type input "240"
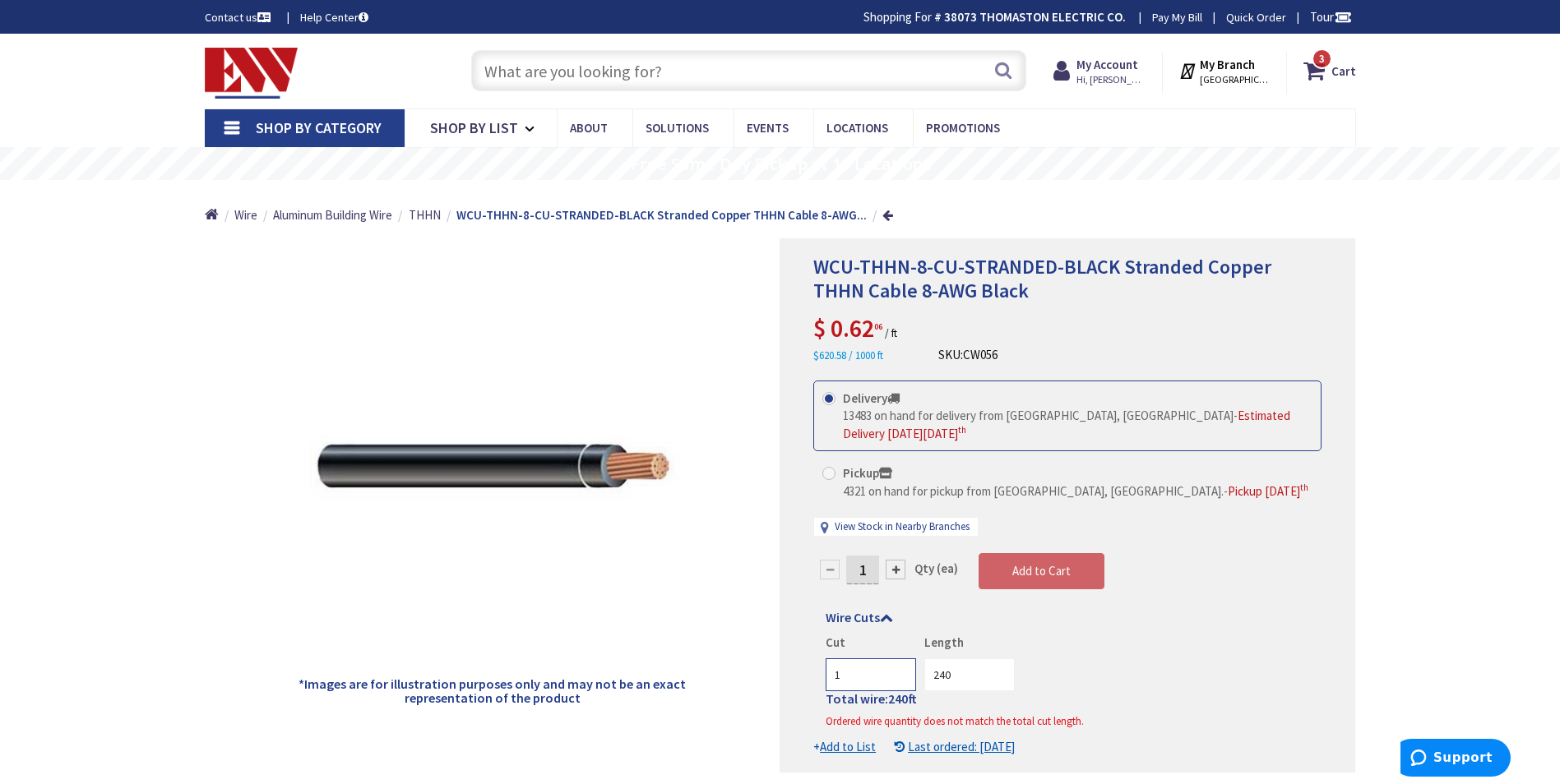
drag, startPoint x: 843, startPoint y: 675, endPoint x: 832, endPoint y: 674, distance: 11.0
click at [832, 674] on input "1" at bounding box center [871, 675] width 91 height 33
type input "2"
drag, startPoint x: 953, startPoint y: 673, endPoint x: 906, endPoint y: 673, distance: 47.0
click at [906, 673] on div "Cut 2 Length 240" at bounding box center [1067, 662] width 483 height 57
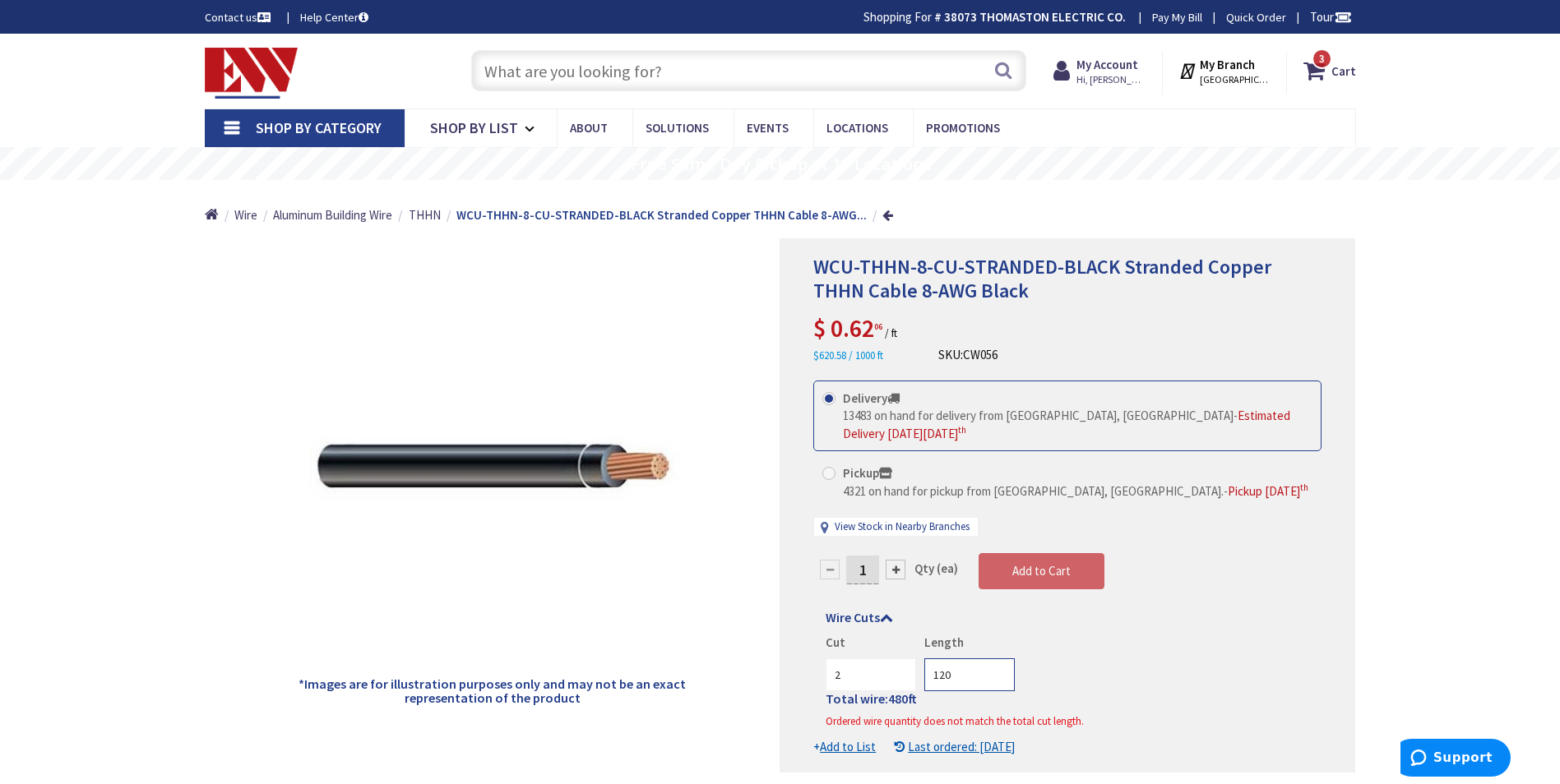
type input "120"
drag, startPoint x: 875, startPoint y: 570, endPoint x: 836, endPoint y: 570, distance: 39.0
click at [841, 570] on div "1" at bounding box center [863, 570] width 99 height 33
type input "240"
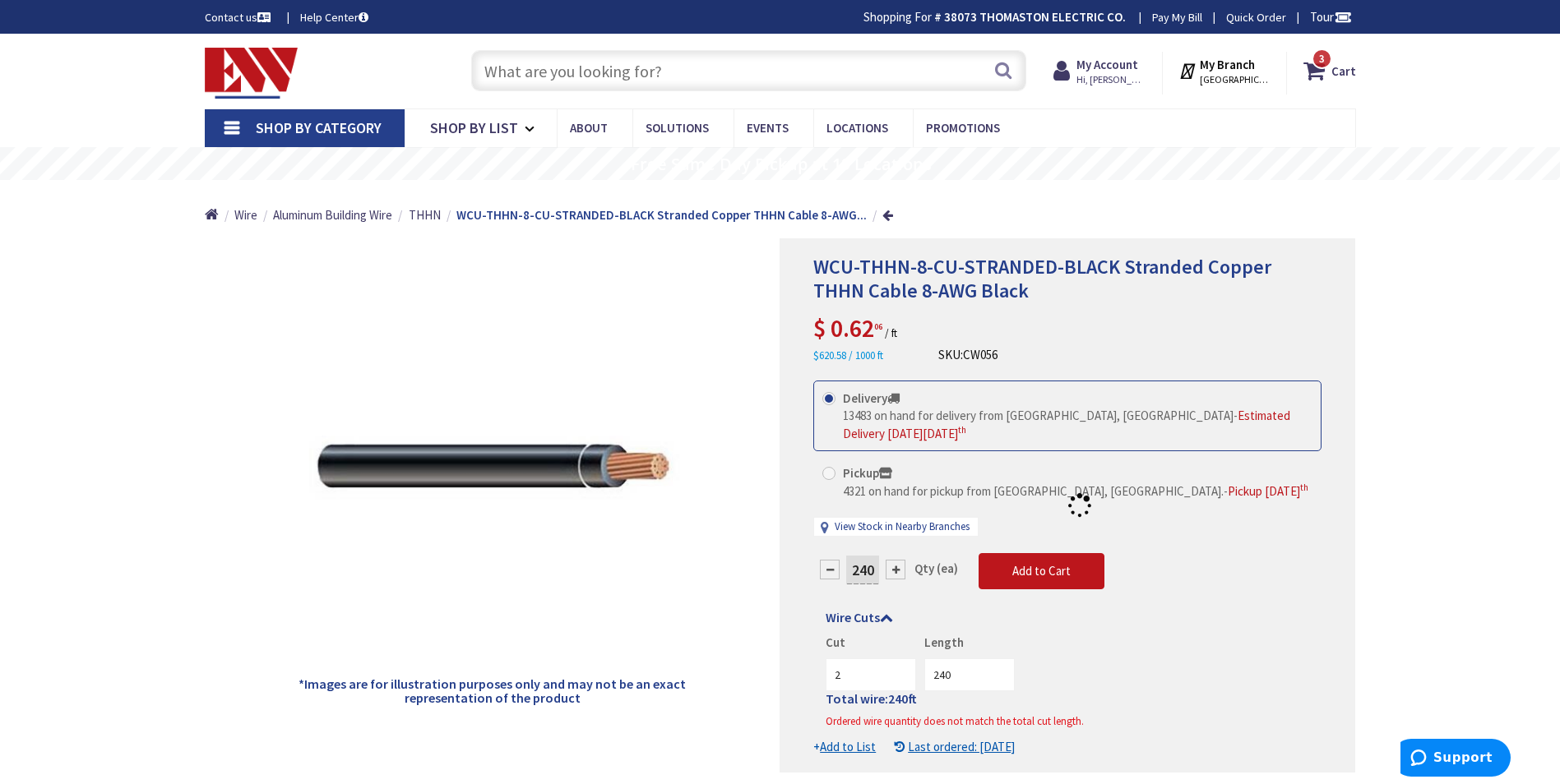
click at [1044, 581] on form "This product is Discontinued Delivery 13483 on hand for delivery from Middletow…" at bounding box center [1068, 568] width 508 height 375
drag, startPoint x: 844, startPoint y: 671, endPoint x: 822, endPoint y: 671, distance: 22.0
click at [824, 671] on div "Wire Cuts Cut 2 Length 240 Total wire: 480 ft Ordered wire quantity does not ma…" at bounding box center [1068, 674] width 508 height 126
type input "1"
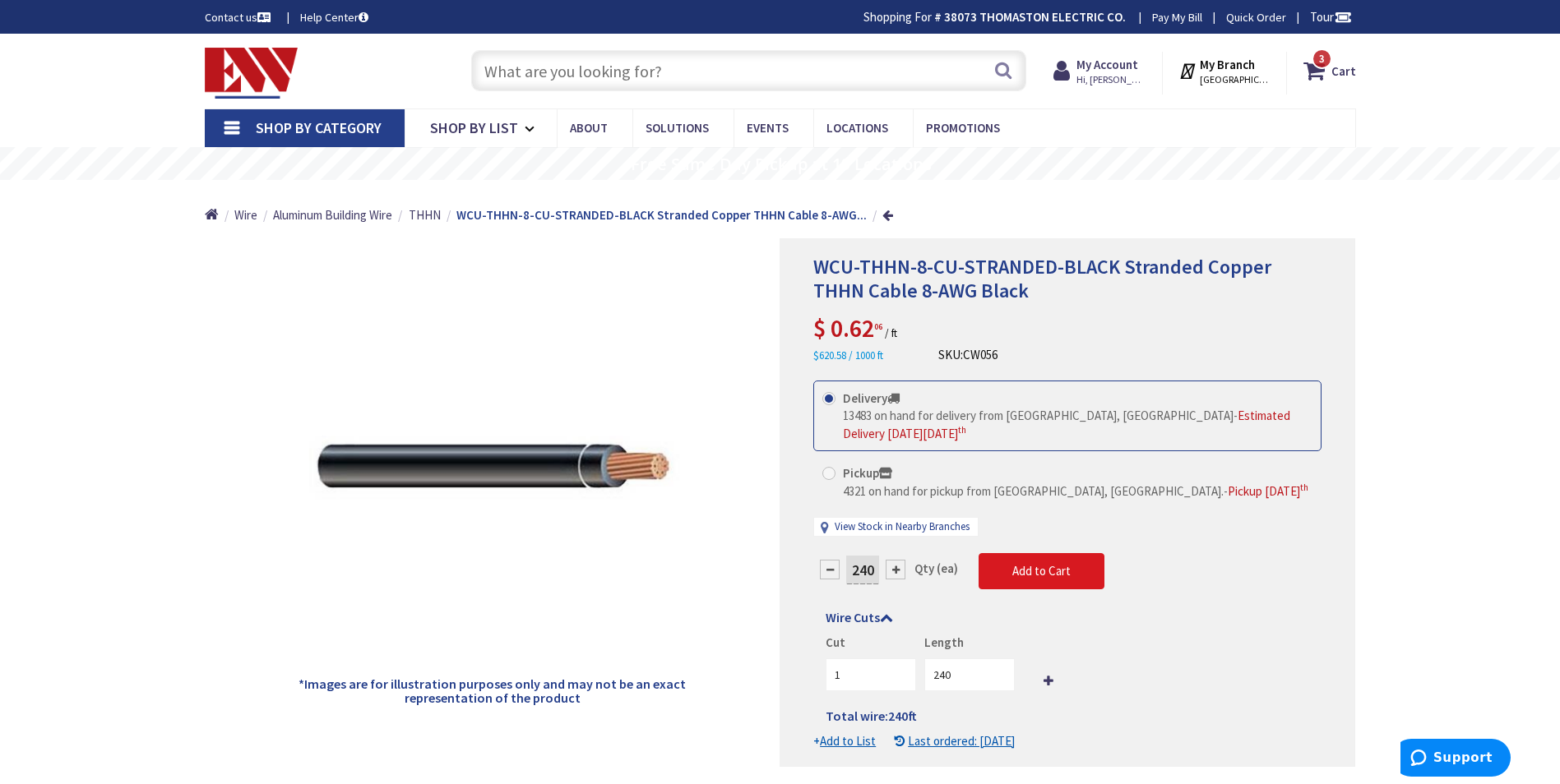
click at [1037, 577] on span "Add to Cart" at bounding box center [1042, 571] width 59 height 16
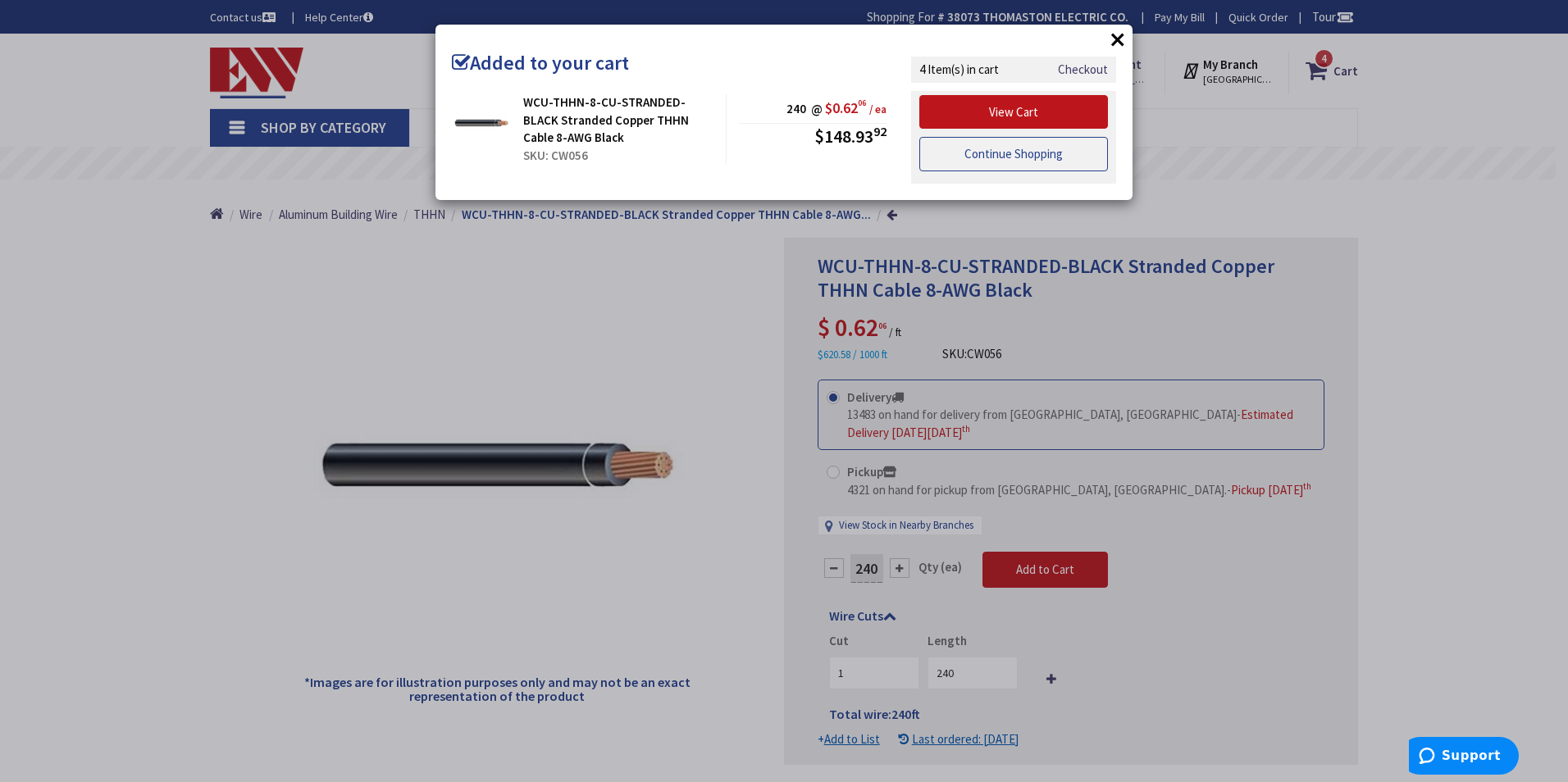
click at [1012, 151] on link "Continue Shopping" at bounding box center [1014, 154] width 188 height 35
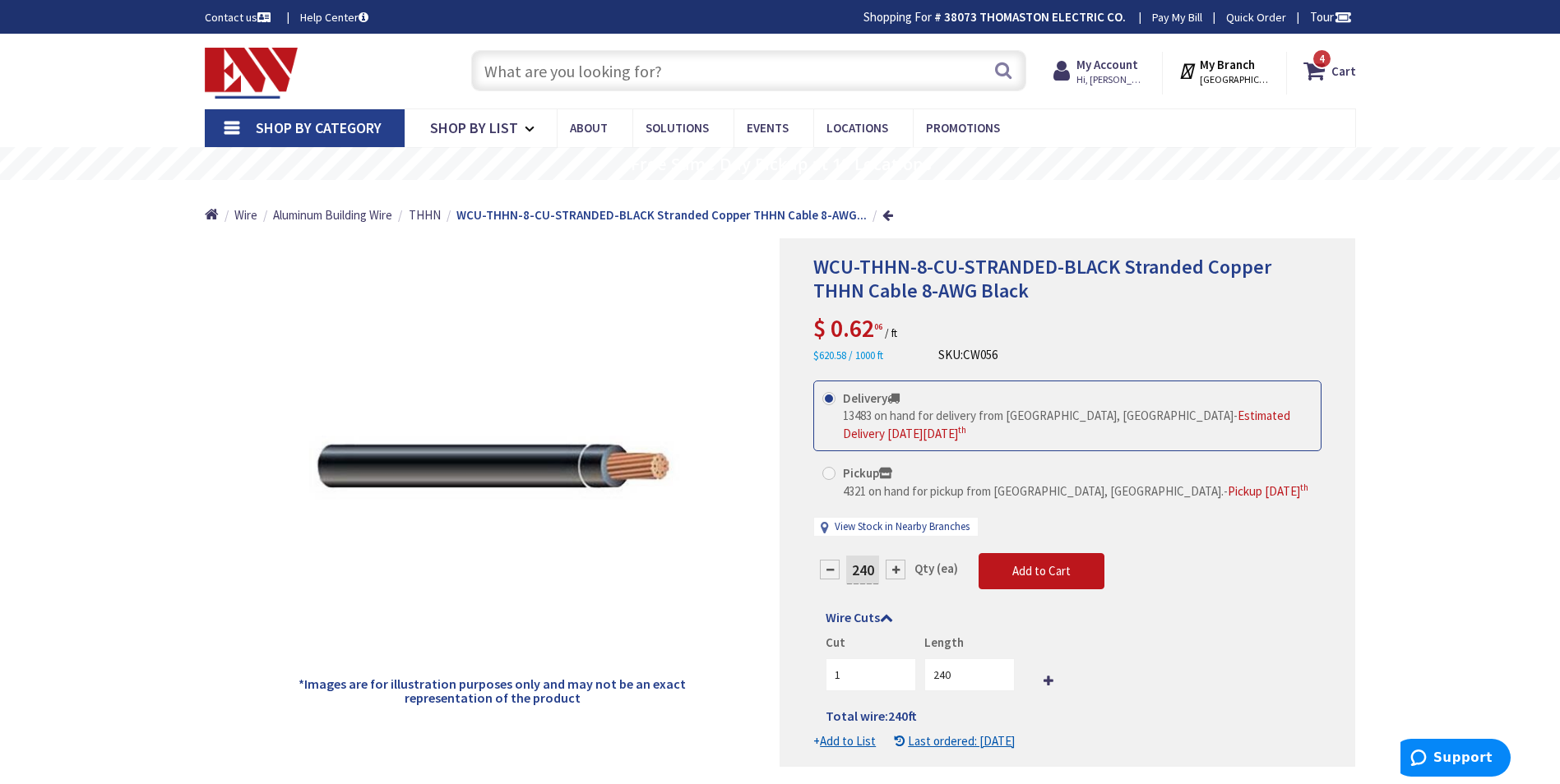
click at [301, 121] on span "Shop By Category" at bounding box center [318, 127] width 126 height 19
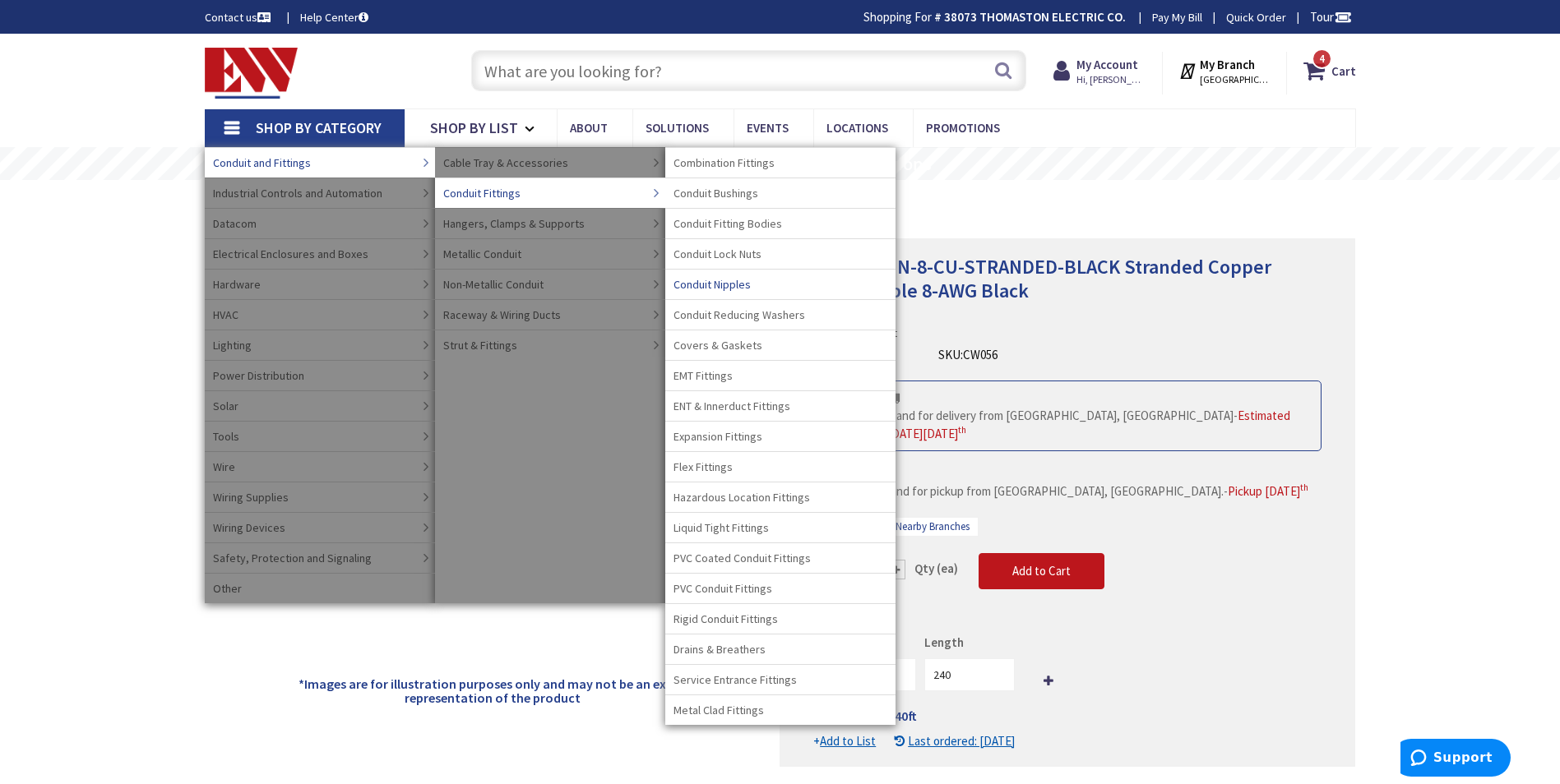
click at [705, 283] on span "Conduit Nipples" at bounding box center [712, 284] width 77 height 16
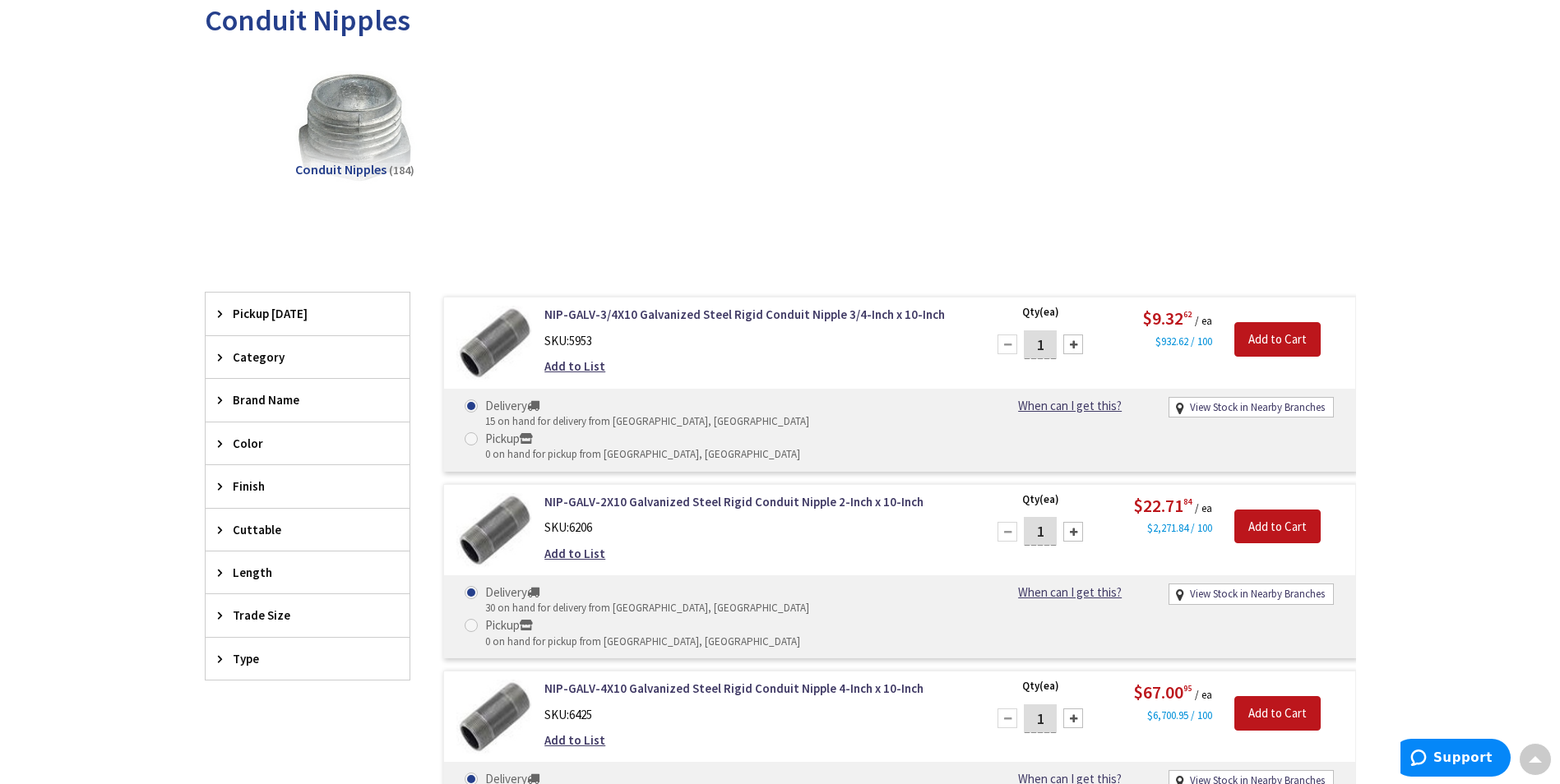
click at [266, 611] on span "Trade Size" at bounding box center [299, 615] width 134 height 17
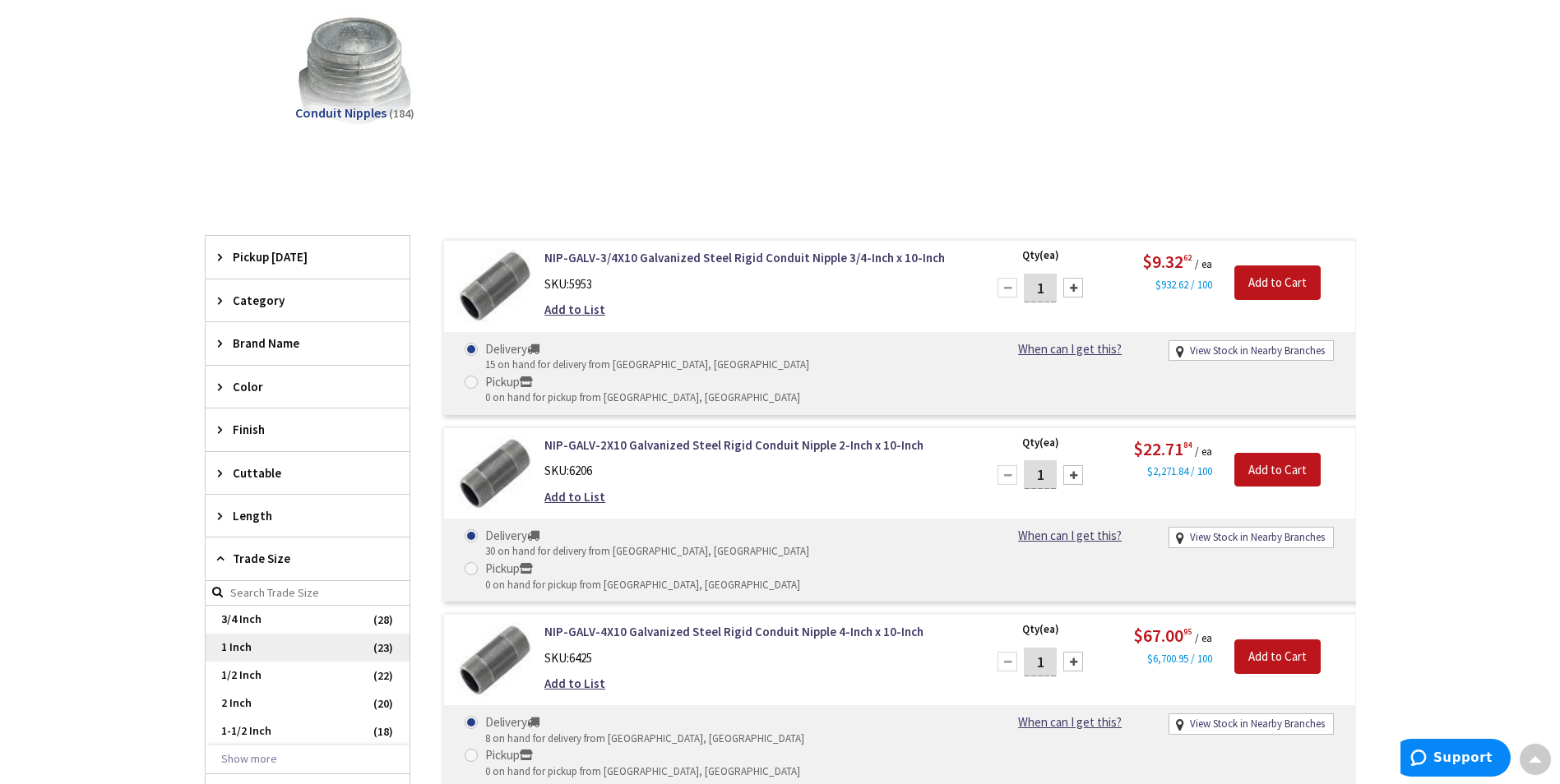
scroll to position [328, 0]
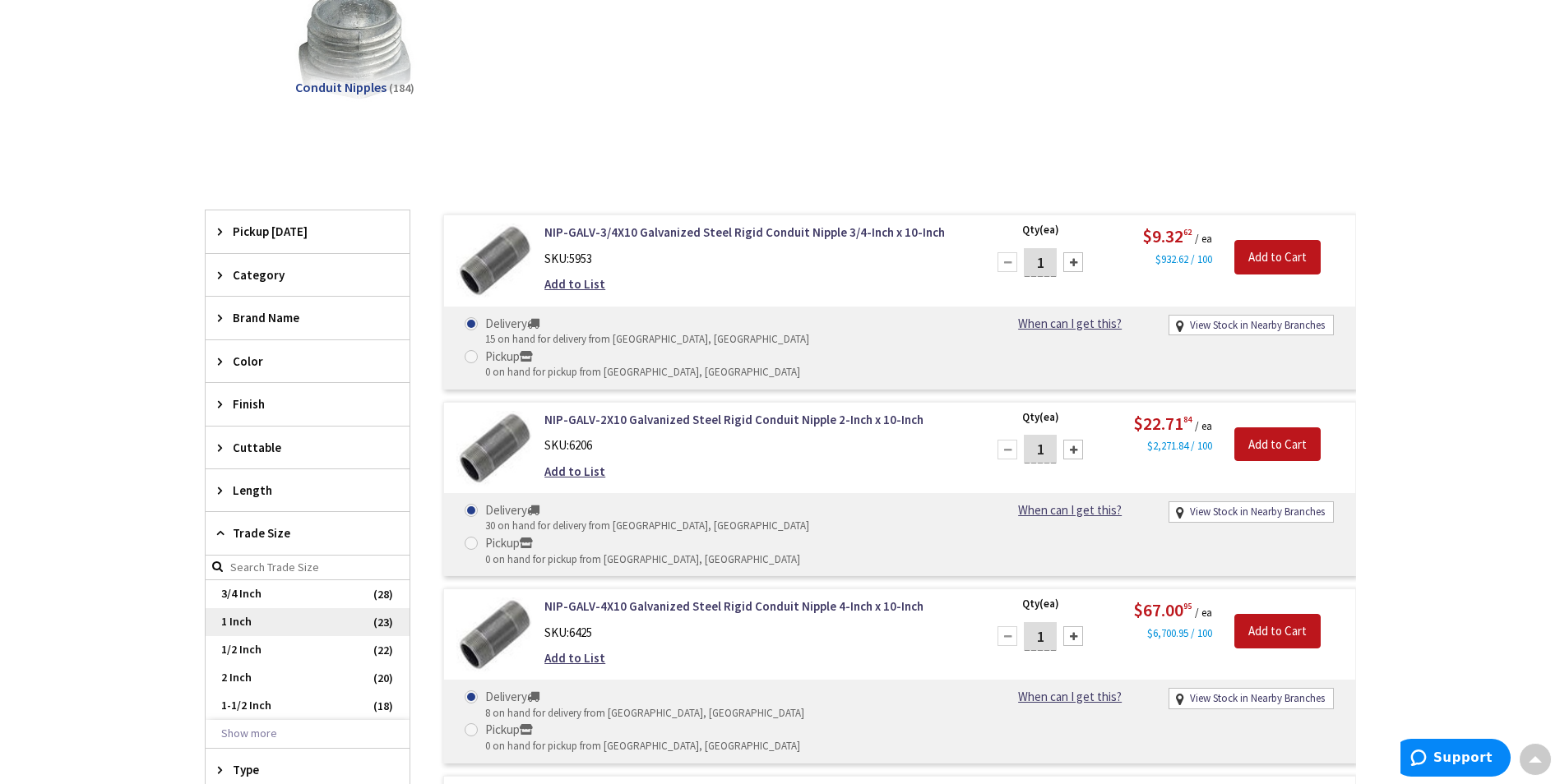
click at [276, 620] on span "1 Inch" at bounding box center [307, 622] width 204 height 28
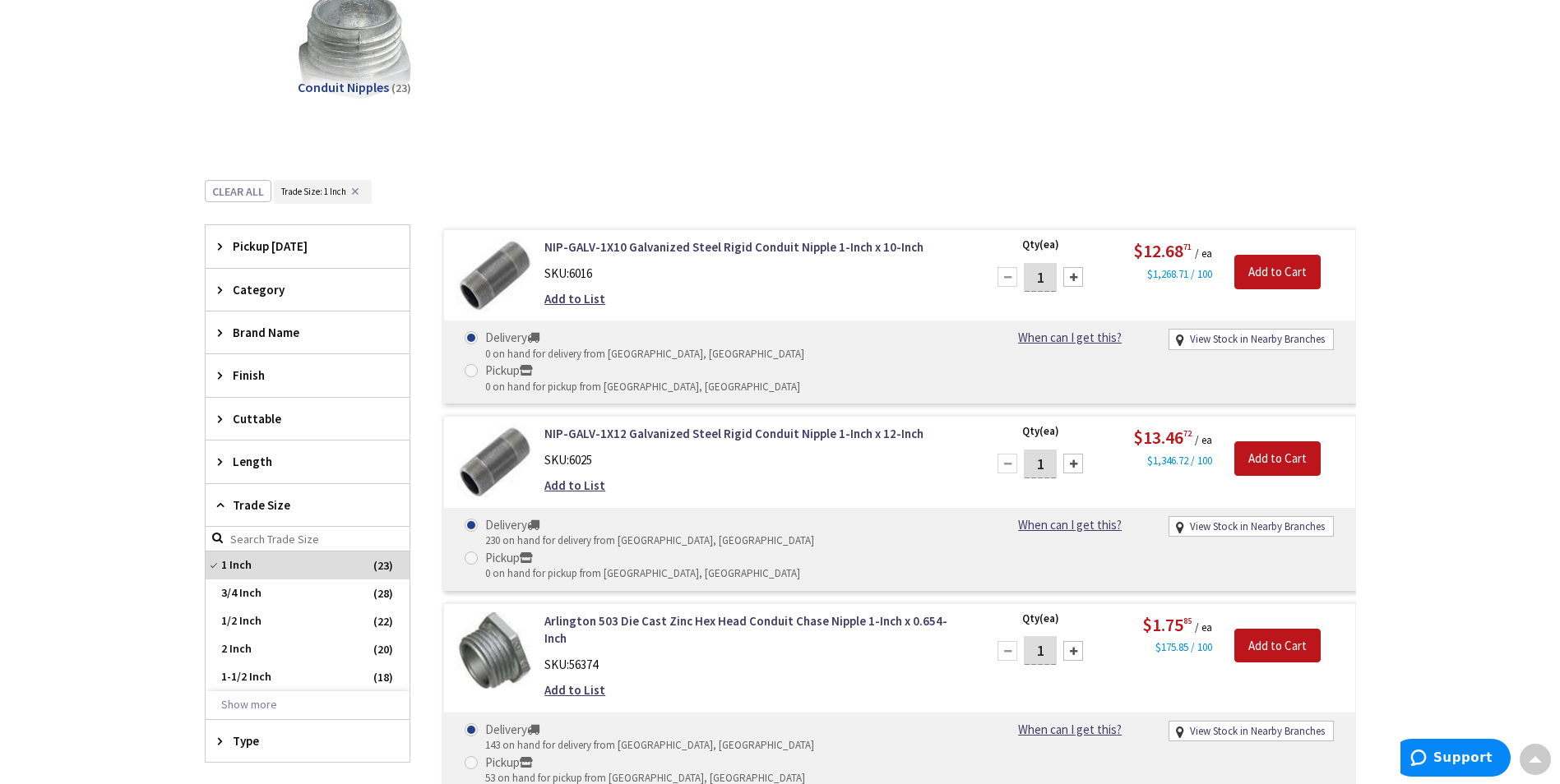
click at [1072, 642] on div at bounding box center [1073, 651] width 20 height 20
type input "2"
click at [1283, 629] on input "Add to Cart" at bounding box center [1278, 646] width 86 height 35
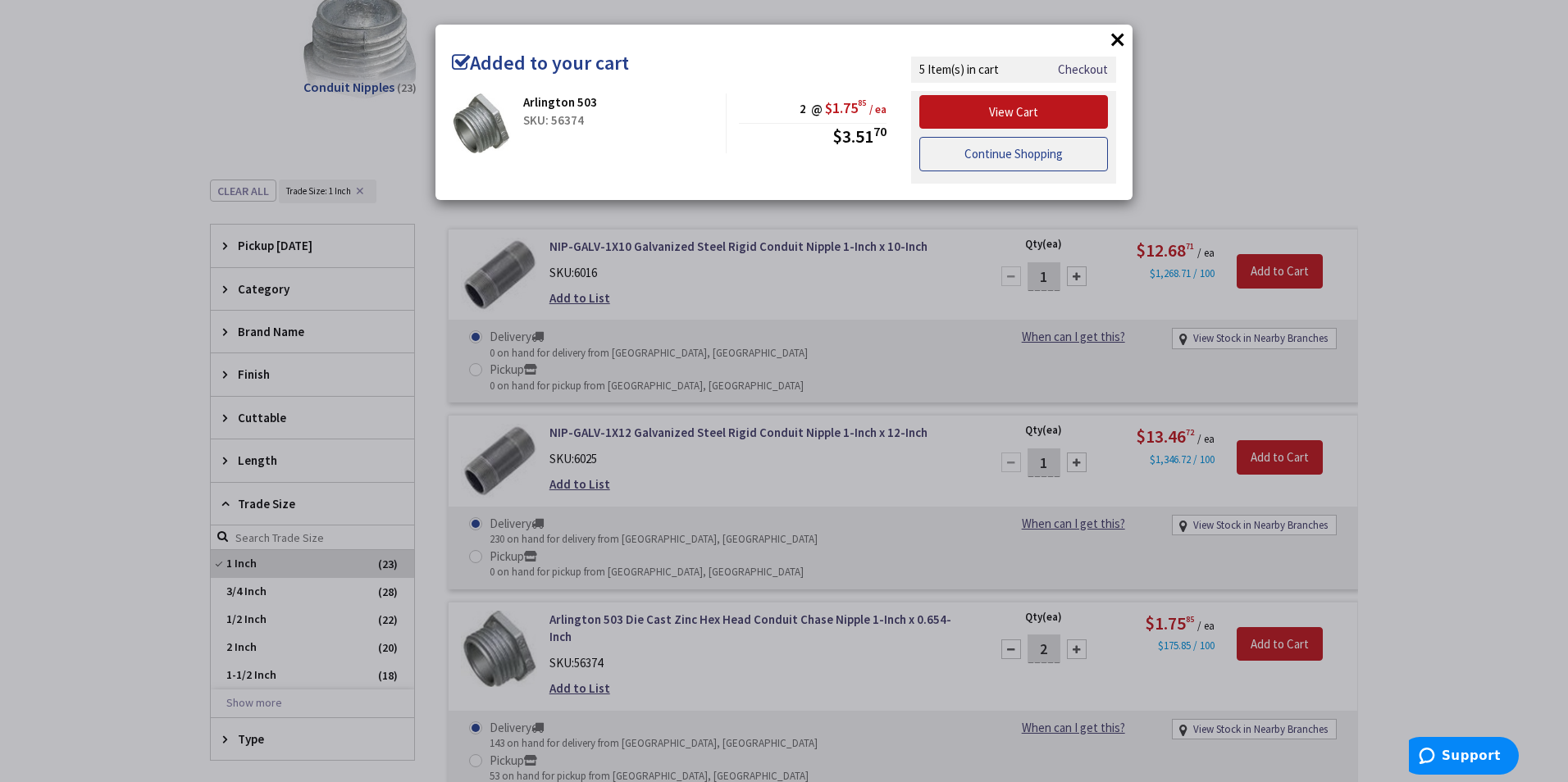
click at [1016, 157] on link "Continue Shopping" at bounding box center [1014, 154] width 188 height 35
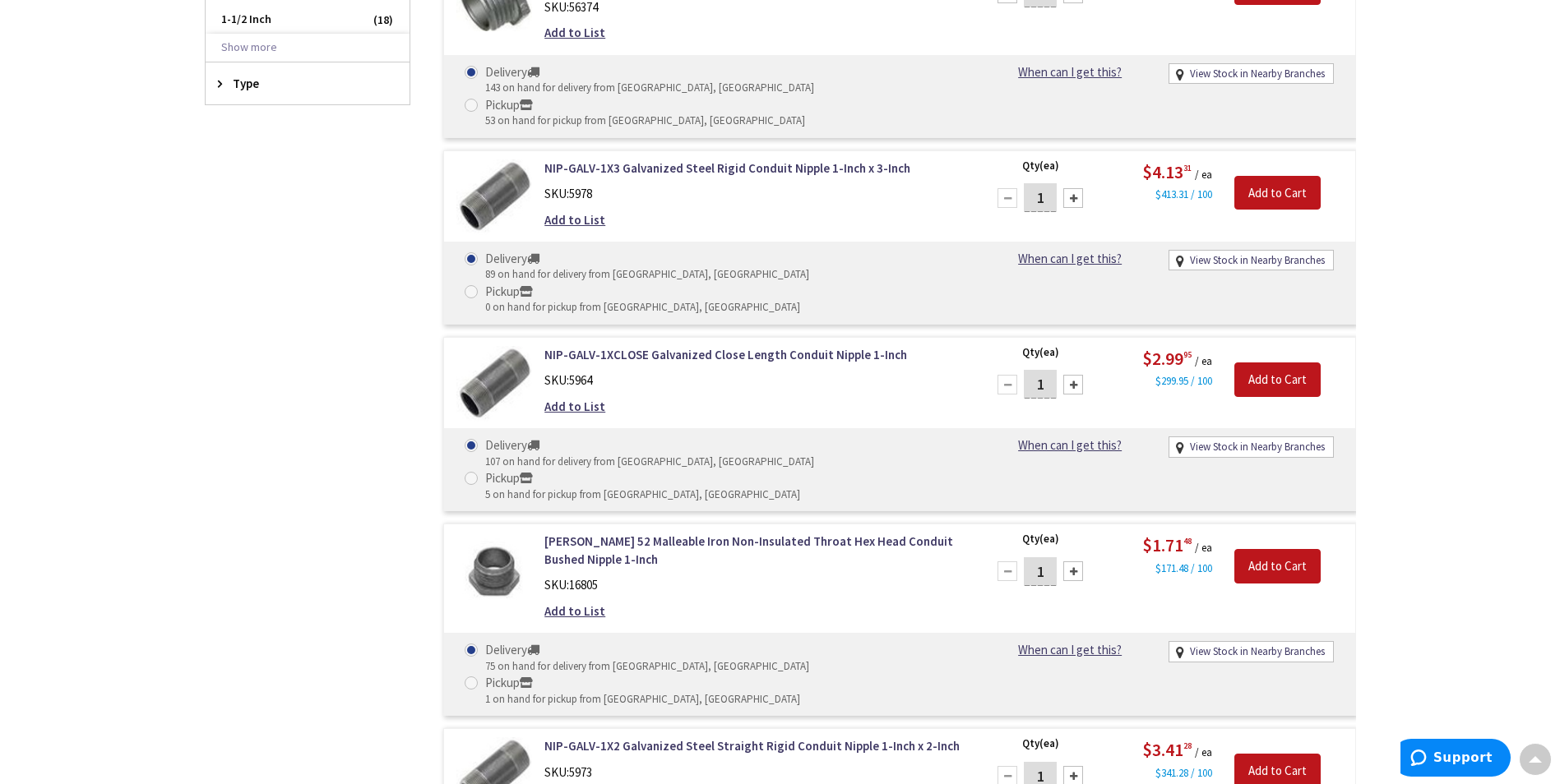
scroll to position [0, 0]
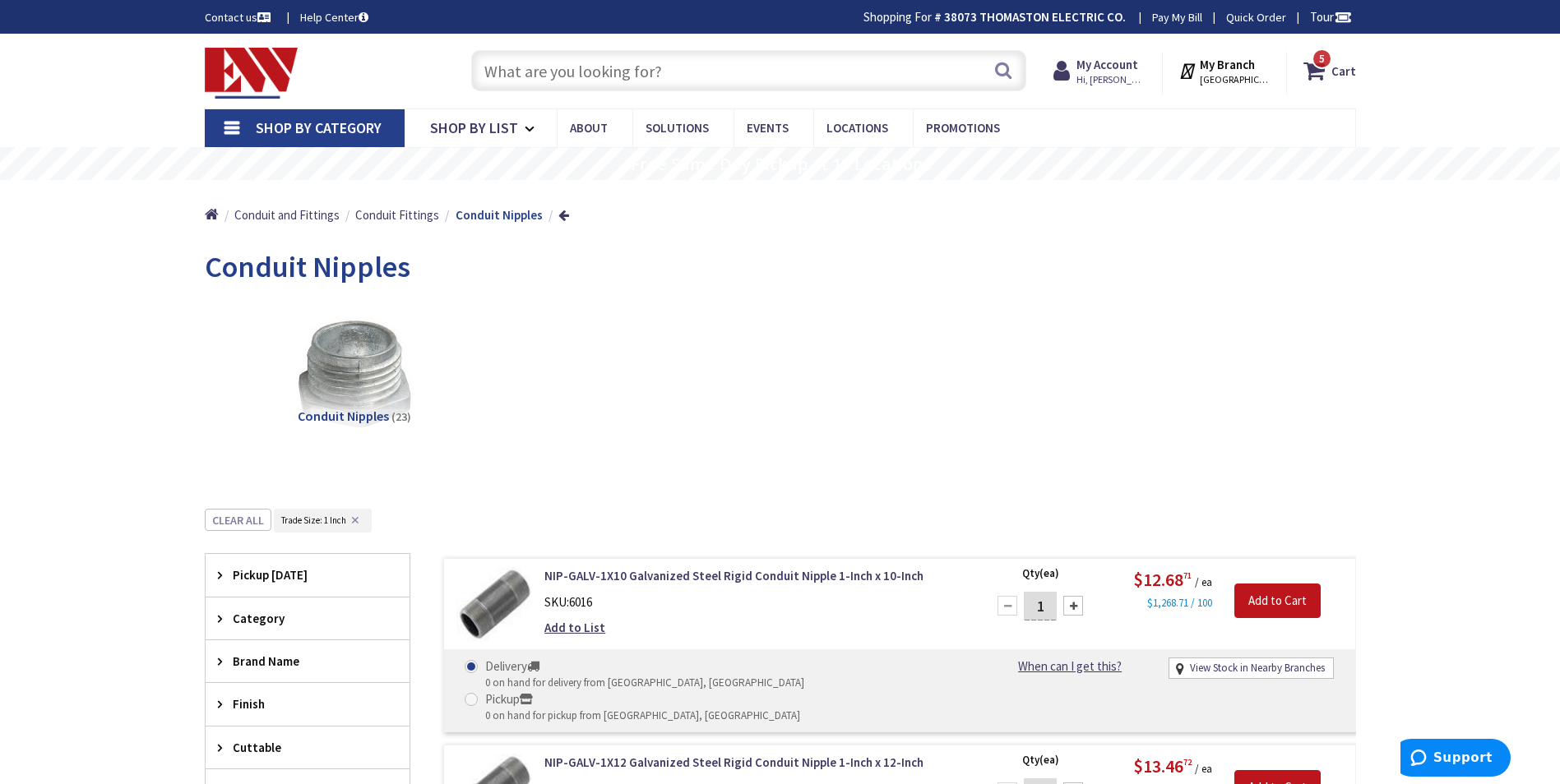
click at [311, 125] on span "Shop By Category" at bounding box center [318, 127] width 126 height 19
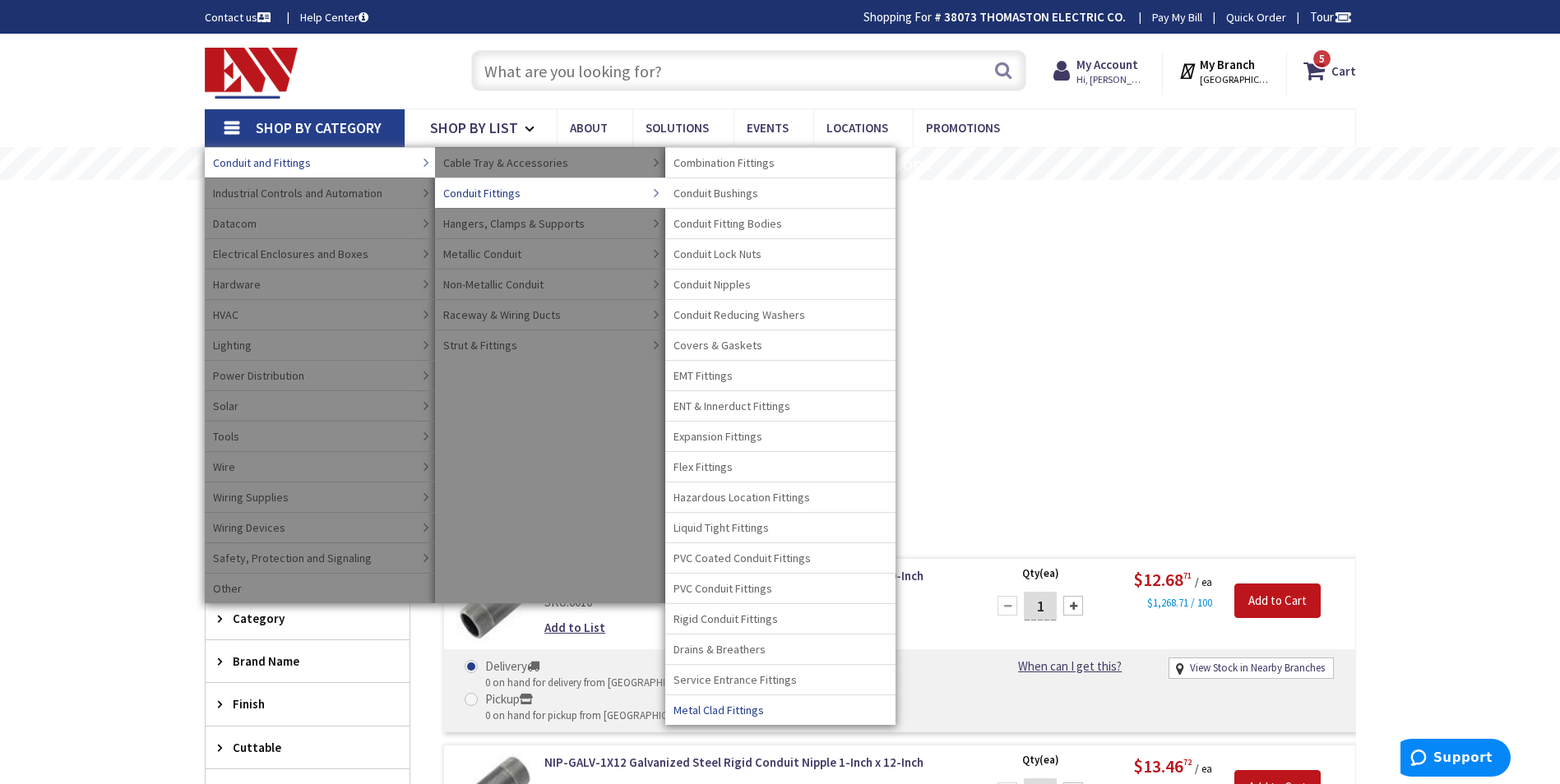
click at [738, 709] on span "Metal Clad Fittings" at bounding box center [719, 710] width 91 height 16
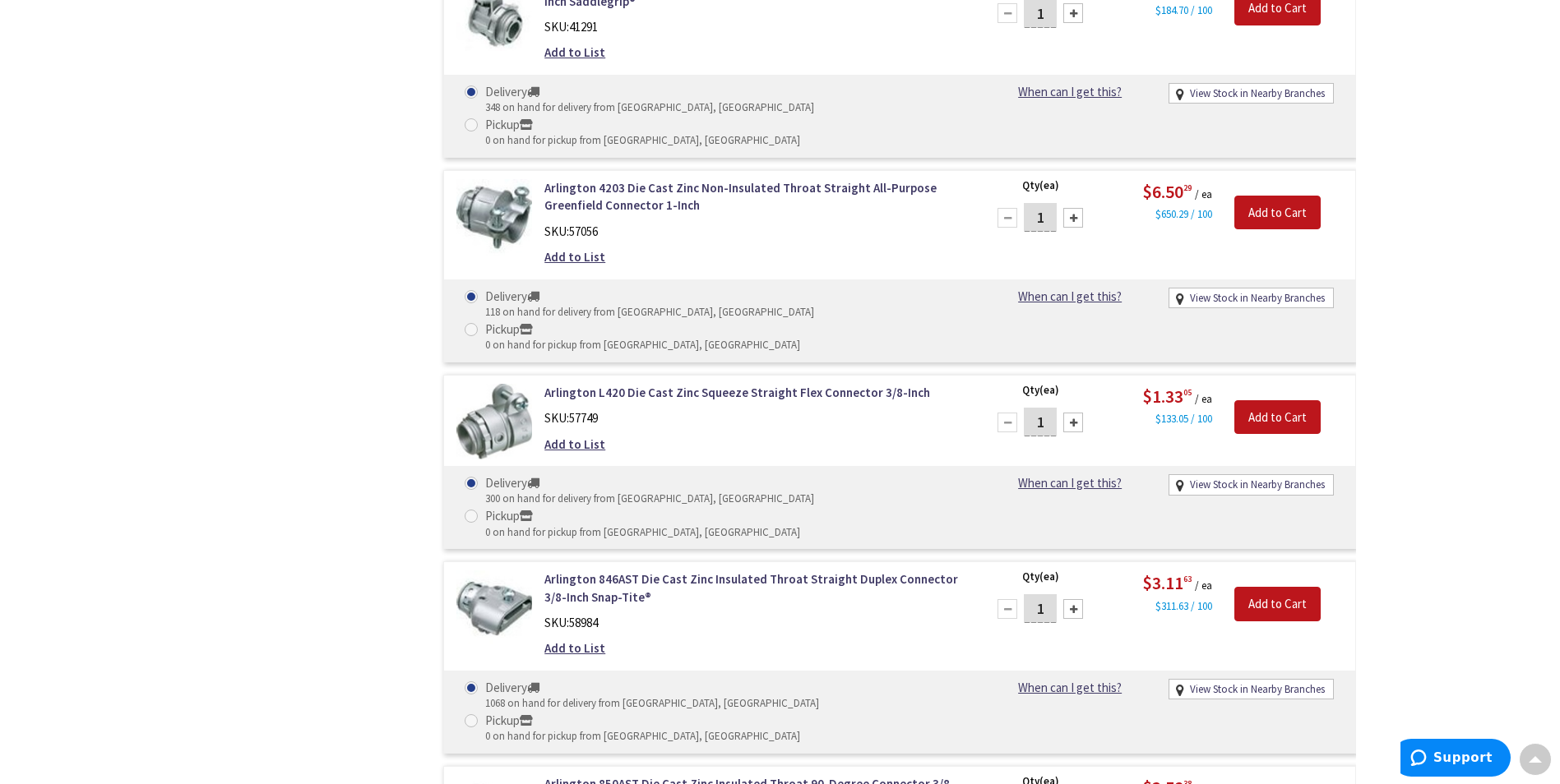
scroll to position [6001, 0]
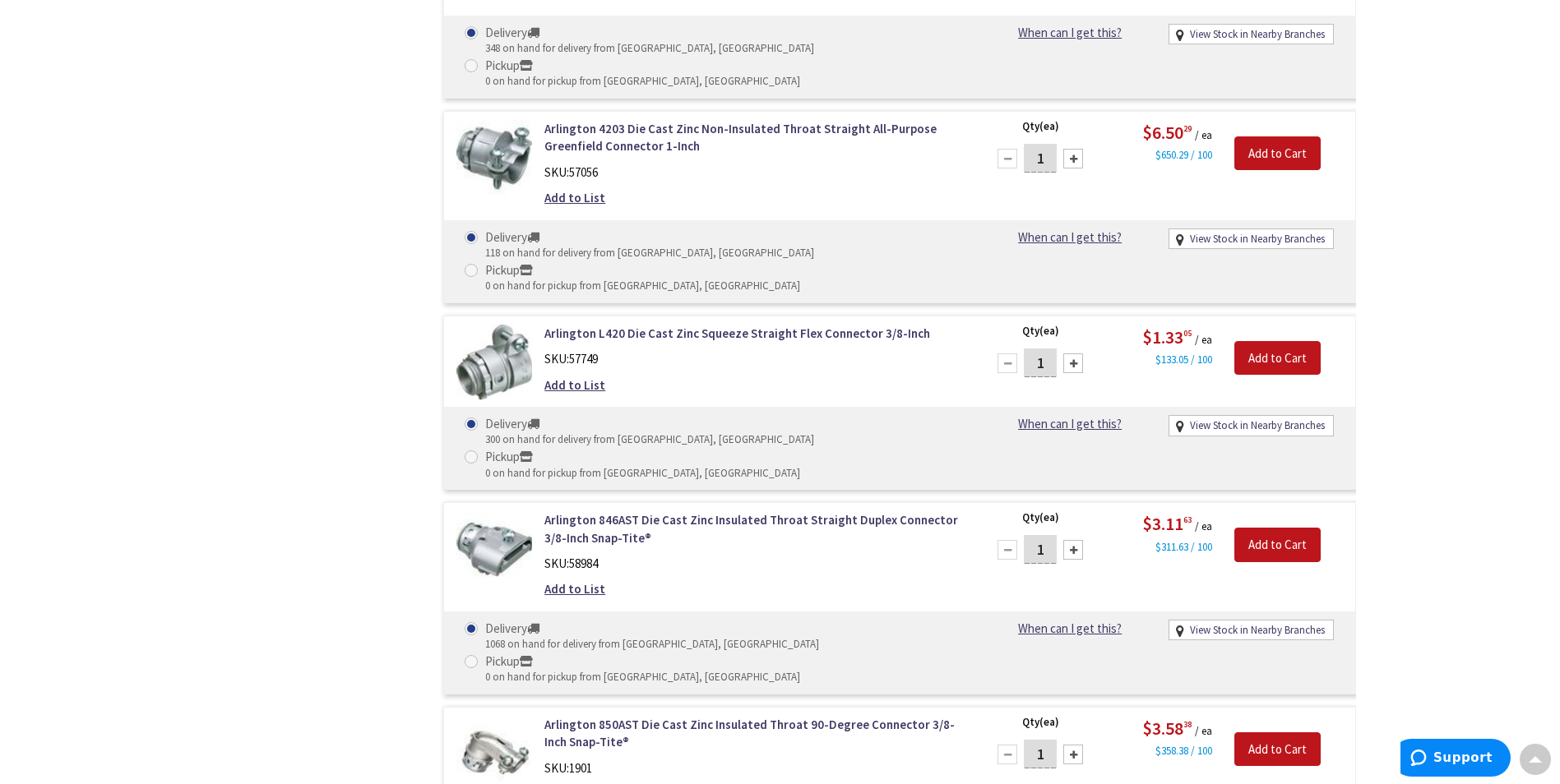
type input "2"
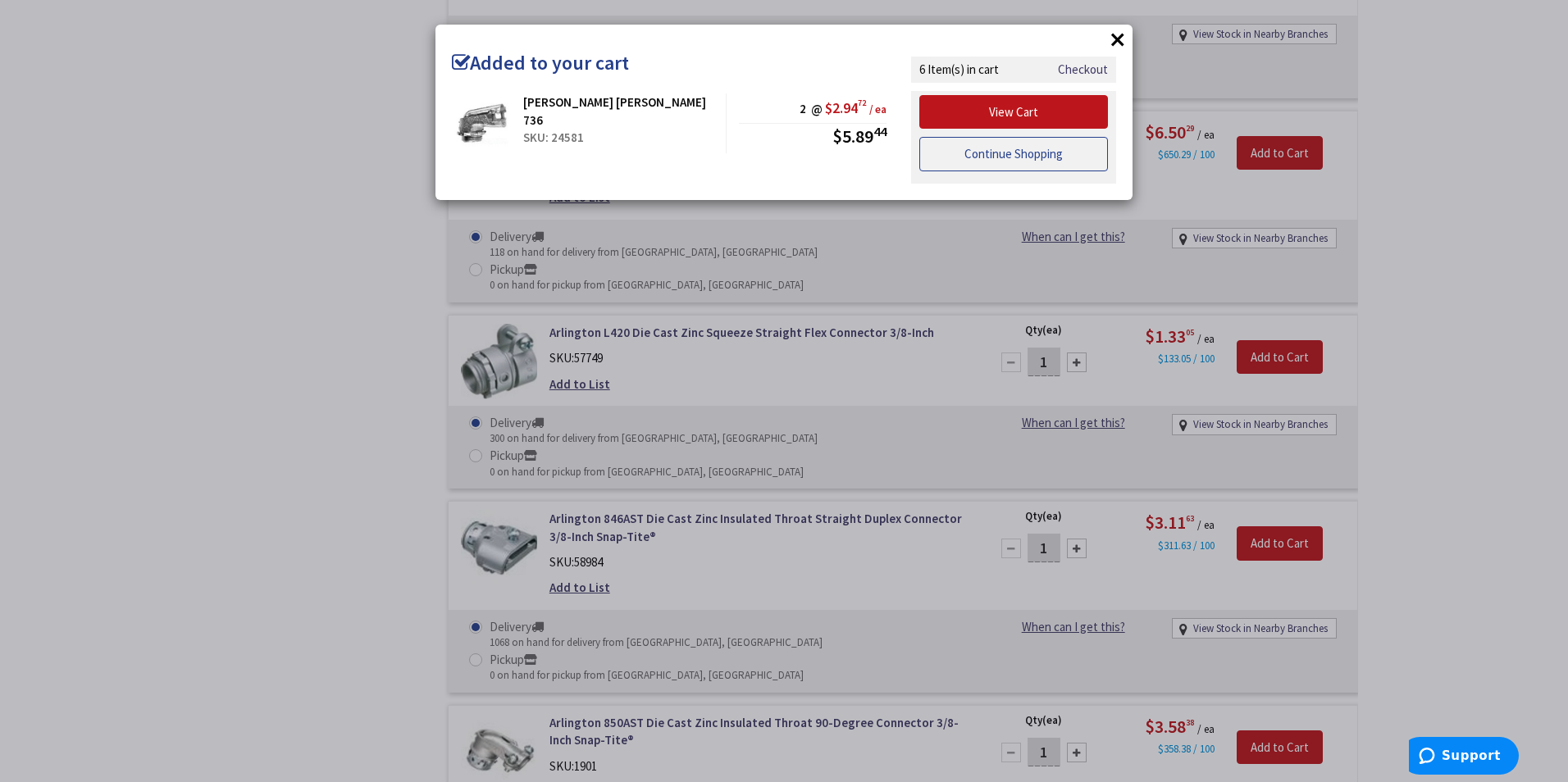
click at [993, 150] on link "Continue Shopping" at bounding box center [1014, 154] width 188 height 35
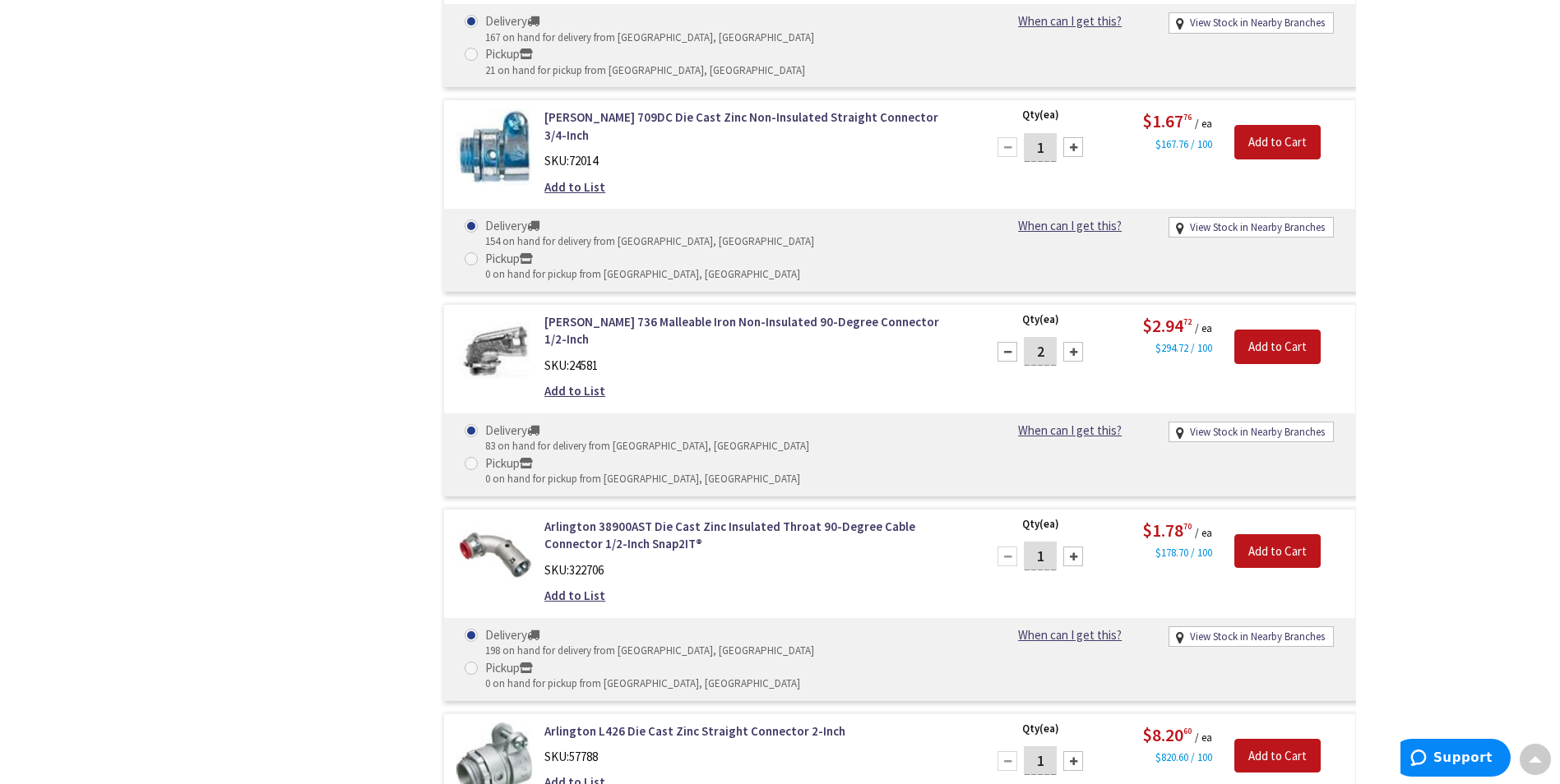
scroll to position [7399, 0]
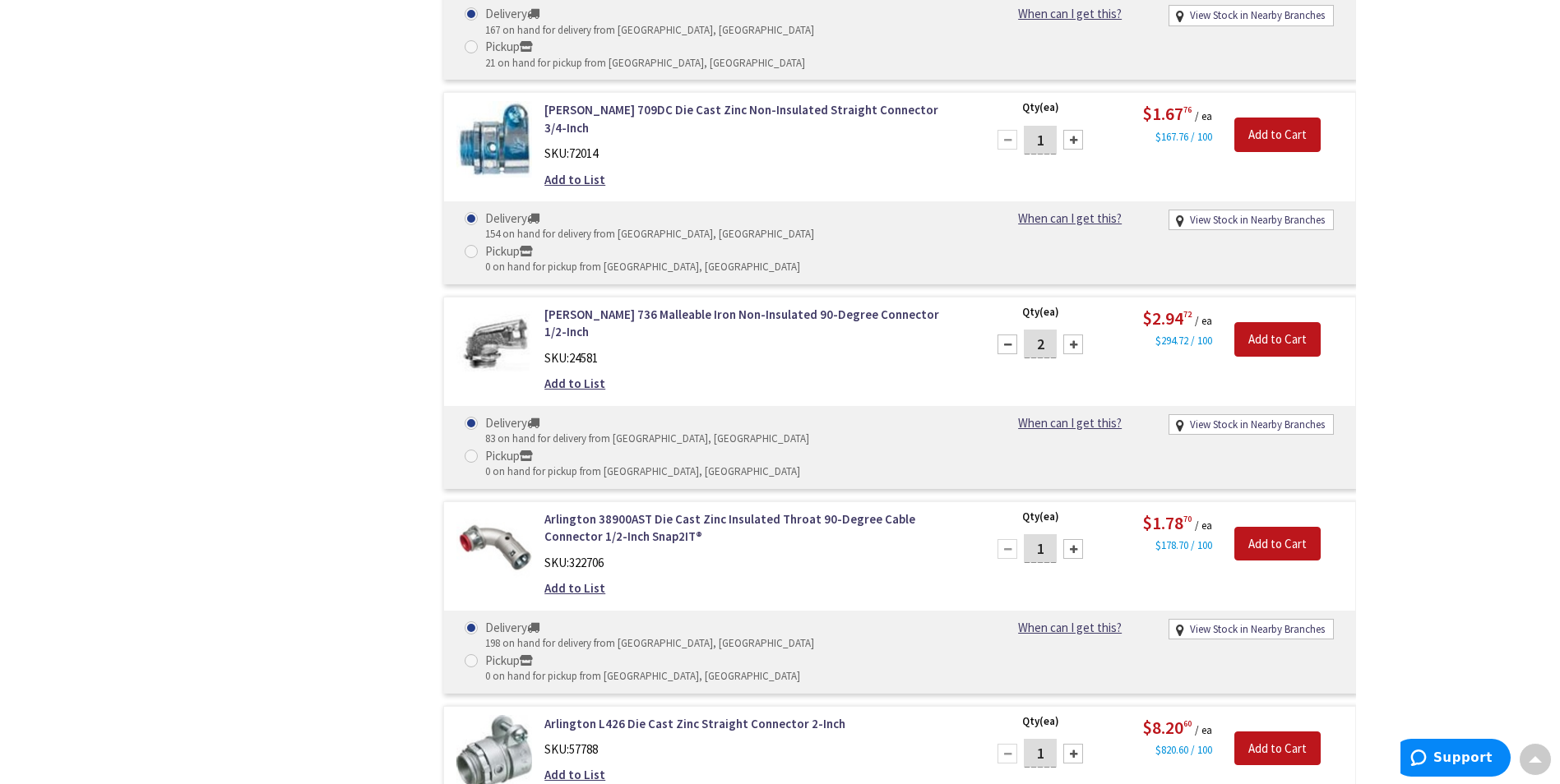
type input "2"
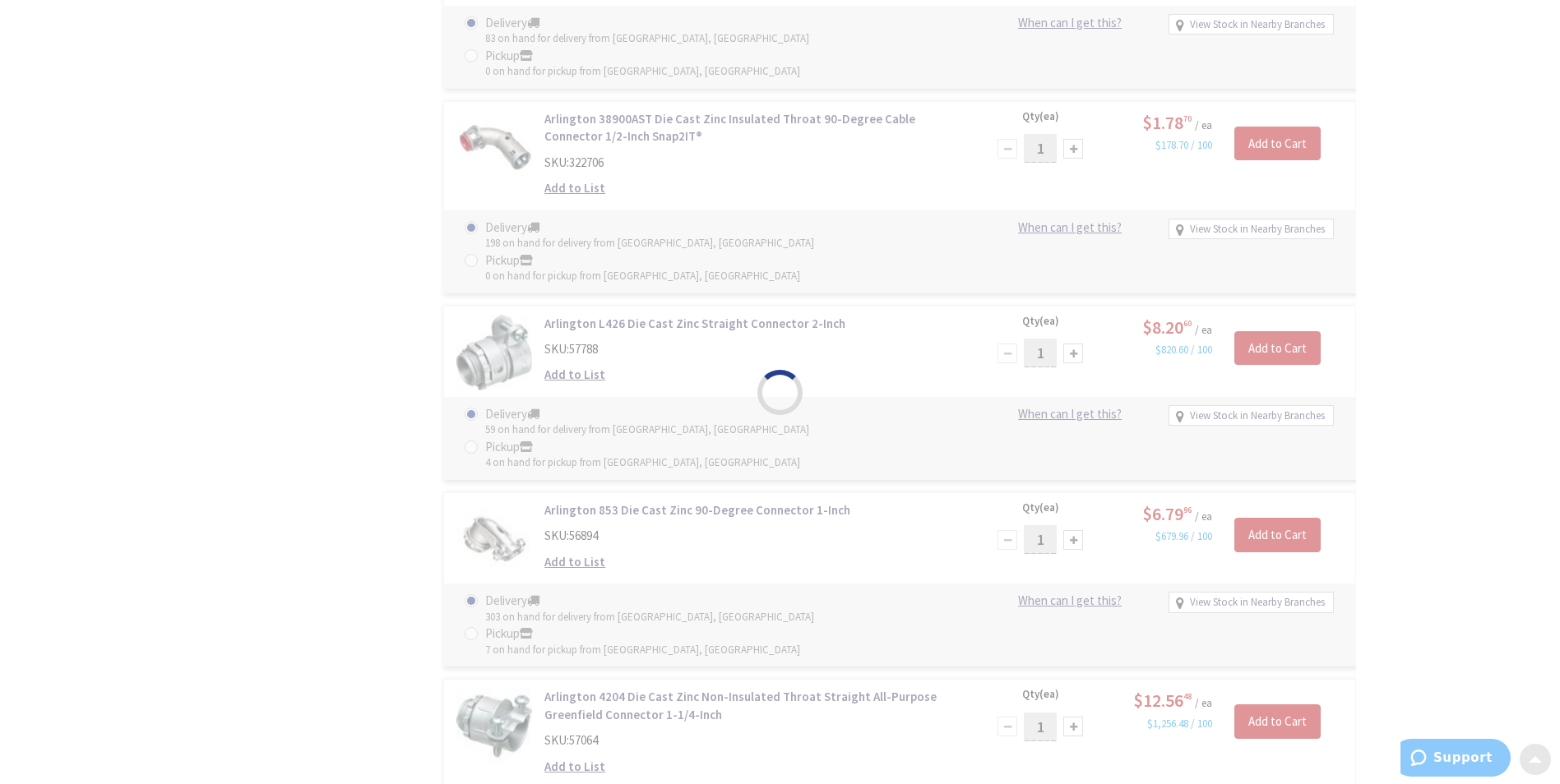
scroll to position [7810, 0]
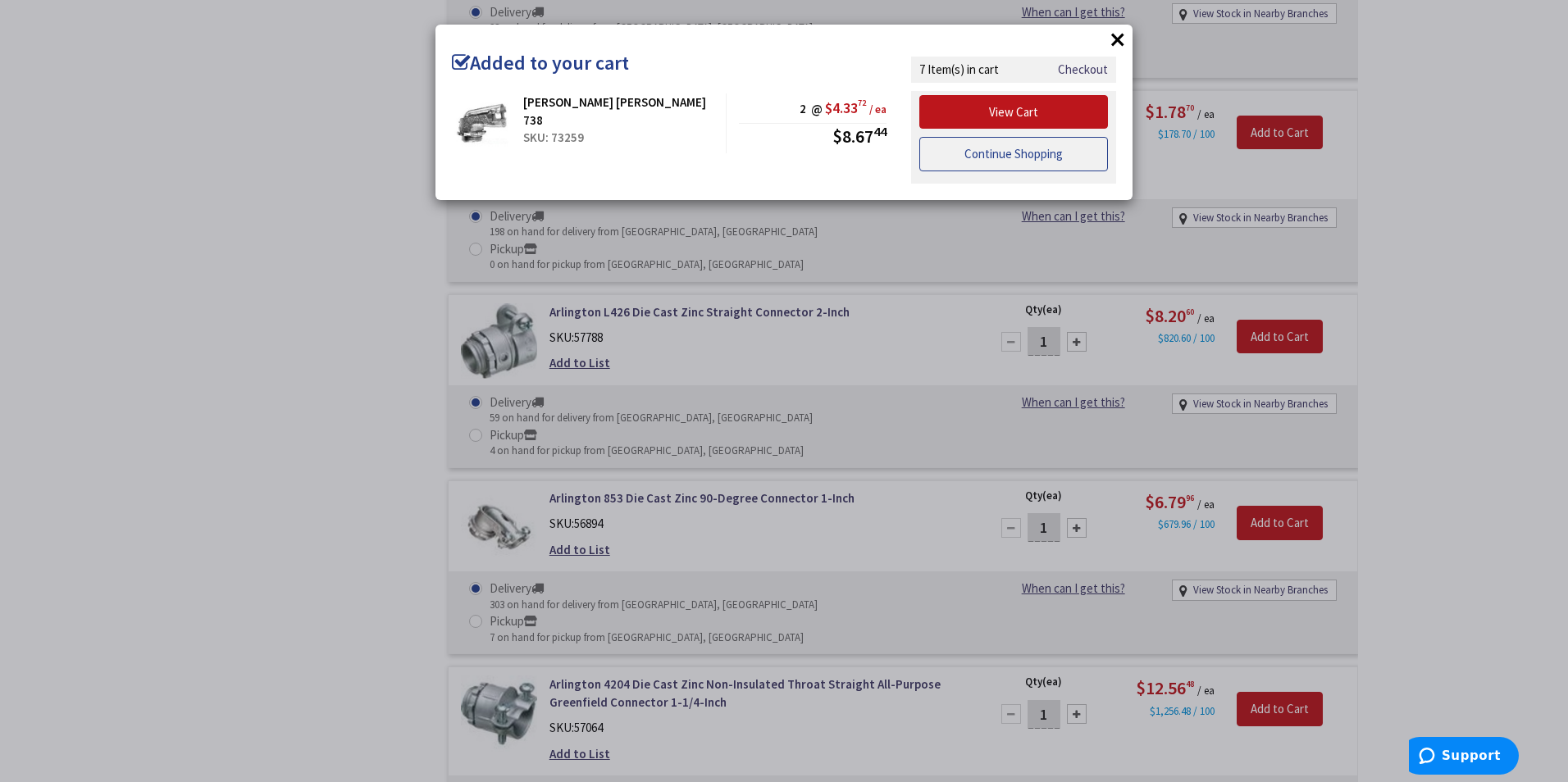
click at [957, 157] on link "Continue Shopping" at bounding box center [1014, 154] width 188 height 35
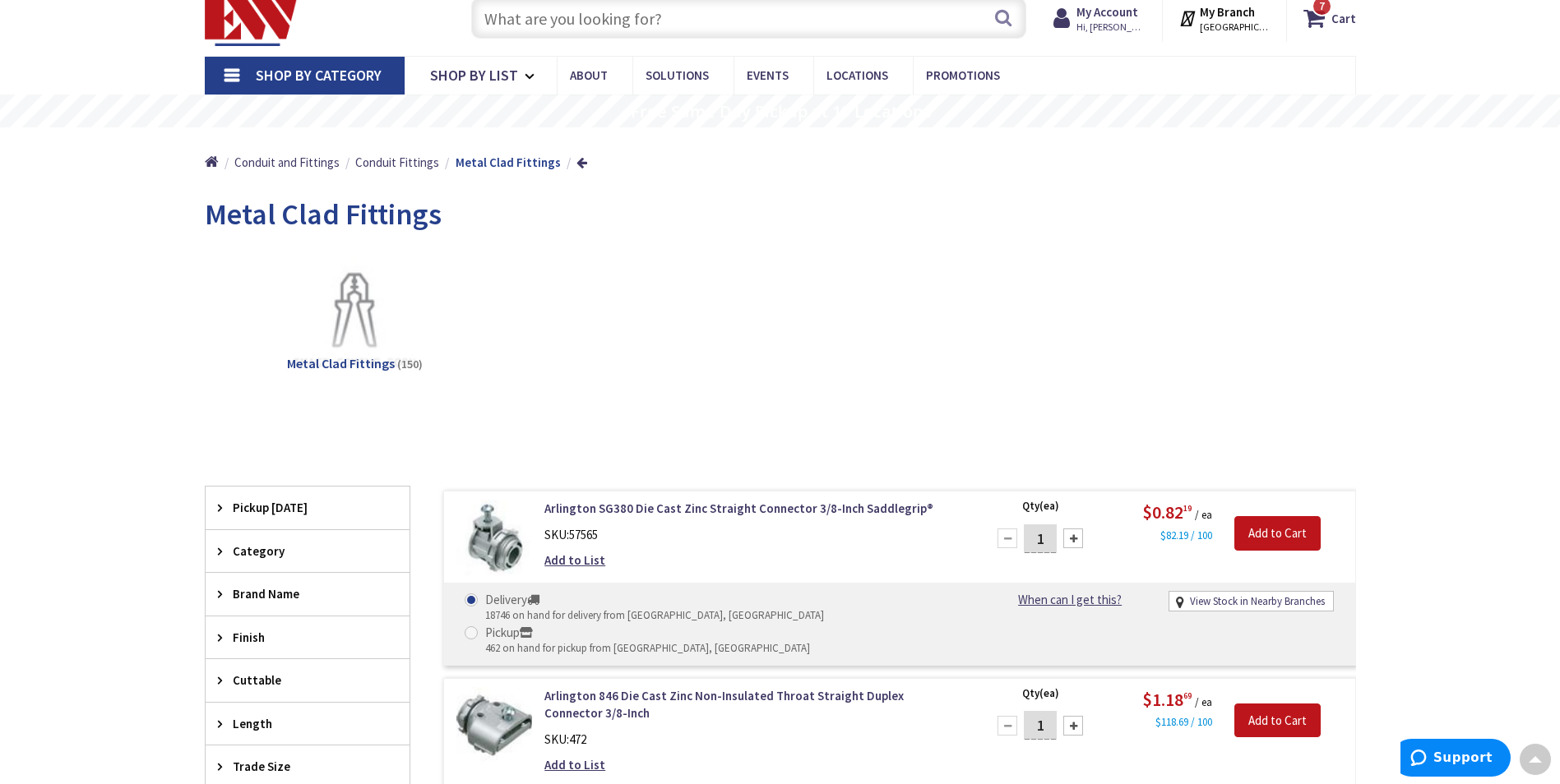
scroll to position [0, 0]
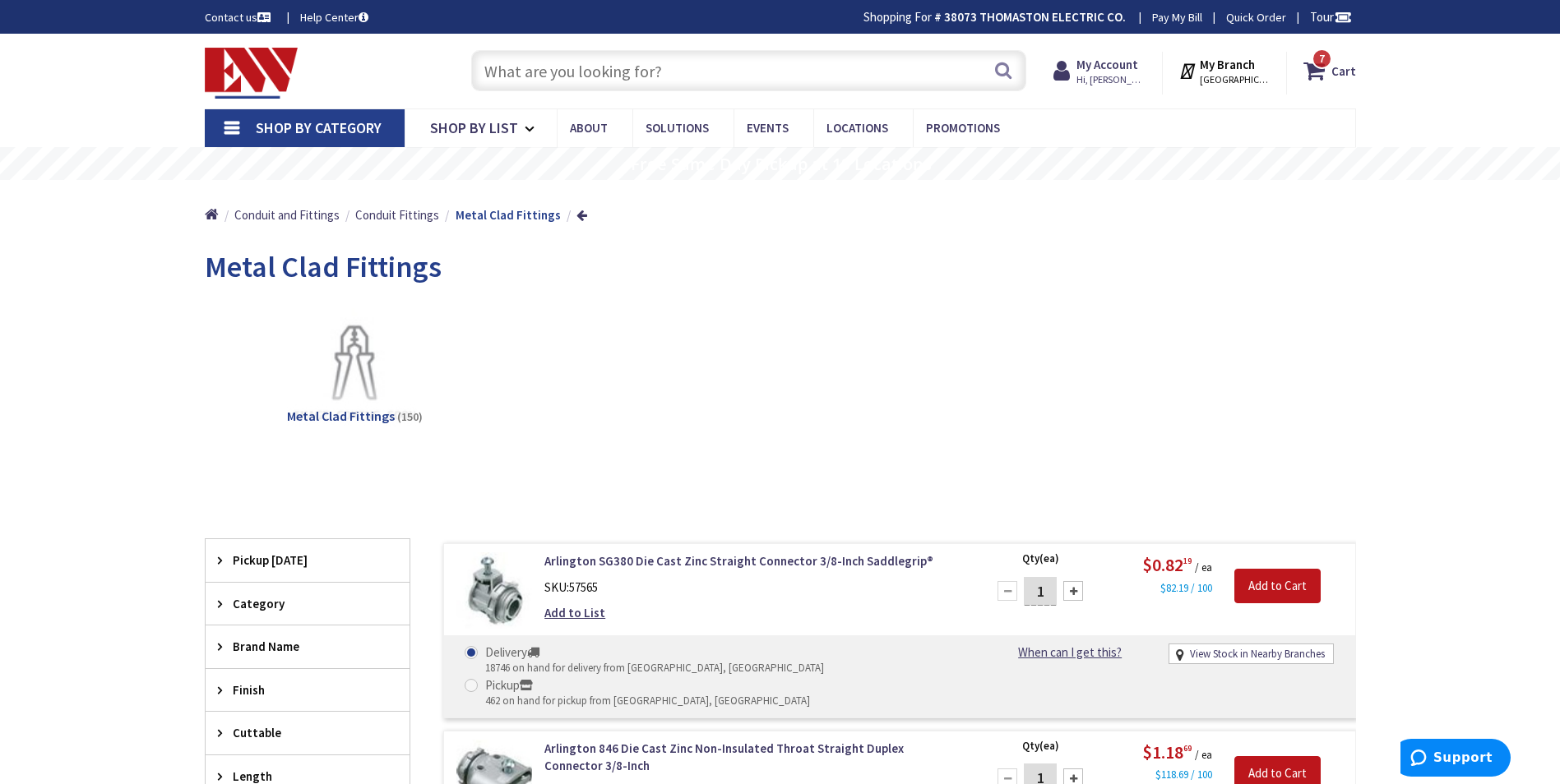
click at [487, 71] on input "text" at bounding box center [749, 70] width 556 height 41
click at [343, 133] on span "Shop By Category" at bounding box center [318, 127] width 126 height 19
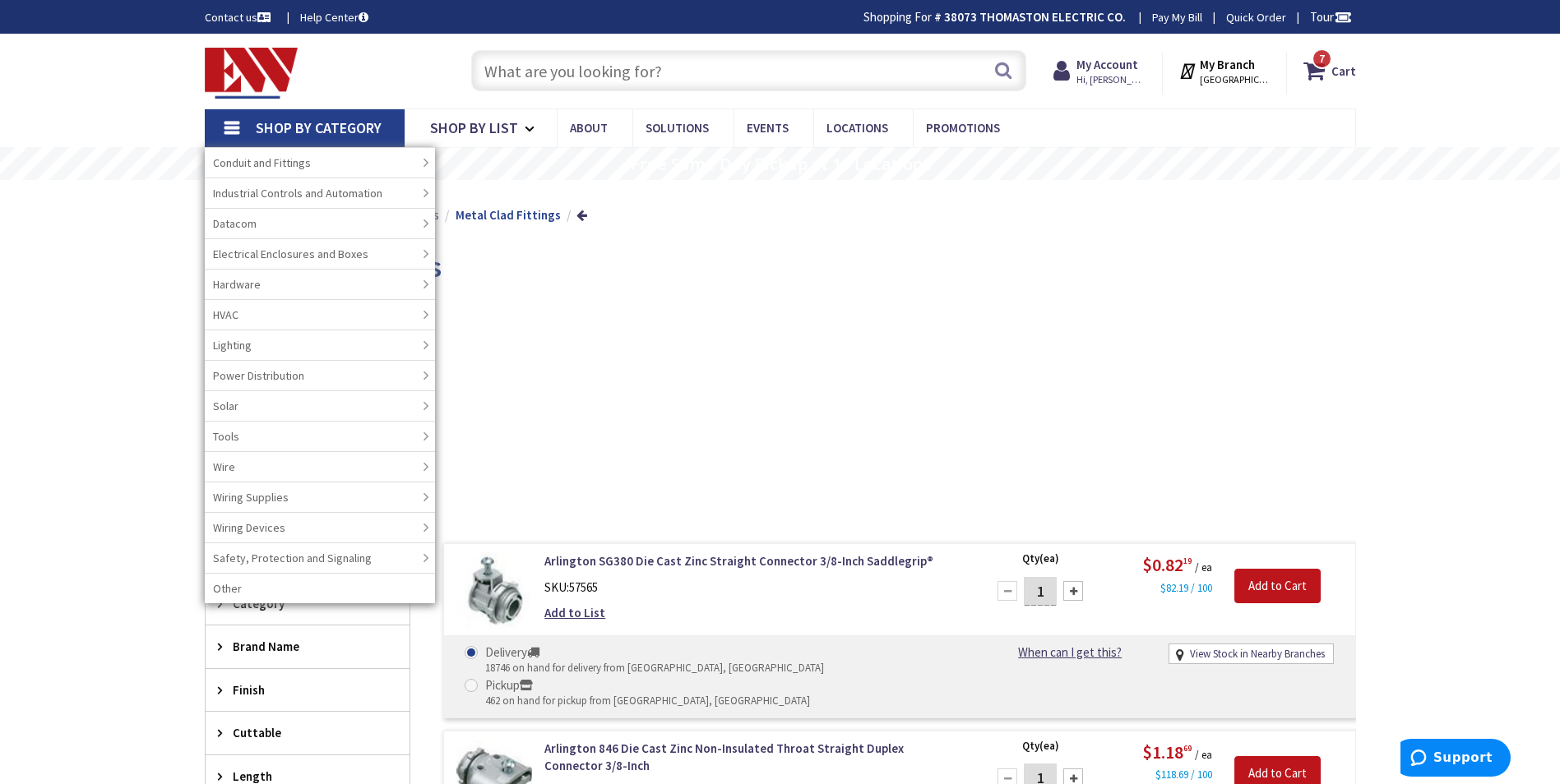
click at [545, 78] on input "text" at bounding box center [749, 70] width 556 height 41
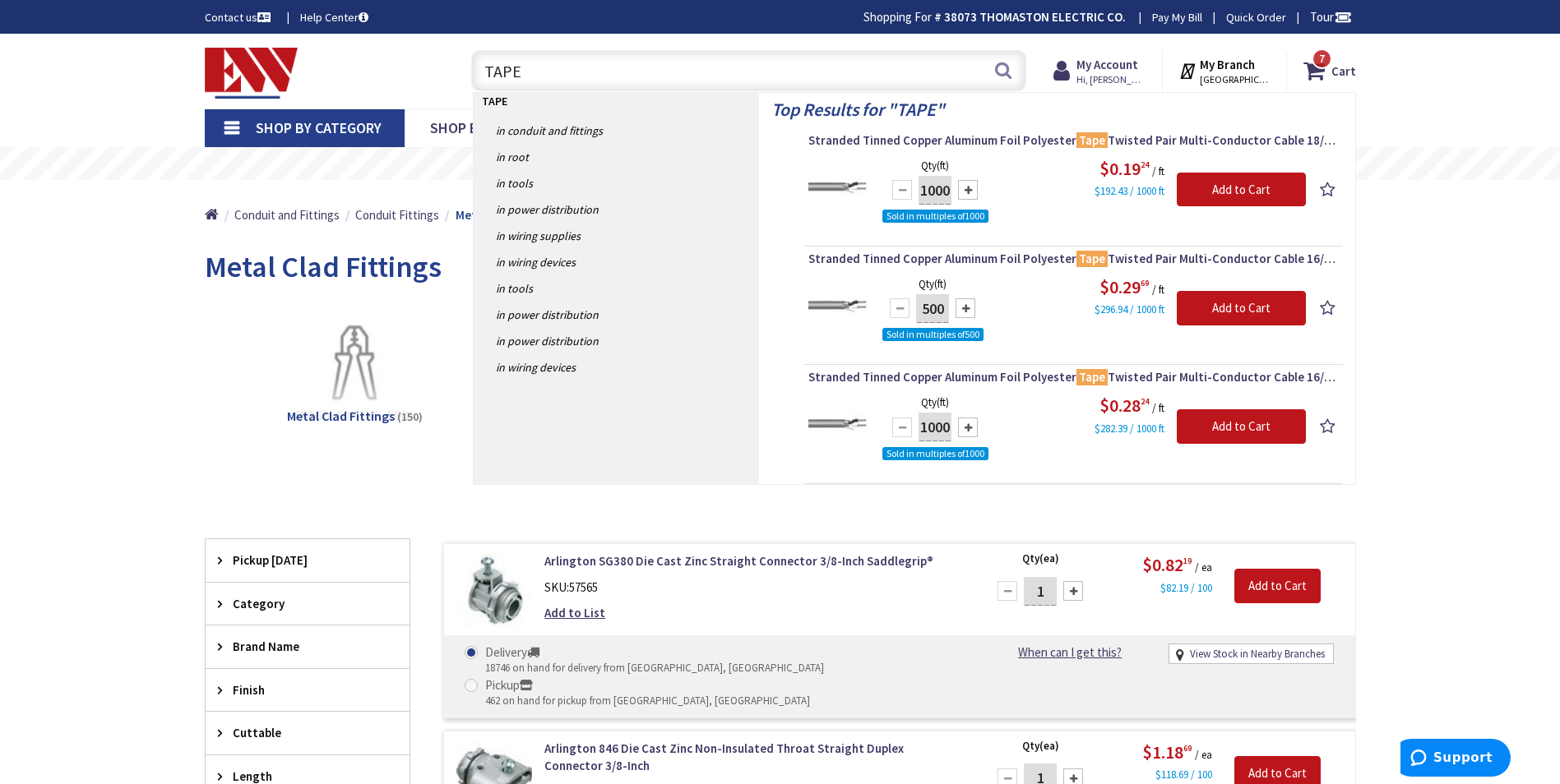
click at [483, 71] on input "TAPE" at bounding box center [749, 70] width 556 height 41
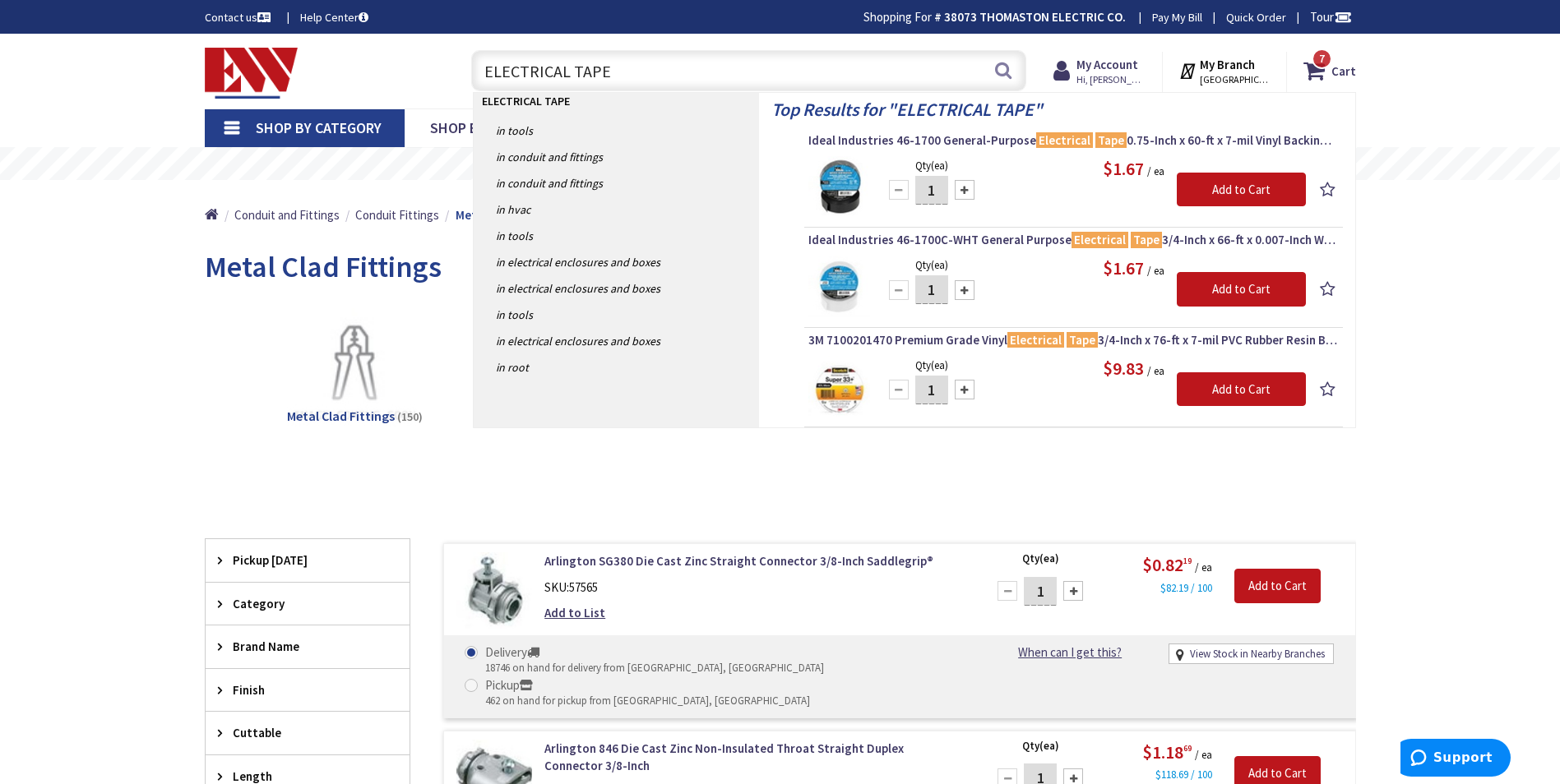
type input "ELECTRICAL TAPE"
click at [963, 189] on div at bounding box center [964, 190] width 20 height 20
click at [963, 190] on div at bounding box center [964, 190] width 20 height 20
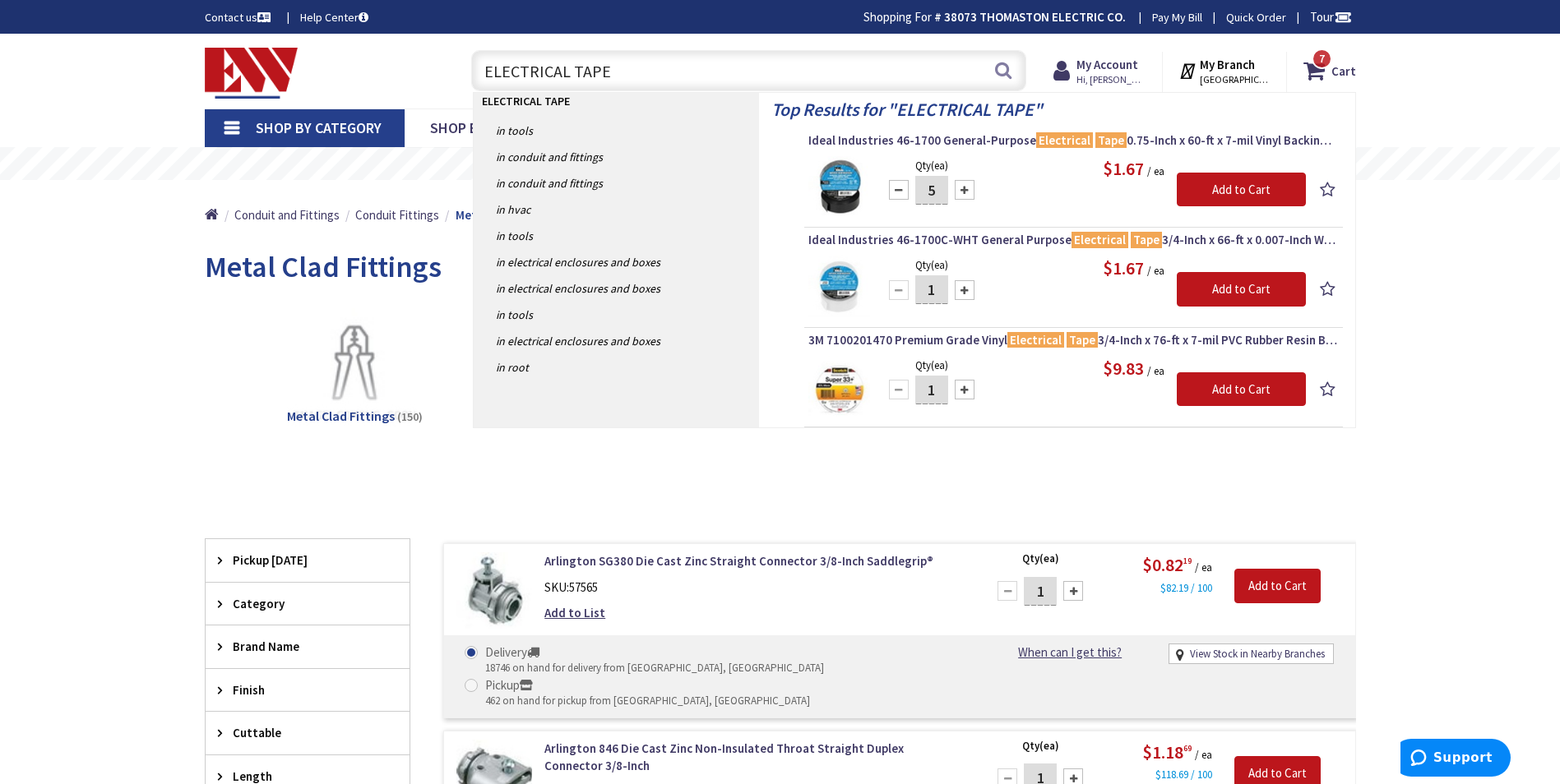
click at [963, 190] on div at bounding box center [964, 190] width 20 height 20
click at [963, 191] on div at bounding box center [964, 190] width 20 height 20
click at [963, 193] on div at bounding box center [964, 190] width 20 height 20
click at [963, 194] on div at bounding box center [964, 190] width 20 height 20
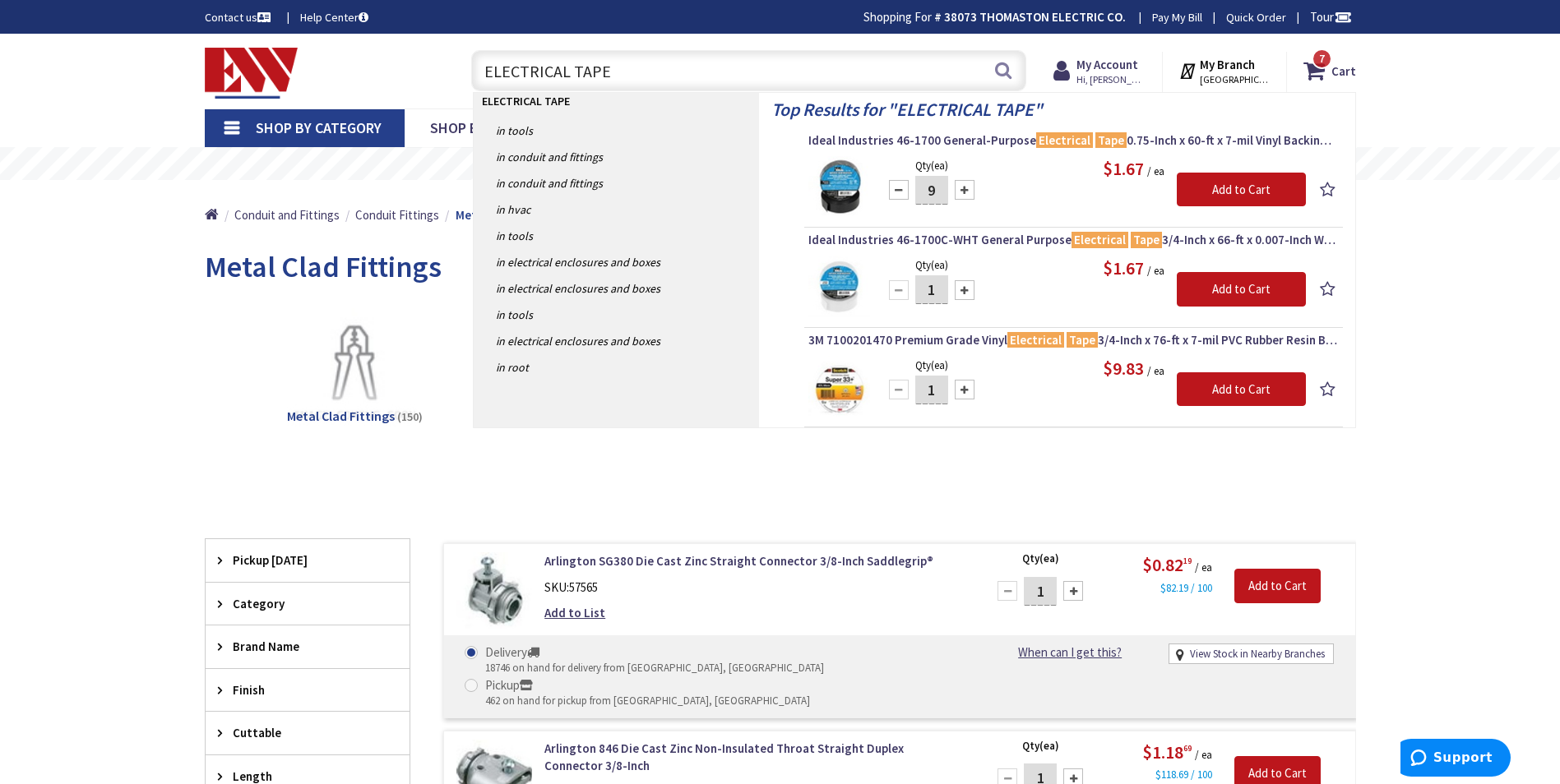
type input "10"
click at [1207, 190] on input "Add to Cart" at bounding box center [1241, 190] width 129 height 35
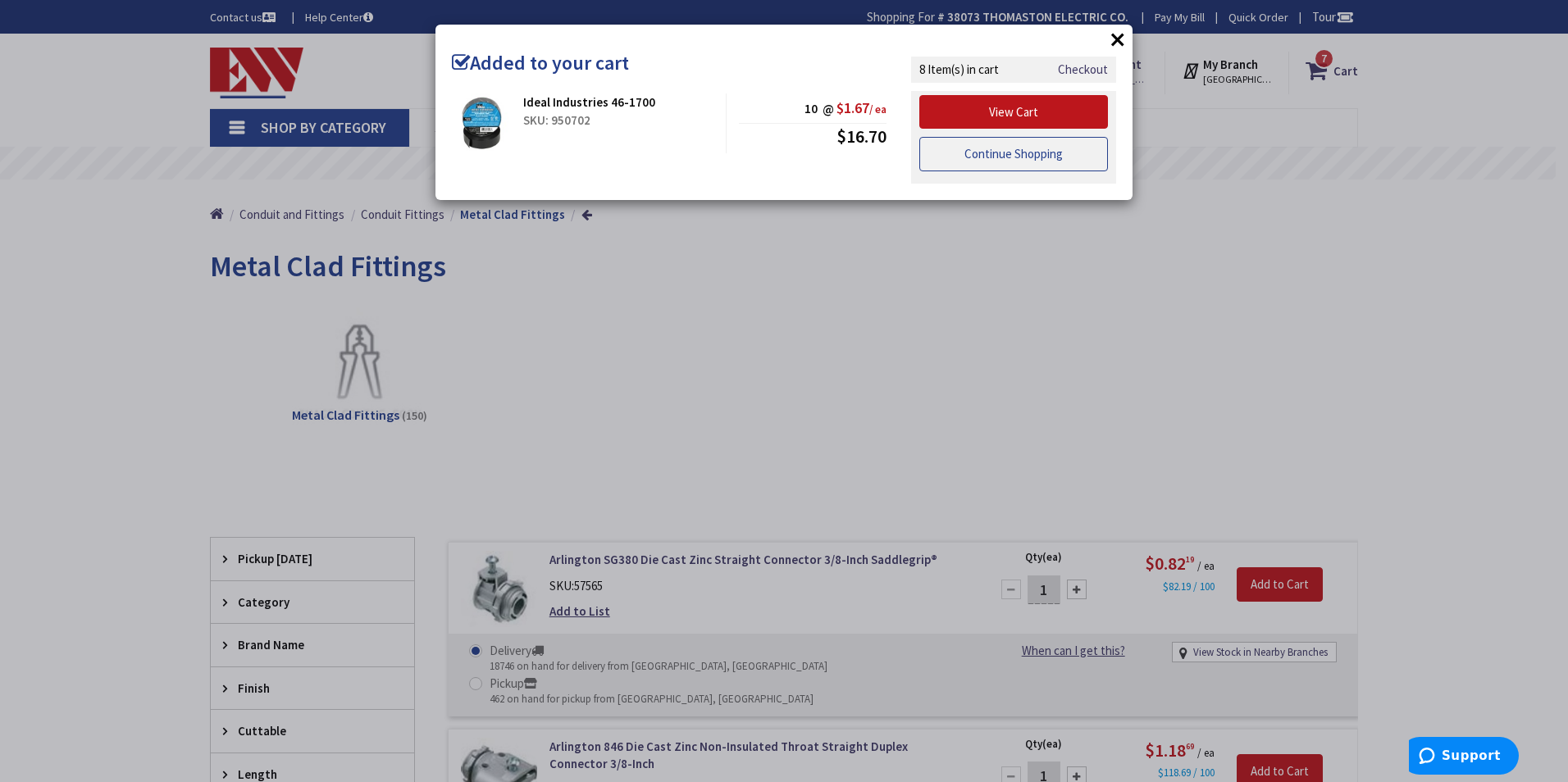
click at [1017, 156] on link "Continue Shopping" at bounding box center [1014, 154] width 188 height 35
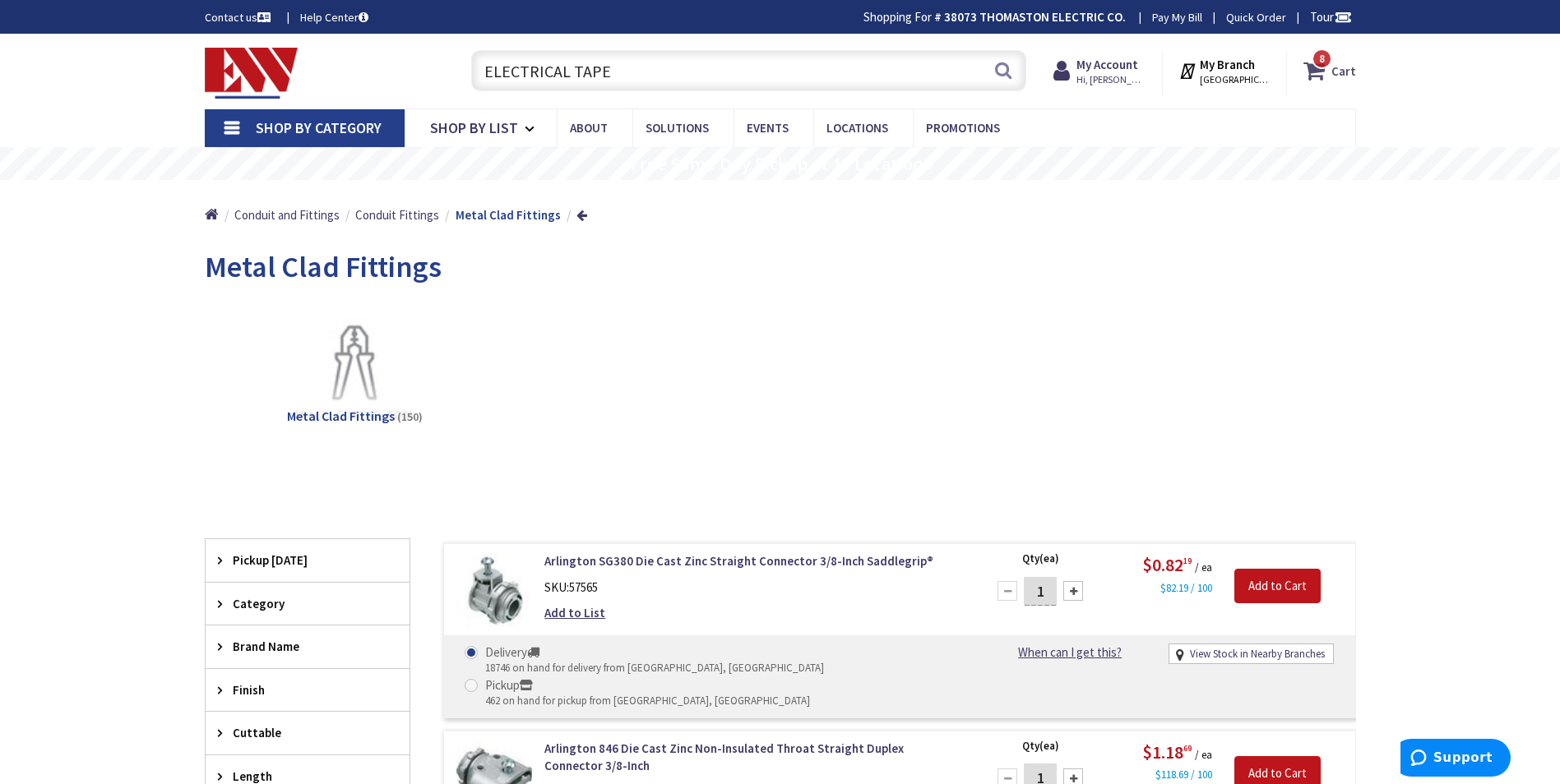
click at [1343, 71] on strong "Cart" at bounding box center [1345, 70] width 25 height 29
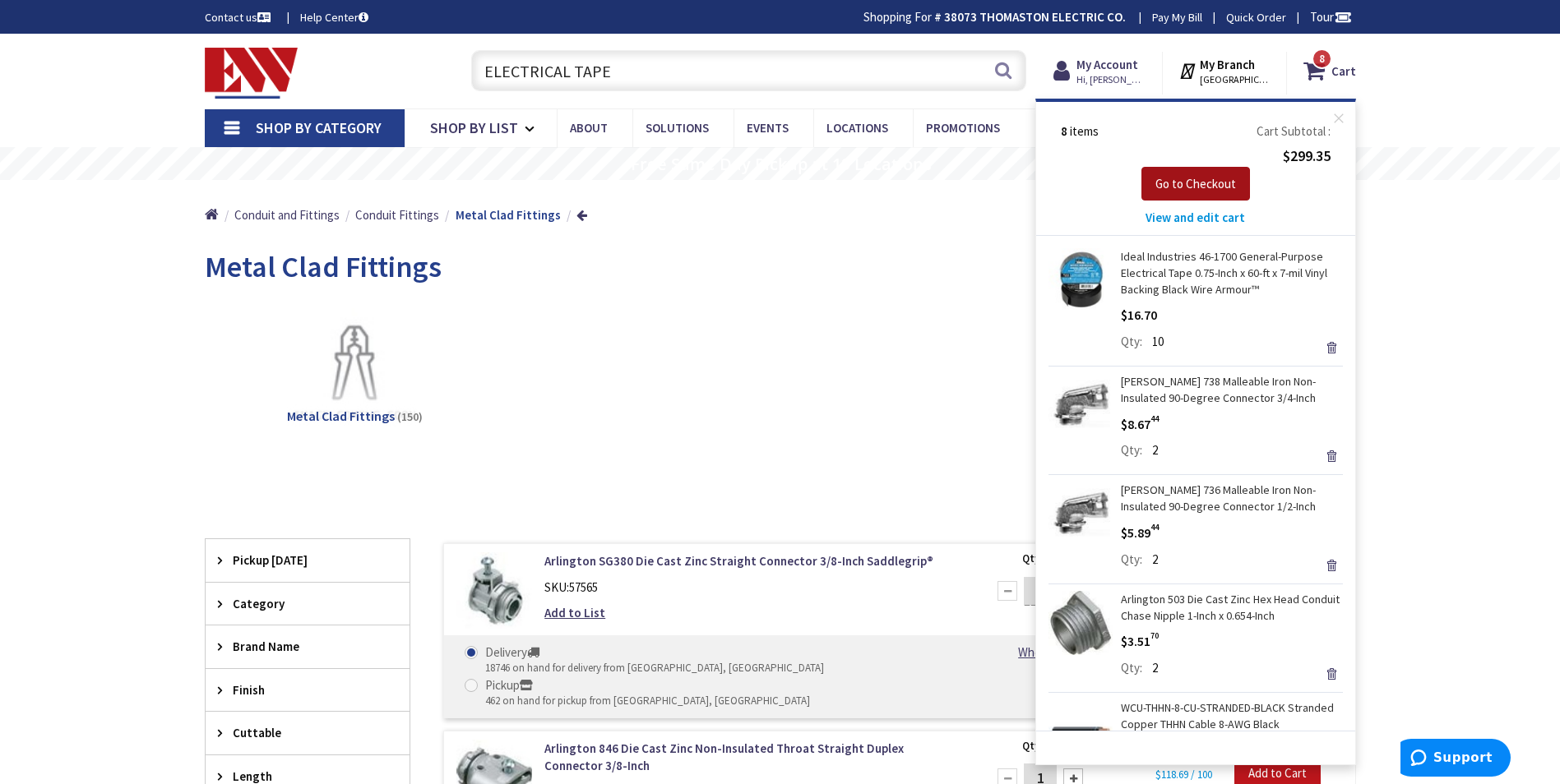
click at [1182, 181] on span "Go to Checkout" at bounding box center [1196, 184] width 81 height 16
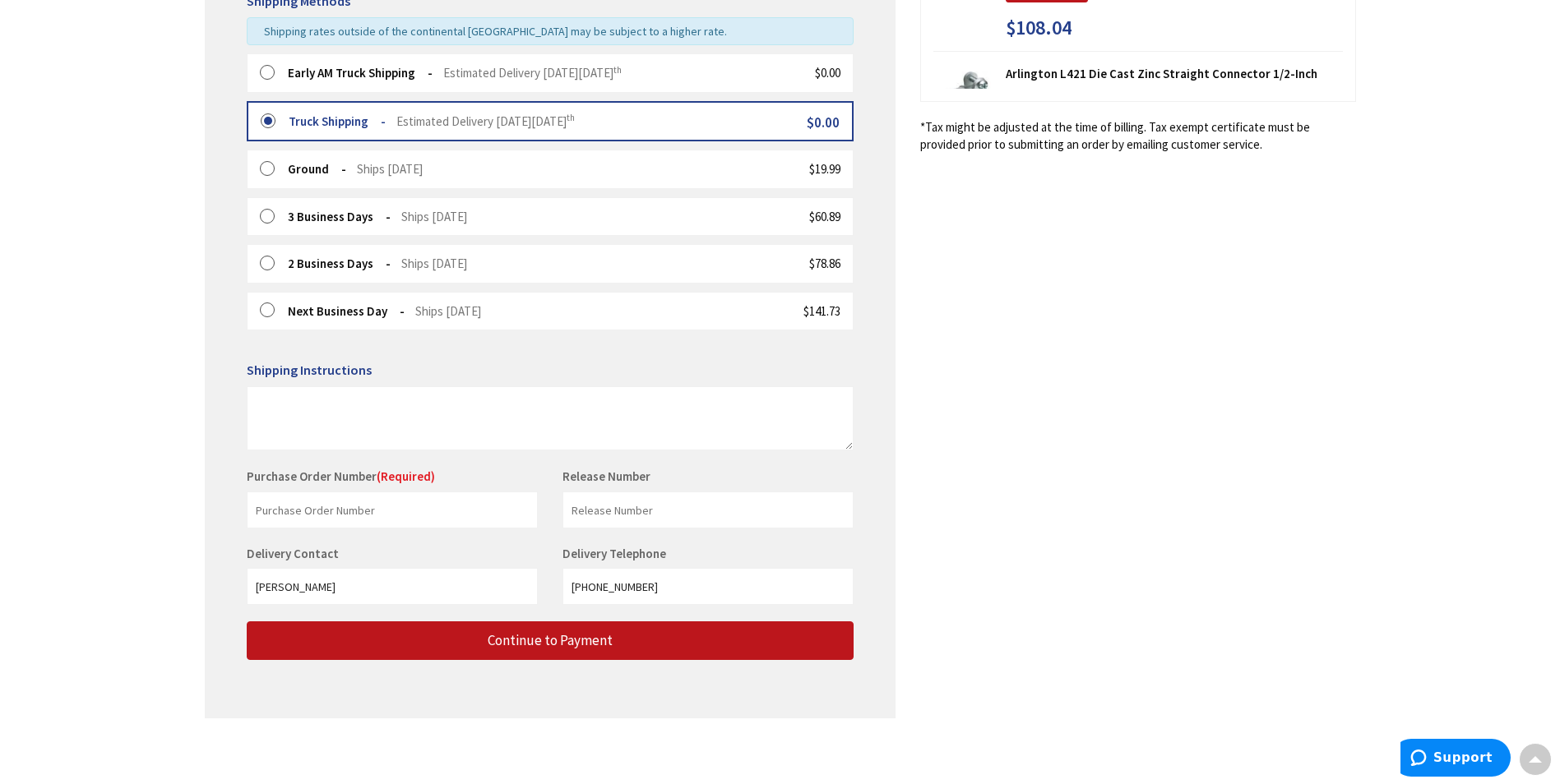
scroll to position [431, 0]
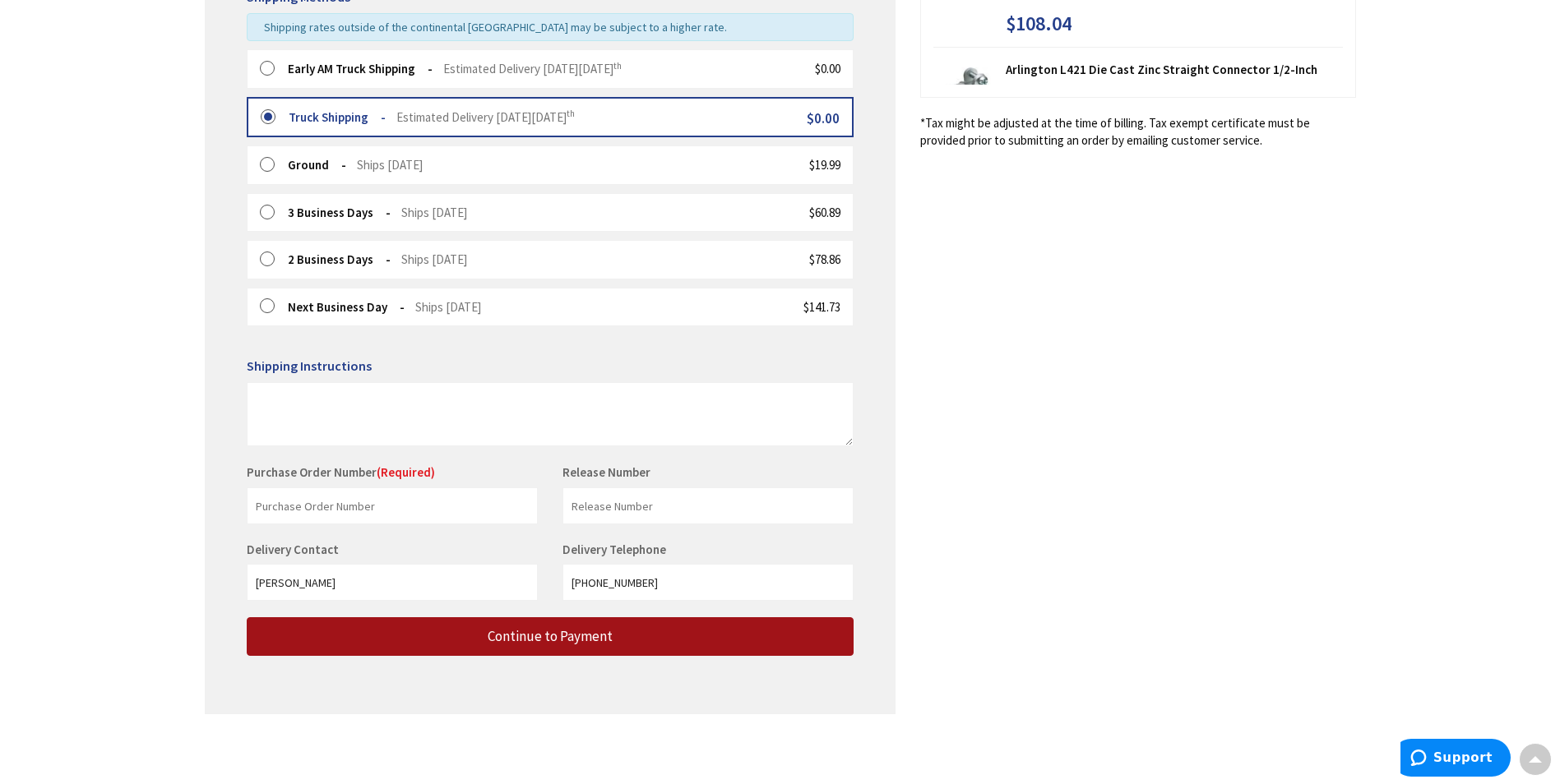
click at [572, 638] on span "Continue to Payment" at bounding box center [550, 636] width 125 height 18
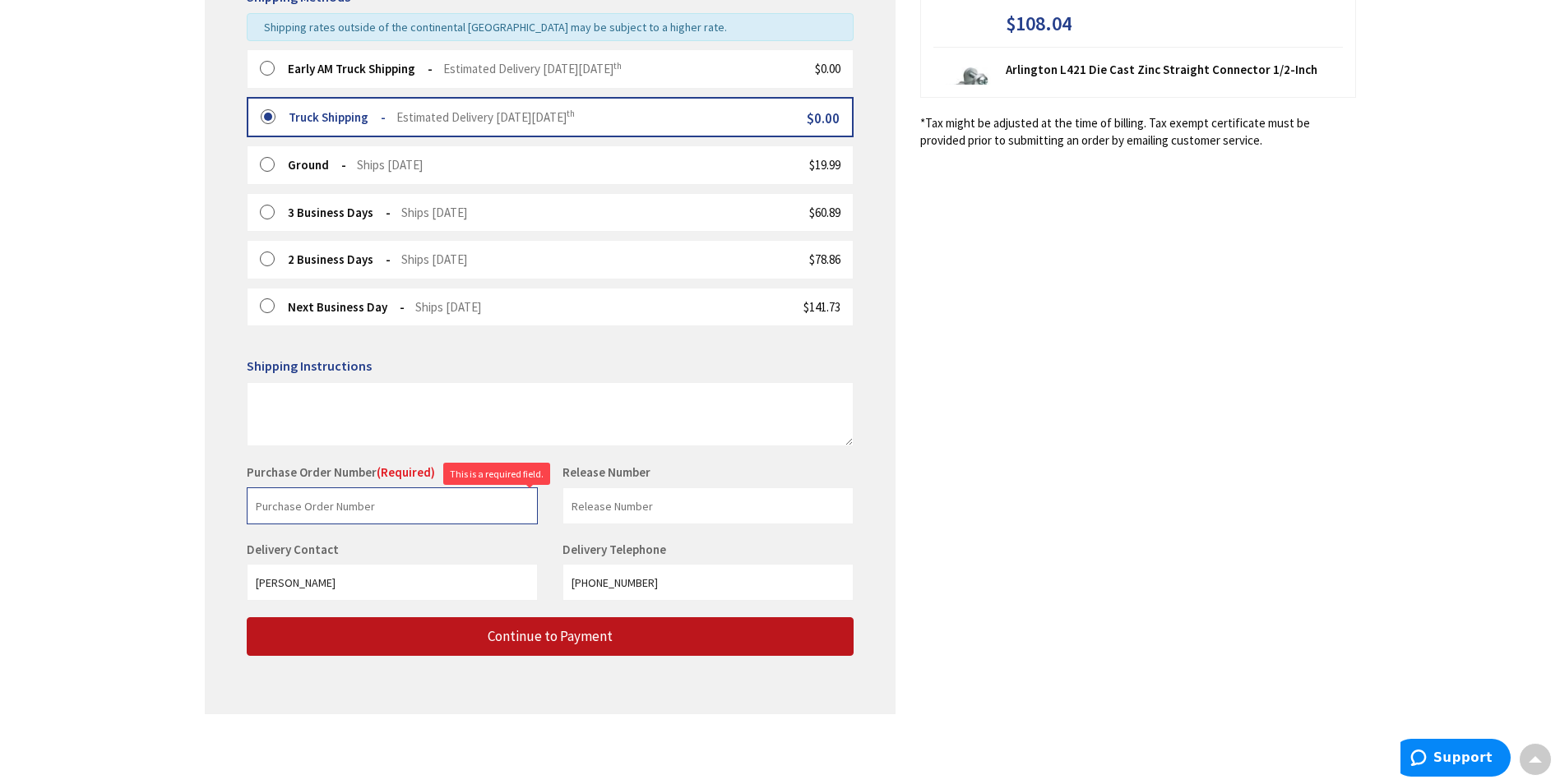
click at [334, 513] on input "text" at bounding box center [392, 506] width 291 height 37
type input "[PERSON_NAME] TIRE"
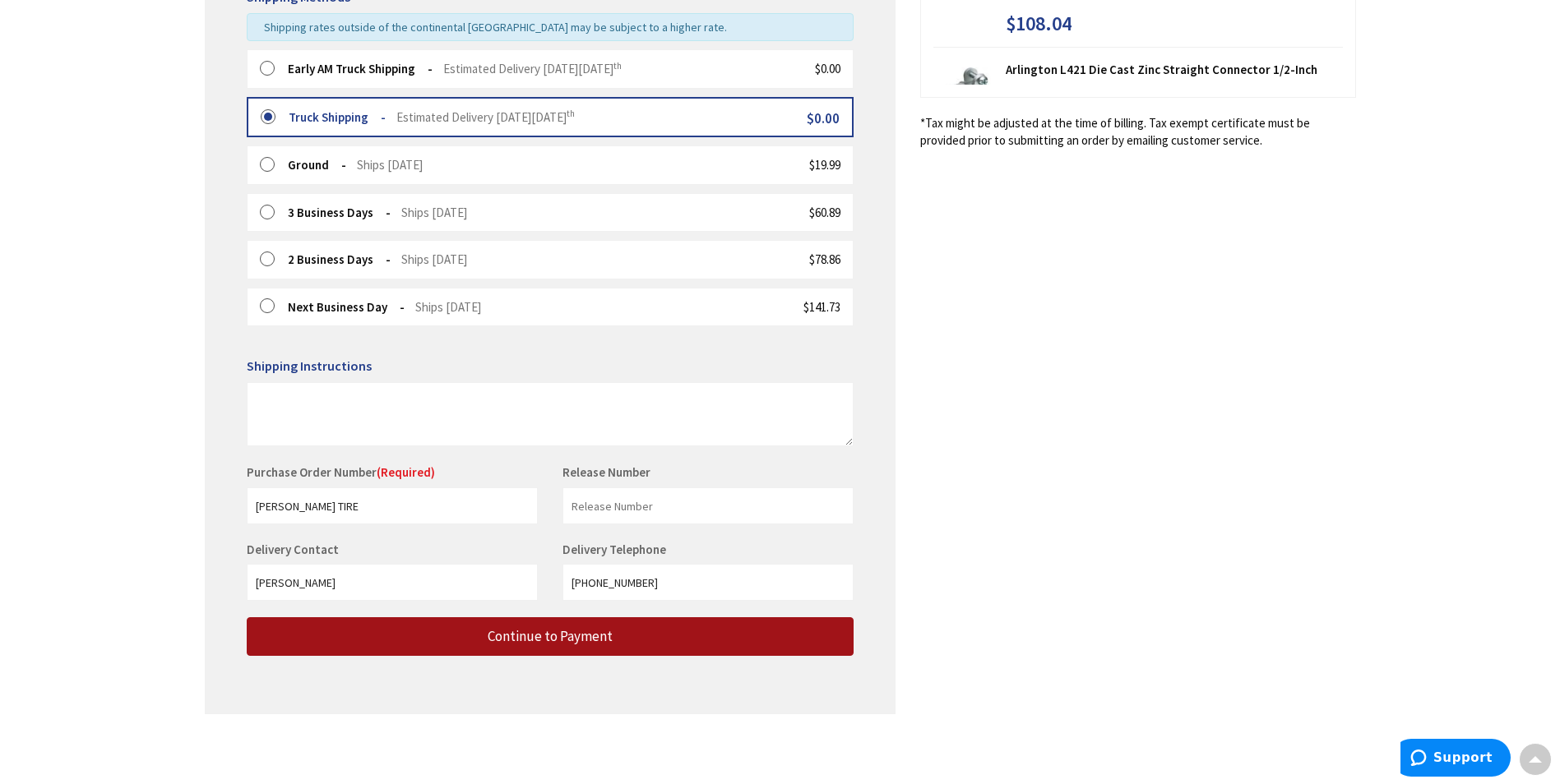
click at [500, 633] on span "Continue to Payment" at bounding box center [550, 636] width 125 height 18
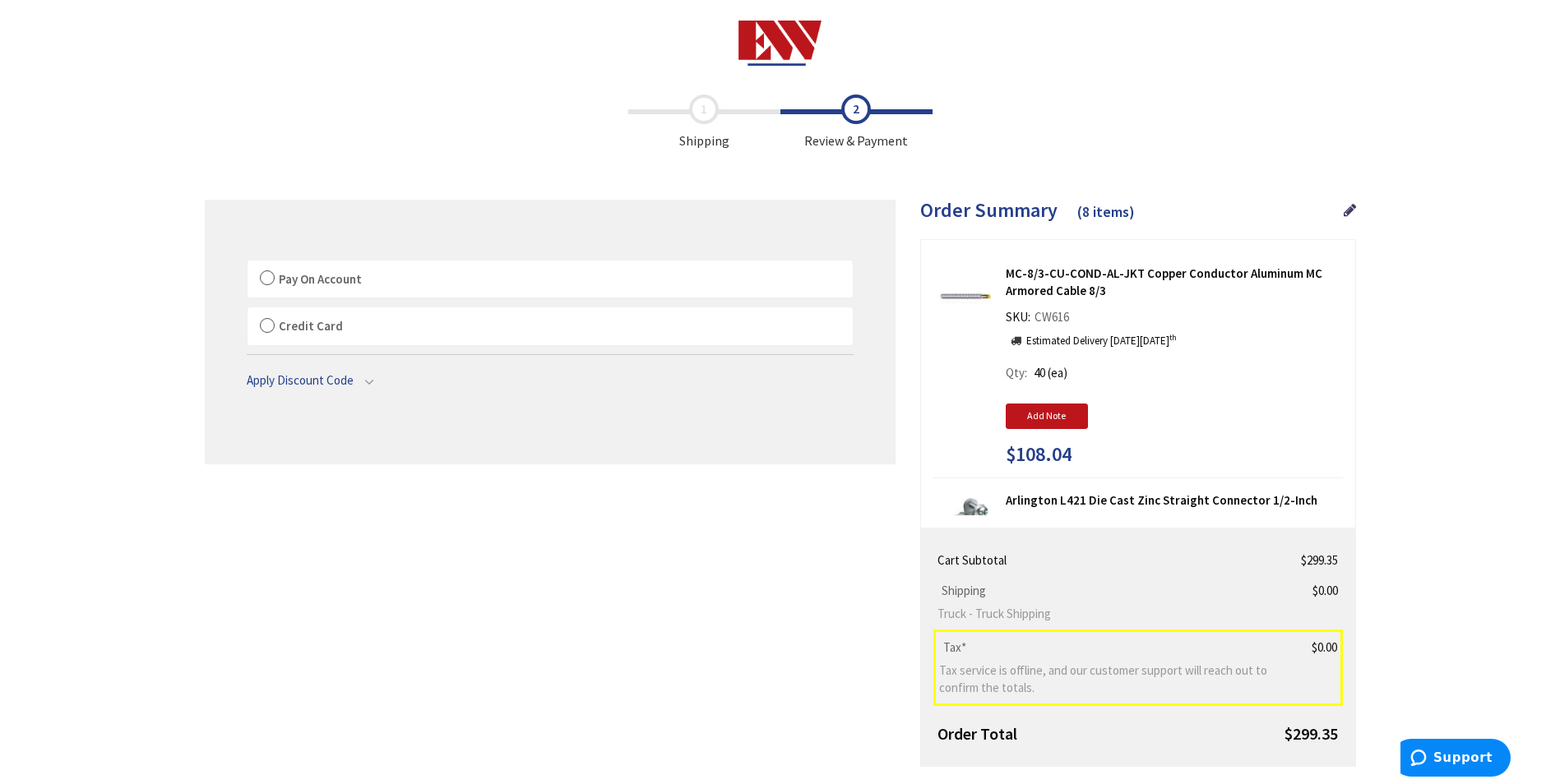
click at [270, 278] on label "Pay On Account" at bounding box center [550, 279] width 605 height 37
click at [267, 278] on label "Pay On Account" at bounding box center [550, 279] width 605 height 37
click at [248, 264] on input "Pay On Account" at bounding box center [248, 264] width 0 height 0
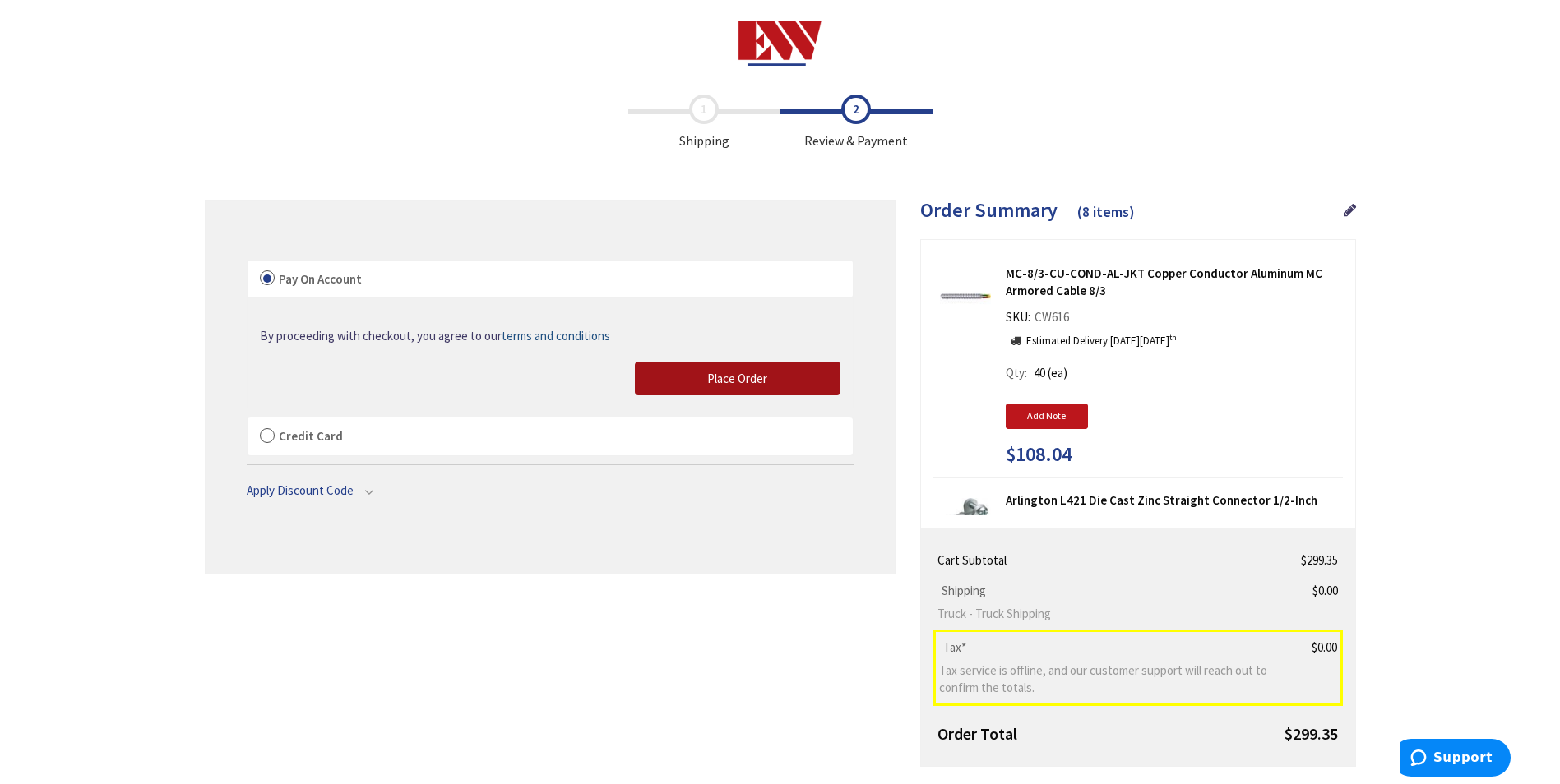
click at [703, 374] on button "Place Order" at bounding box center [737, 378] width 206 height 35
